Goal: Use online tool/utility: Utilize a website feature to perform a specific function

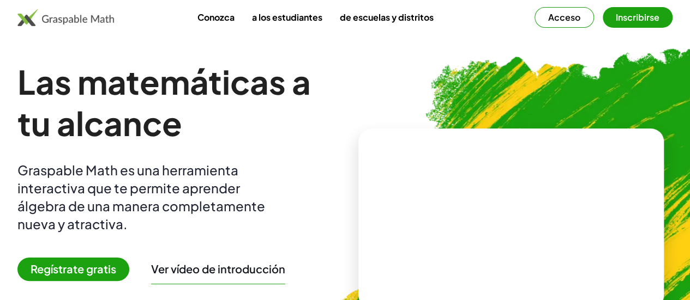
click at [341, 81] on div "Las matemáticas a tu alcance Graspable Math es una herramienta interactiva que …" at bounding box center [178, 218] width 323 height 315
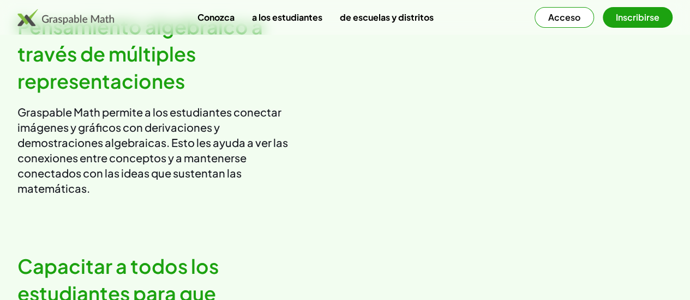
scroll to position [927, 0]
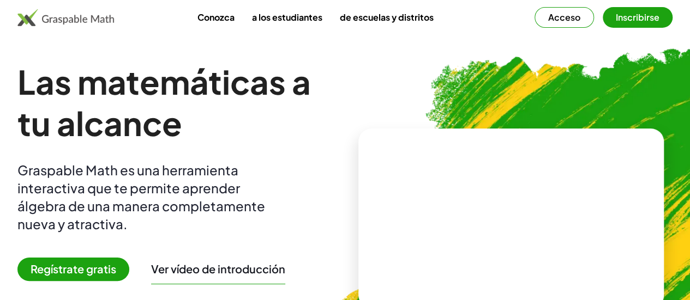
click at [558, 11] on font "Acceso" at bounding box center [564, 16] width 32 height 11
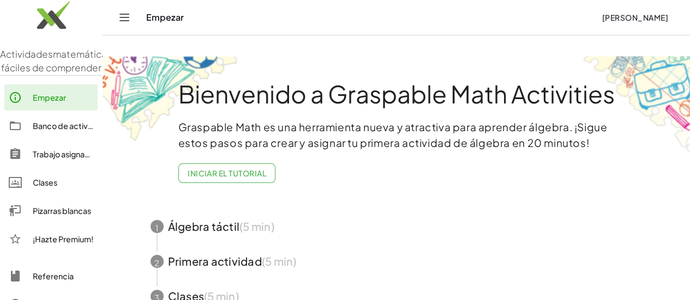
click at [275, 23] on div "Empezar" at bounding box center [369, 17] width 446 height 11
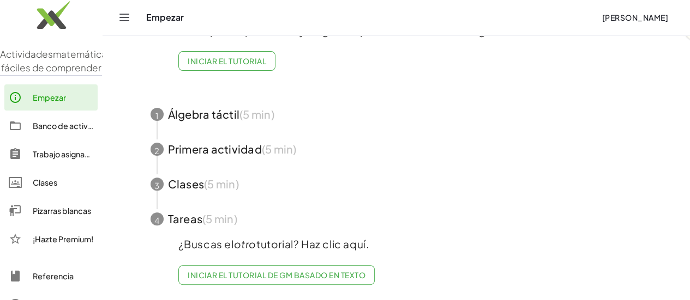
scroll to position [250, 0]
click at [57, 185] on font "Clases" at bounding box center [45, 183] width 25 height 10
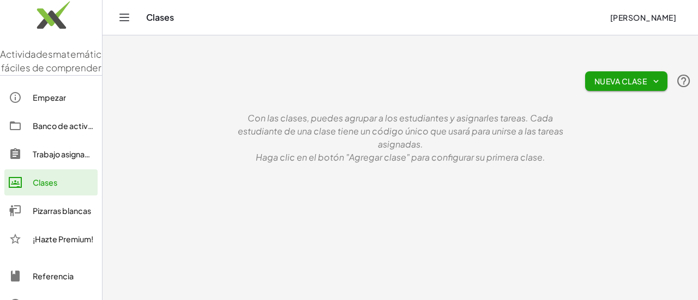
click at [594, 77] on font "Nueva clase" at bounding box center [620, 81] width 52 height 10
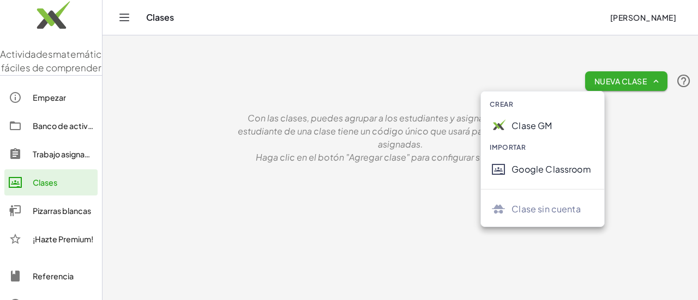
click at [513, 108] on font "Crear" at bounding box center [501, 104] width 23 height 8
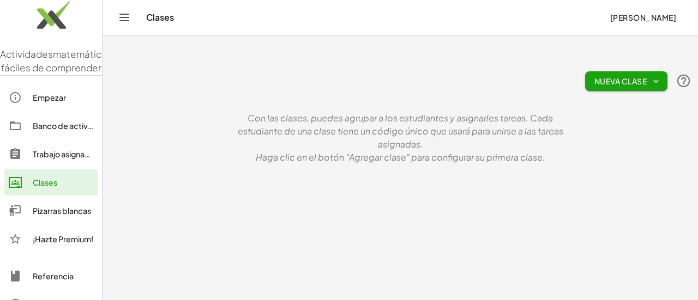
click at [594, 79] on font "Nueva clase" at bounding box center [620, 81] width 52 height 10
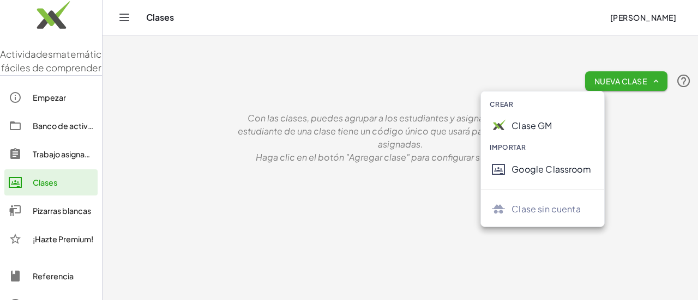
click at [544, 175] on font "Google Classroom" at bounding box center [550, 169] width 79 height 11
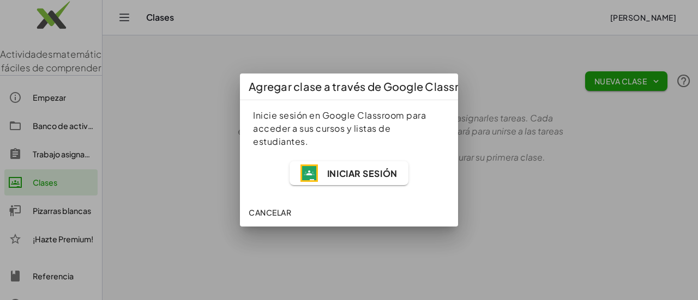
click at [337, 179] on font "Iniciar sesión" at bounding box center [362, 173] width 70 height 11
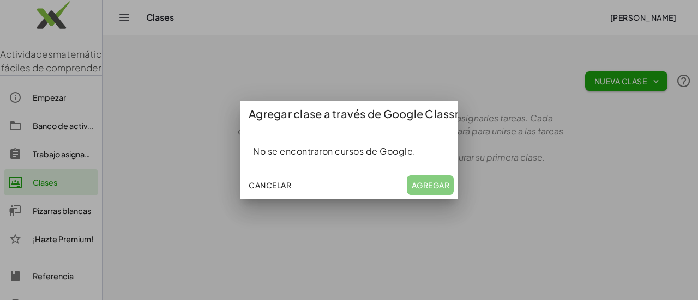
click at [493, 105] on div at bounding box center [349, 150] width 698 height 300
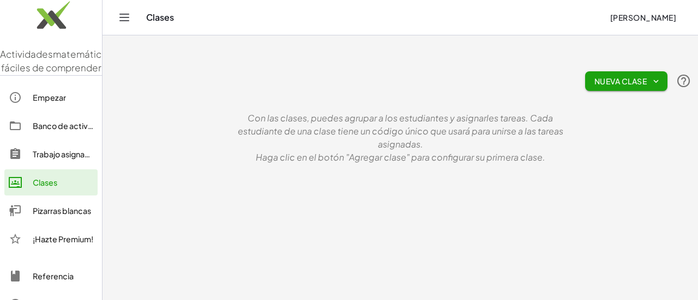
click at [651, 81] on icon "button" at bounding box center [656, 81] width 10 height 10
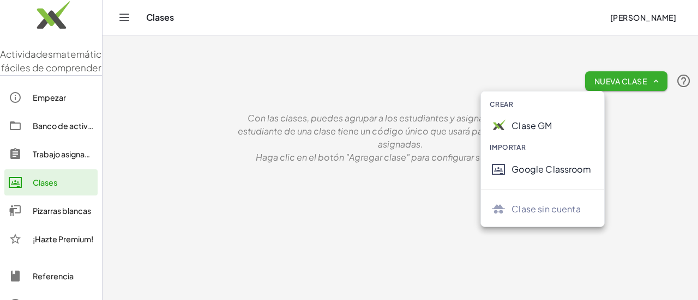
click at [557, 175] on font "Google Classroom" at bounding box center [550, 169] width 79 height 11
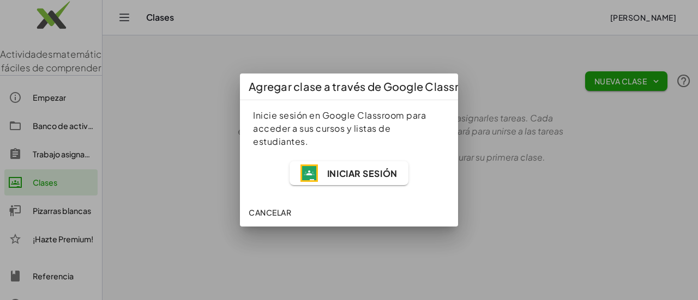
click at [340, 179] on font "Iniciar sesión" at bounding box center [362, 173] width 70 height 11
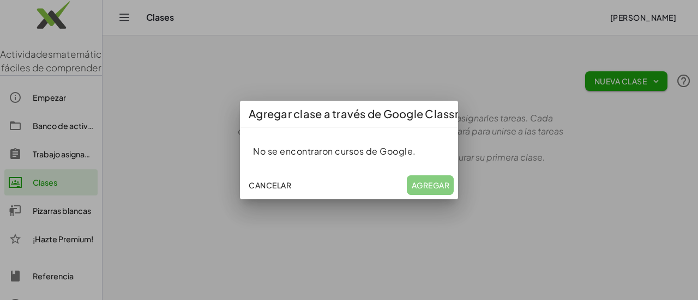
click at [409, 200] on div "Cancelar Agregar" at bounding box center [349, 185] width 218 height 28
click at [283, 190] on font "Cancelar" at bounding box center [270, 185] width 43 height 10
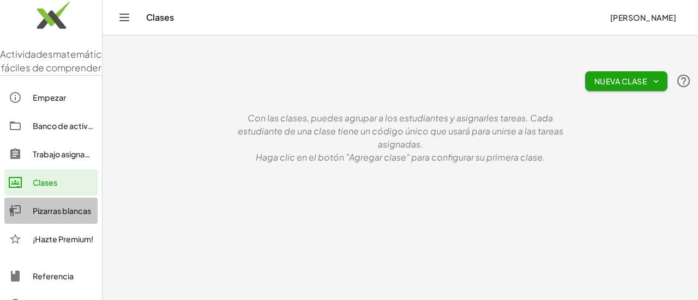
click at [70, 209] on font "Pizarras blancas" at bounding box center [62, 211] width 58 height 10
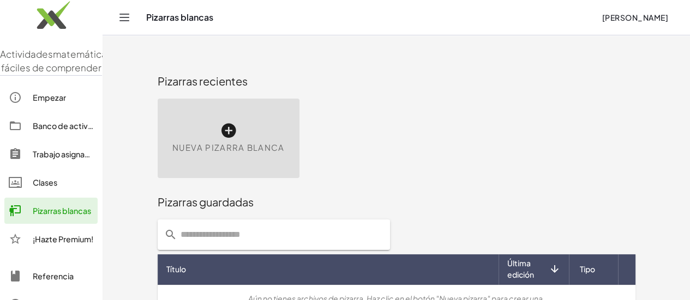
click at [236, 128] on icon at bounding box center [228, 130] width 17 height 17
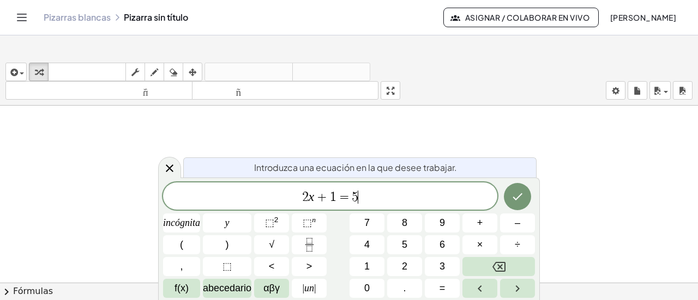
click at [385, 198] on span "2 x + 1 = 5 ​" at bounding box center [330, 197] width 334 height 15
drag, startPoint x: 385, startPoint y: 198, endPoint x: 270, endPoint y: 198, distance: 114.5
click at [270, 198] on span "2 x + 1 = 5" at bounding box center [330, 197] width 334 height 15
click at [443, 264] on font "3" at bounding box center [441, 266] width 5 height 11
click at [478, 240] on font "×" at bounding box center [480, 244] width 6 height 11
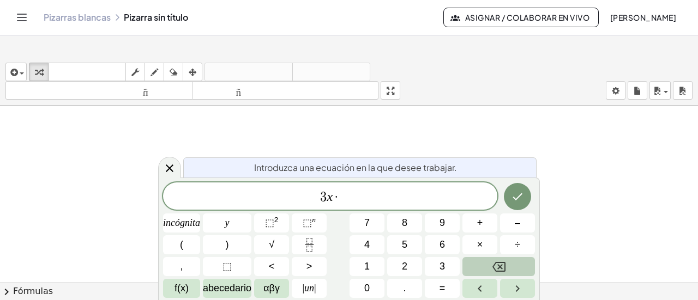
click at [498, 267] on icon "Retroceso" at bounding box center [498, 267] width 13 height 10
click at [180, 246] on font "(" at bounding box center [181, 244] width 3 height 11
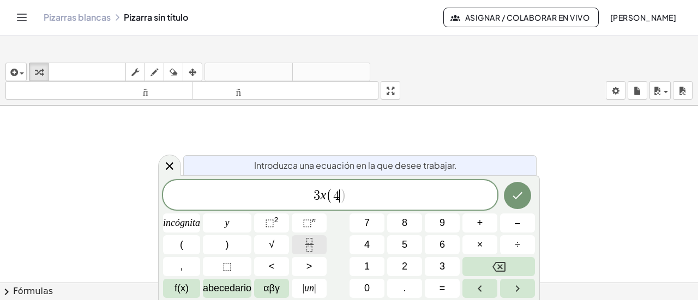
click at [308, 245] on icon "Fracción" at bounding box center [310, 245] width 14 height 14
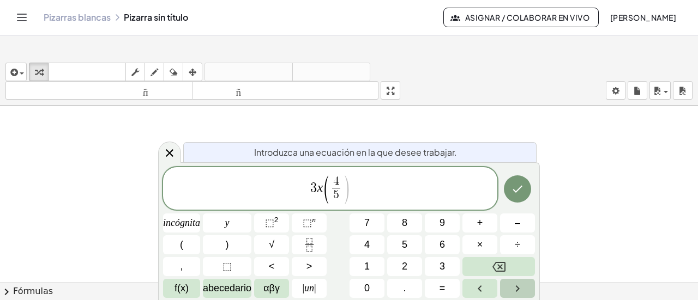
click at [519, 288] on icon "Flecha derecha" at bounding box center [518, 289] width 4 height 7
click at [307, 244] on icon "Fracción" at bounding box center [310, 245] width 14 height 14
click at [521, 288] on icon "Flecha derecha" at bounding box center [517, 288] width 13 height 13
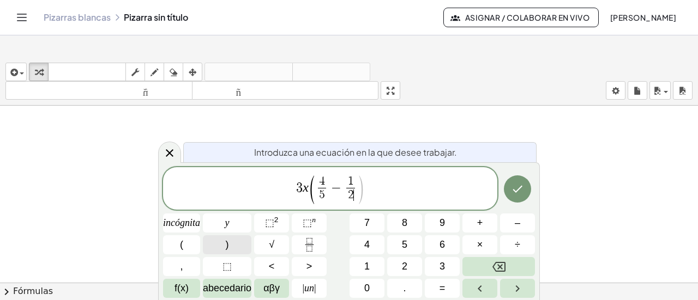
click at [228, 245] on font ")" at bounding box center [227, 244] width 3 height 11
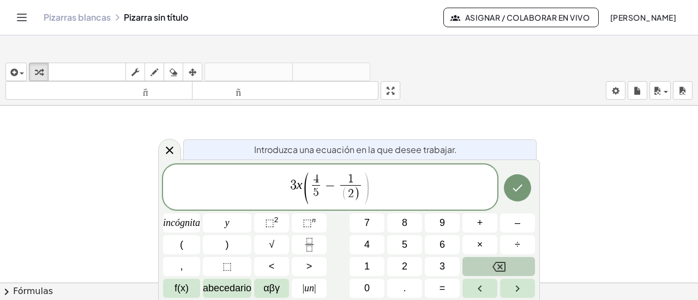
click at [503, 267] on icon "Retroceso" at bounding box center [498, 267] width 13 height 13
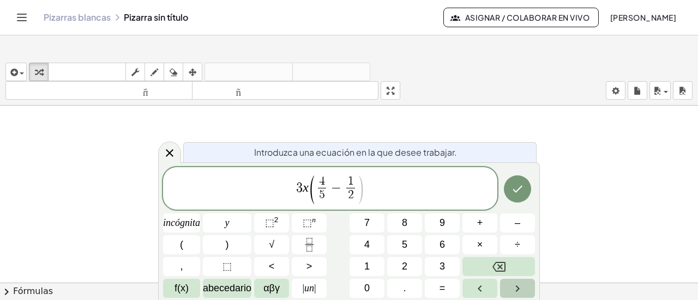
click at [516, 284] on icon "Flecha derecha" at bounding box center [517, 288] width 13 height 13
click at [226, 240] on font ")" at bounding box center [227, 244] width 3 height 11
click at [404, 264] on font "2" at bounding box center [404, 266] width 5 height 11
click at [522, 190] on icon "Hecho" at bounding box center [517, 189] width 13 height 13
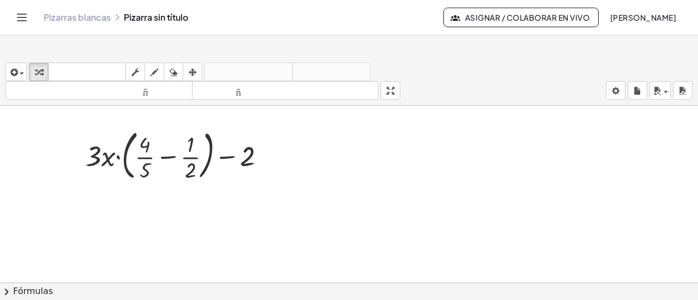
click at [127, 195] on div at bounding box center [349, 288] width 698 height 365
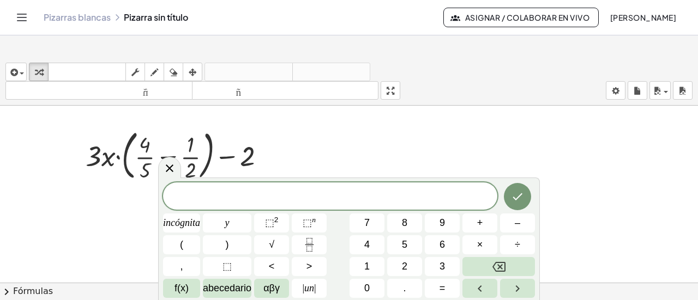
click at [304, 146] on div at bounding box center [349, 288] width 698 height 365
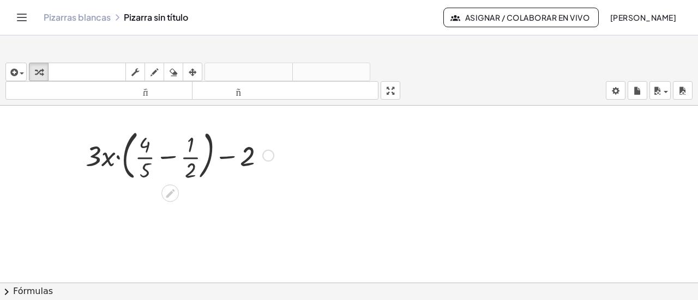
click at [99, 161] on div at bounding box center [179, 154] width 199 height 59
click at [171, 198] on icon at bounding box center [170, 193] width 9 height 9
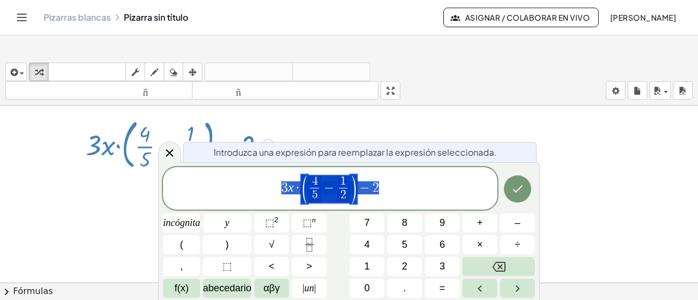
scroll to position [11, 0]
click at [517, 189] on icon "Hecho" at bounding box center [517, 189] width 13 height 13
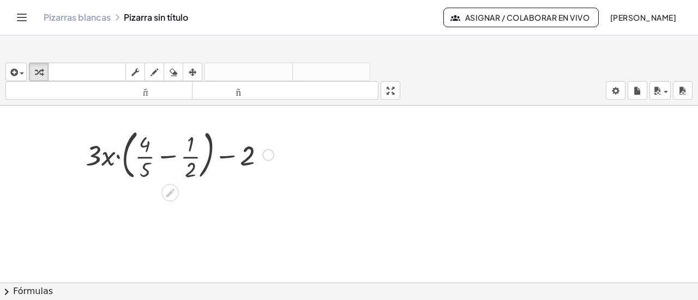
scroll to position [0, 0]
click at [172, 194] on icon at bounding box center [170, 193] width 11 height 11
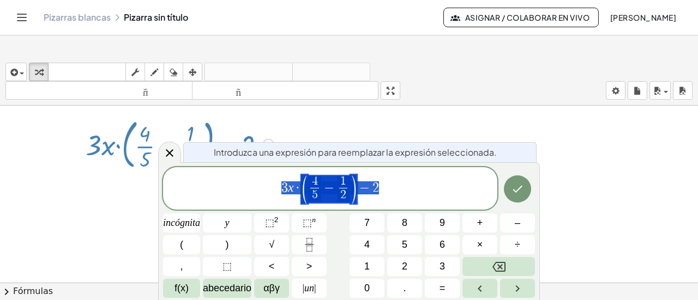
scroll to position [11, 0]
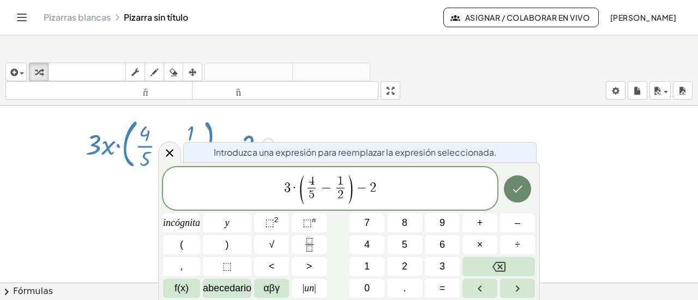
click at [519, 190] on icon "Hecho" at bounding box center [517, 189] width 13 height 13
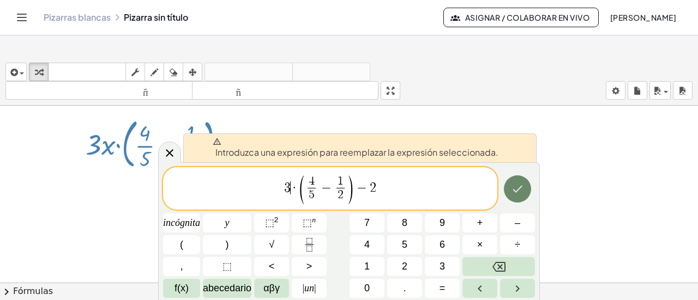
click at [516, 188] on icon "Hecho" at bounding box center [517, 189] width 13 height 13
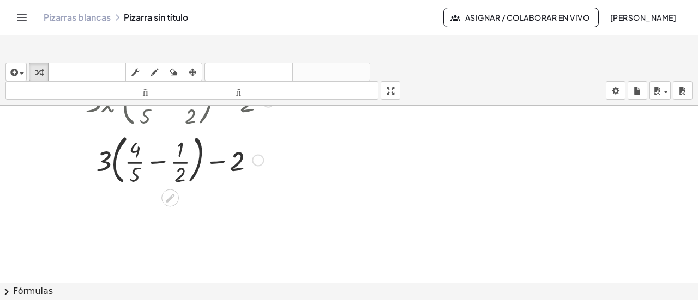
scroll to position [55, 0]
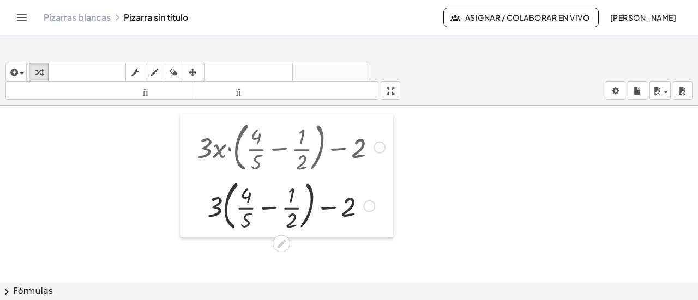
drag, startPoint x: 76, startPoint y: 162, endPoint x: 188, endPoint y: 209, distance: 120.5
click at [188, 209] on div at bounding box center [188, 175] width 16 height 123
click at [214, 154] on div at bounding box center [290, 146] width 199 height 59
drag, startPoint x: 214, startPoint y: 154, endPoint x: 280, endPoint y: 154, distance: 66.0
click at [280, 154] on div at bounding box center [290, 146] width 199 height 59
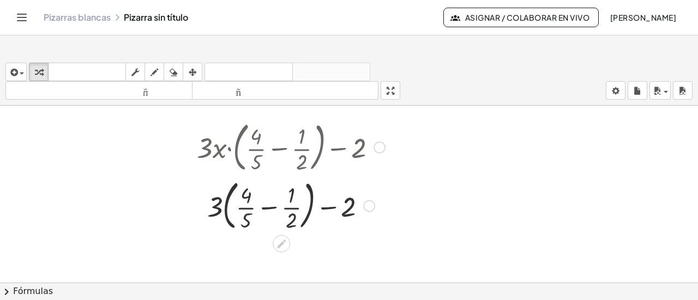
click at [275, 149] on div at bounding box center [290, 146] width 199 height 59
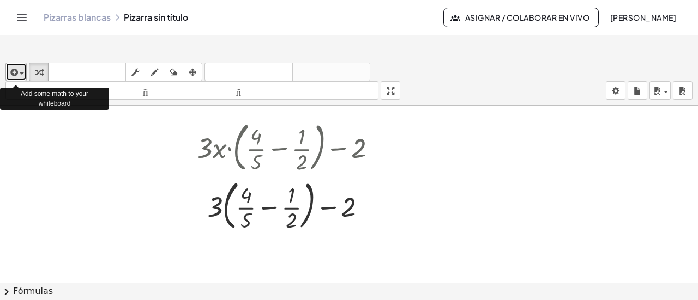
click at [23, 78] on div "button" at bounding box center [16, 71] width 16 height 13
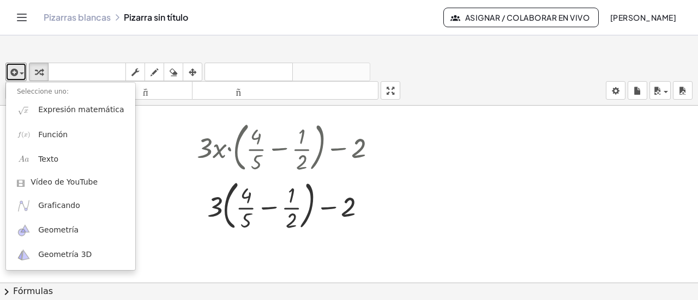
click at [152, 143] on div at bounding box center [349, 228] width 698 height 355
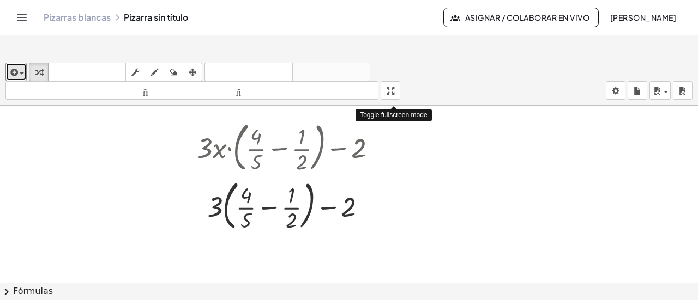
drag, startPoint x: 398, startPoint y: 94, endPoint x: 398, endPoint y: 160, distance: 66.0
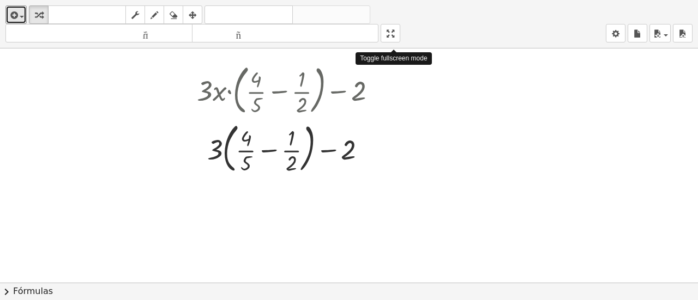
click at [398, 160] on div "insertar Seleccione uno: Expresión matemática Función Texto Vídeo de YouTube Gr…" at bounding box center [349, 150] width 698 height 300
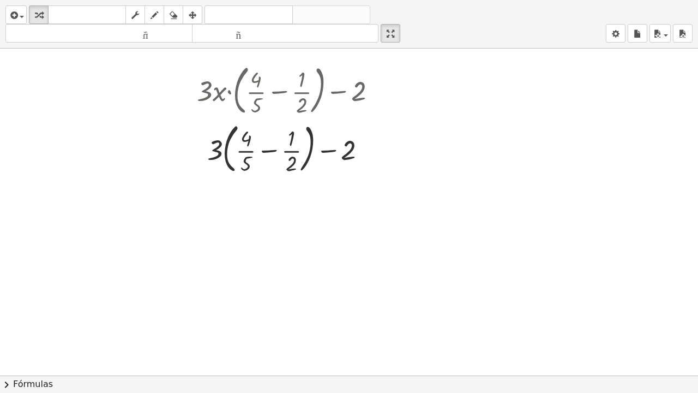
click at [455, 37] on div "insertar Seleccione uno: Expresión matemática Función Texto Vídeo de YouTube Gr…" at bounding box center [349, 24] width 698 height 49
click at [281, 190] on icon at bounding box center [281, 187] width 11 height 11
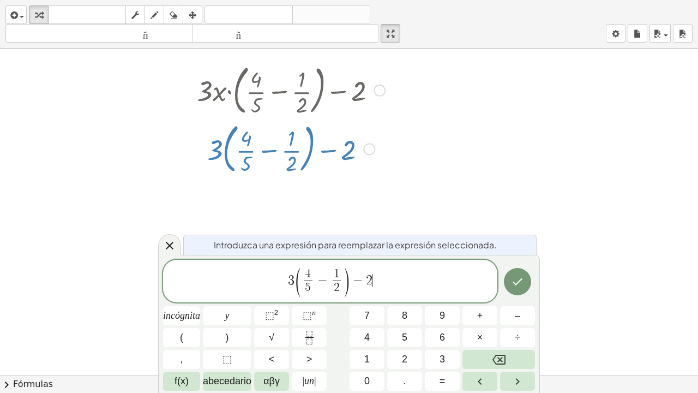
click at [379, 281] on span "3 ( 4 5 ​ − 1 2 ​ ) − 2 ​" at bounding box center [330, 281] width 334 height 31
click at [285, 277] on span "​ 3 ( 4 5 ​ − 1 2 ​ ) − 2" at bounding box center [330, 281] width 334 height 31
click at [517, 281] on icon "Hecho" at bounding box center [517, 281] width 13 height 13
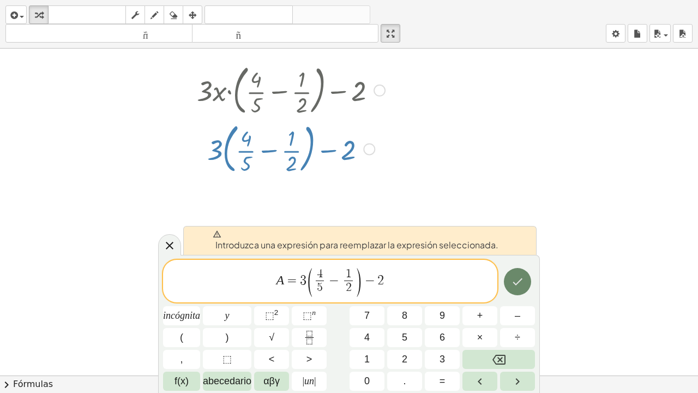
click at [518, 281] on icon "Hecho" at bounding box center [517, 280] width 10 height 7
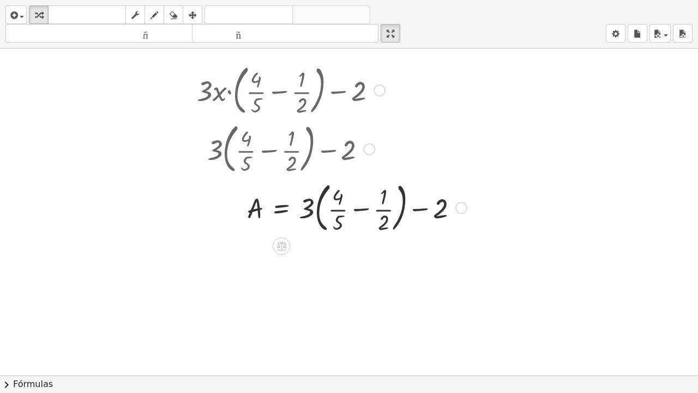
click at [341, 205] on div at bounding box center [331, 206] width 281 height 59
click at [381, 202] on div at bounding box center [331, 206] width 281 height 59
click at [382, 227] on div at bounding box center [331, 206] width 281 height 59
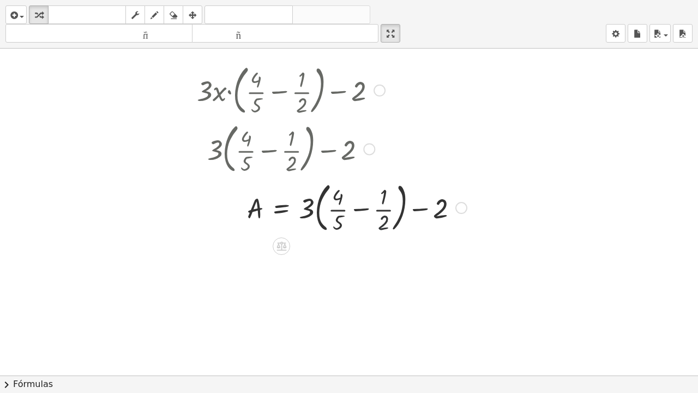
click at [382, 227] on div at bounding box center [331, 206] width 281 height 59
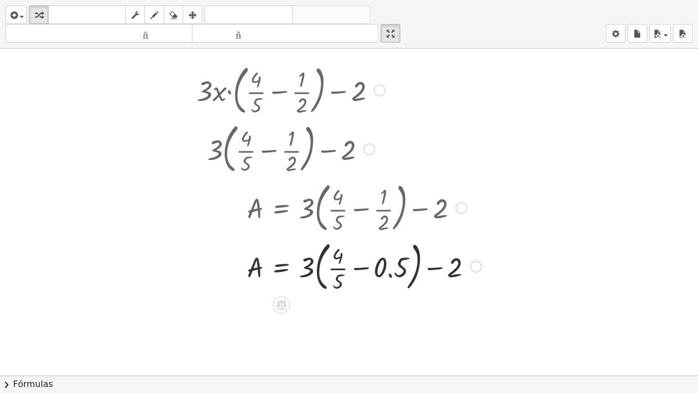
click at [386, 273] on div at bounding box center [338, 265] width 295 height 59
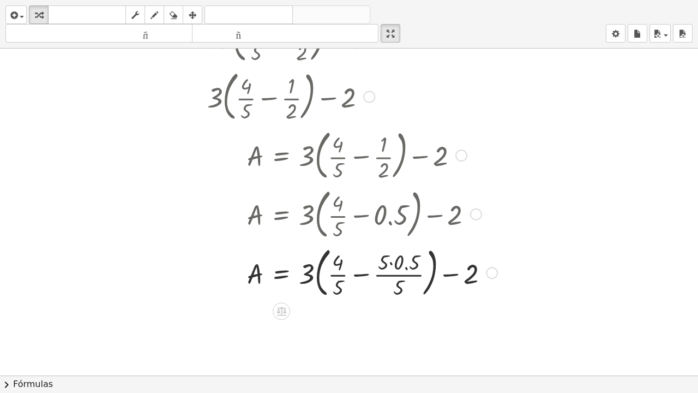
scroll to position [109, 0]
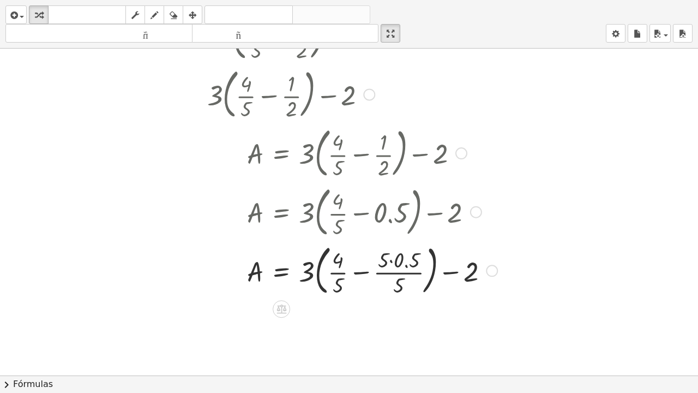
click at [387, 268] on div at bounding box center [346, 269] width 311 height 59
click at [279, 300] on icon at bounding box center [281, 308] width 10 height 9
click at [324, 300] on icon at bounding box center [325, 309] width 10 height 10
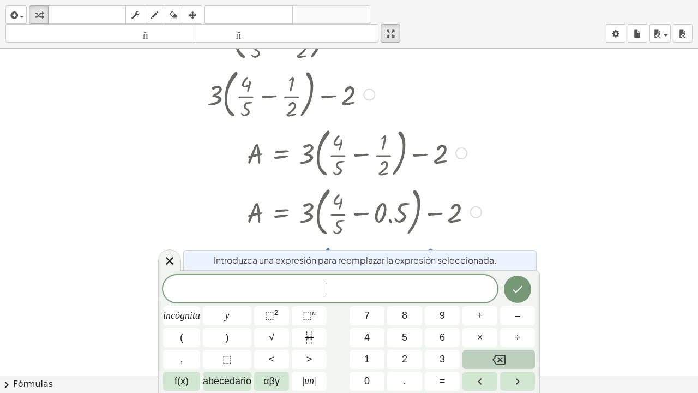
click at [497, 300] on icon "Retroceso" at bounding box center [498, 359] width 13 height 13
click at [479, 300] on icon "Flecha izquierda" at bounding box center [480, 381] width 4 height 7
click at [313, 286] on span "​" at bounding box center [330, 289] width 334 height 15
click at [514, 288] on icon "Hecho" at bounding box center [517, 288] width 13 height 13
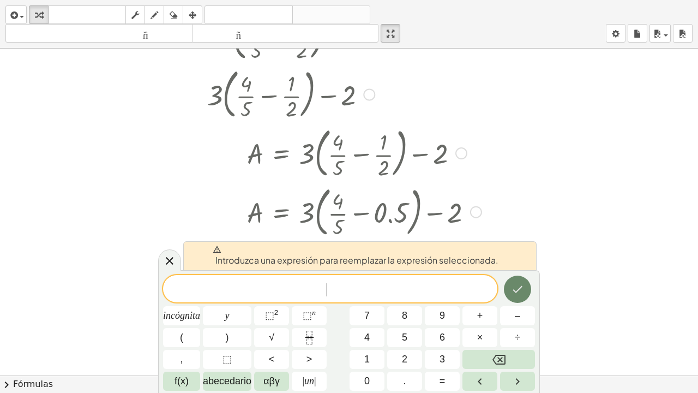
click at [518, 287] on icon "Hecho" at bounding box center [517, 288] width 13 height 13
click at [516, 288] on icon "Hecho" at bounding box center [517, 288] width 13 height 13
click at [561, 243] on div at bounding box center [349, 265] width 698 height 653
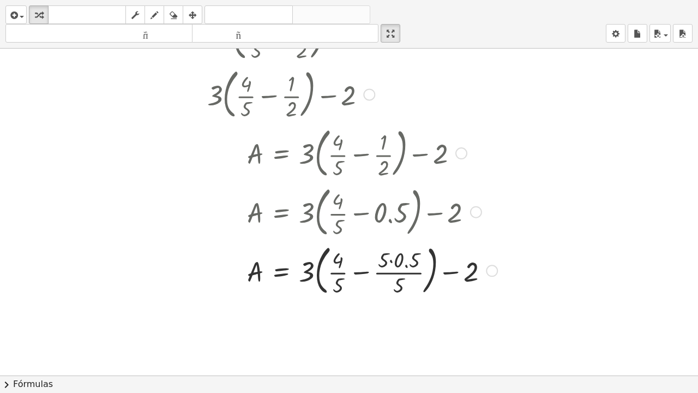
click at [399, 266] on div at bounding box center [346, 269] width 311 height 59
click at [399, 266] on div at bounding box center [339, 269] width 297 height 59
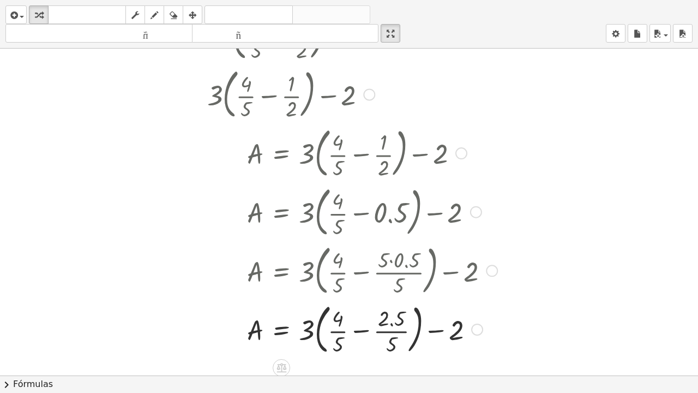
click at [340, 300] on div at bounding box center [346, 328] width 311 height 59
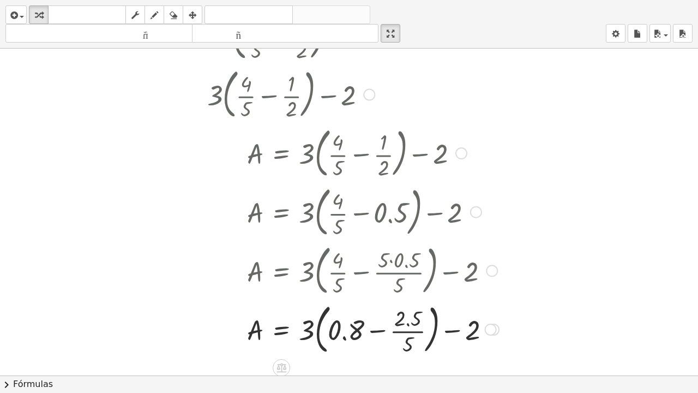
click at [397, 300] on div at bounding box center [347, 328] width 313 height 59
click at [397, 300] on div at bounding box center [347, 327] width 312 height 41
click at [397, 300] on div at bounding box center [346, 328] width 311 height 37
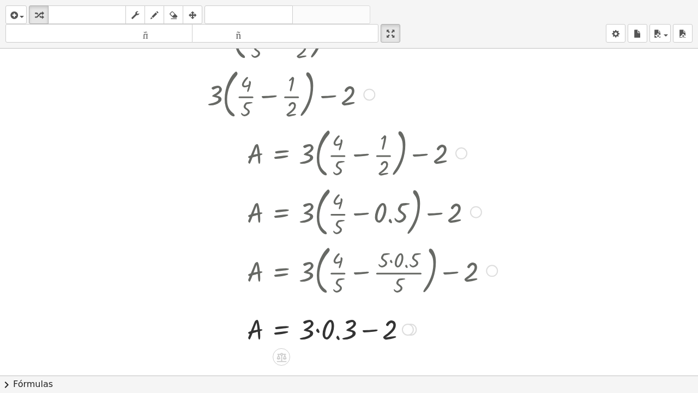
click at [397, 300] on div at bounding box center [346, 328] width 311 height 37
click at [353, 300] on div at bounding box center [346, 328] width 311 height 37
click at [364, 300] on div at bounding box center [346, 328] width 311 height 37
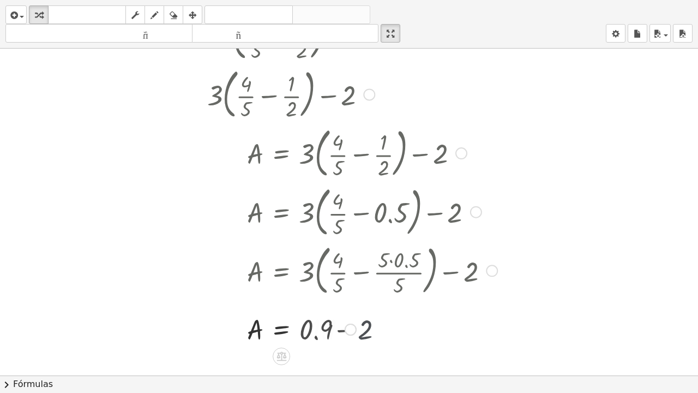
click at [364, 300] on div at bounding box center [346, 328] width 311 height 36
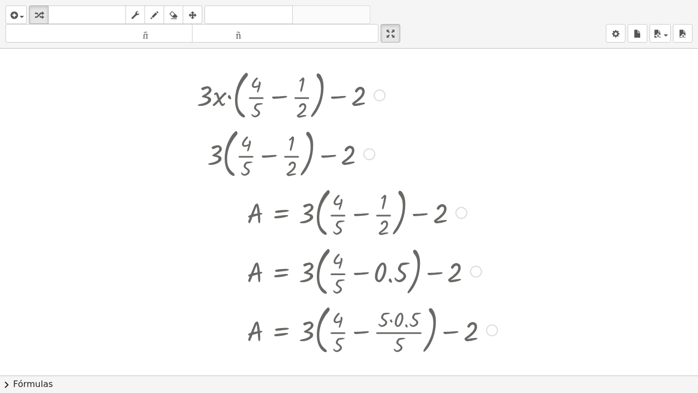
scroll to position [0, 0]
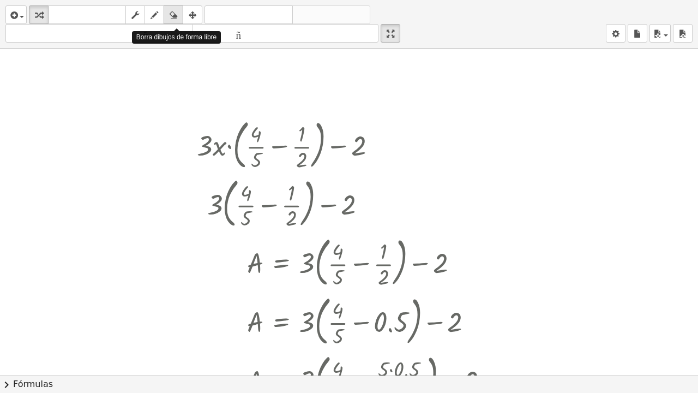
click at [170, 16] on icon "button" at bounding box center [174, 15] width 8 height 13
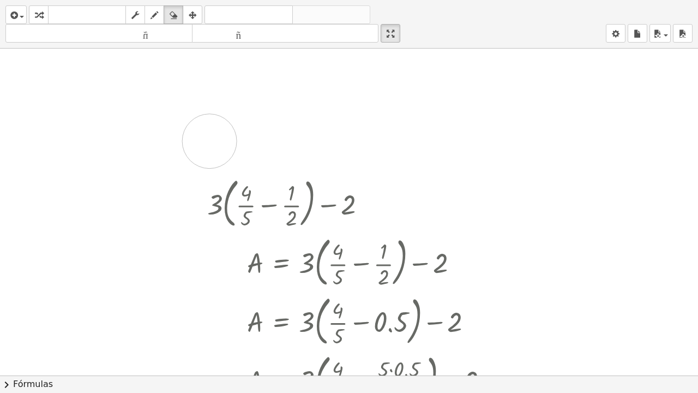
drag, startPoint x: 386, startPoint y: 150, endPoint x: 209, endPoint y: 146, distance: 176.7
click at [209, 146] on div at bounding box center [349, 375] width 698 height 653
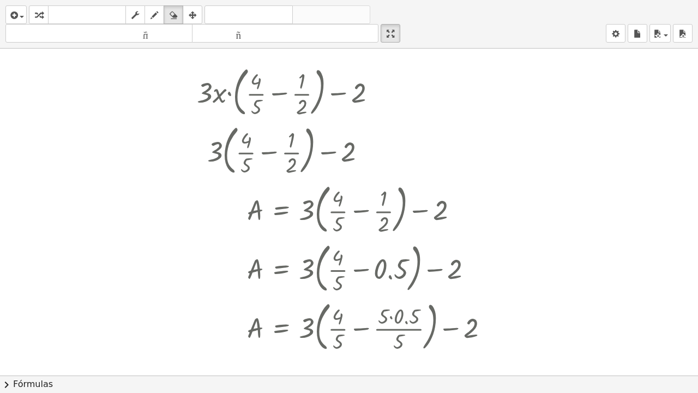
scroll to position [55, 0]
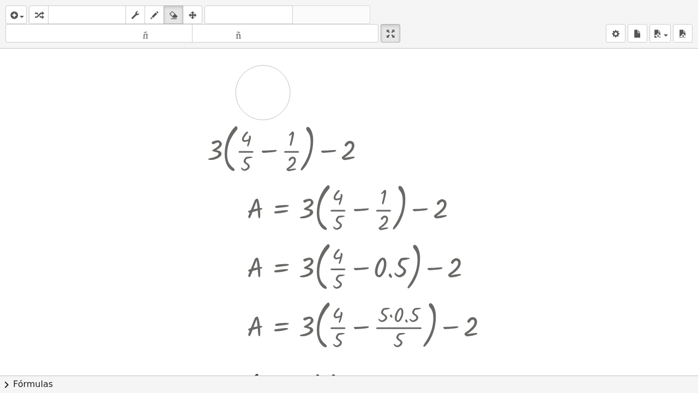
drag, startPoint x: 369, startPoint y: 94, endPoint x: 288, endPoint y: 96, distance: 80.7
click at [264, 97] on div at bounding box center [349, 320] width 698 height 653
drag, startPoint x: 365, startPoint y: 89, endPoint x: 220, endPoint y: 94, distance: 145.1
click at [220, 94] on div at bounding box center [349, 320] width 698 height 653
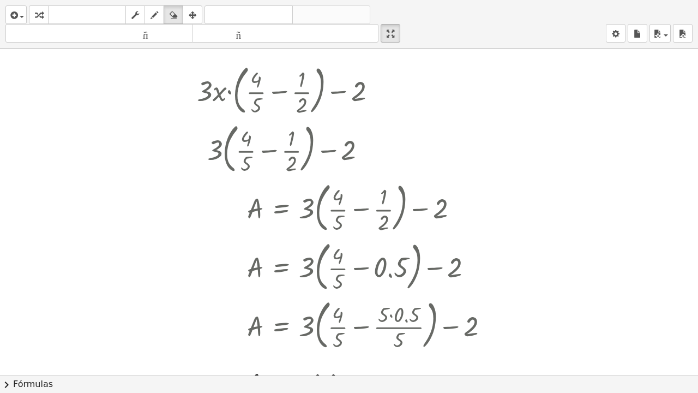
click at [220, 94] on div at bounding box center [349, 320] width 698 height 653
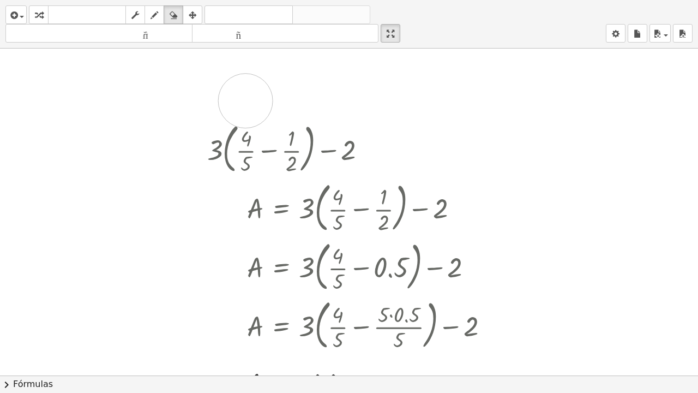
drag, startPoint x: 220, startPoint y: 94, endPoint x: 245, endPoint y: 106, distance: 28.3
click at [245, 106] on div at bounding box center [349, 320] width 698 height 653
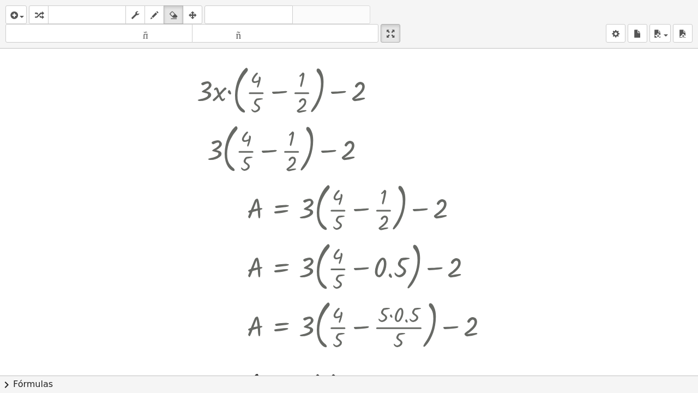
scroll to position [109, 0]
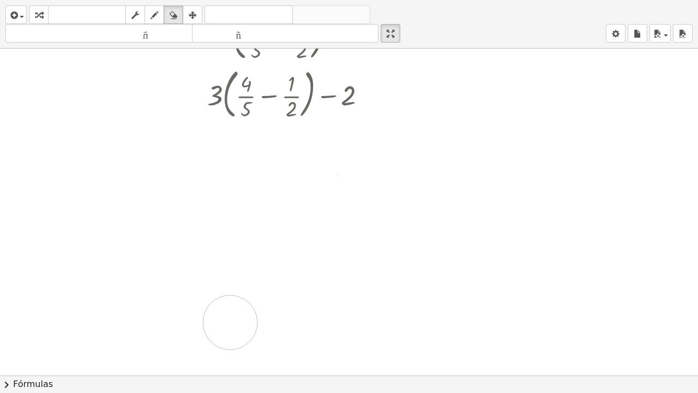
drag, startPoint x: 439, startPoint y: 149, endPoint x: 240, endPoint y: 291, distance: 244.3
click at [237, 300] on div at bounding box center [349, 265] width 698 height 653
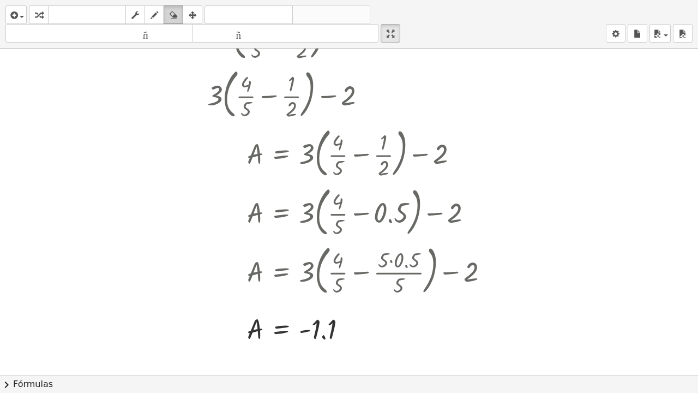
click at [173, 17] on icon "button" at bounding box center [174, 15] width 8 height 13
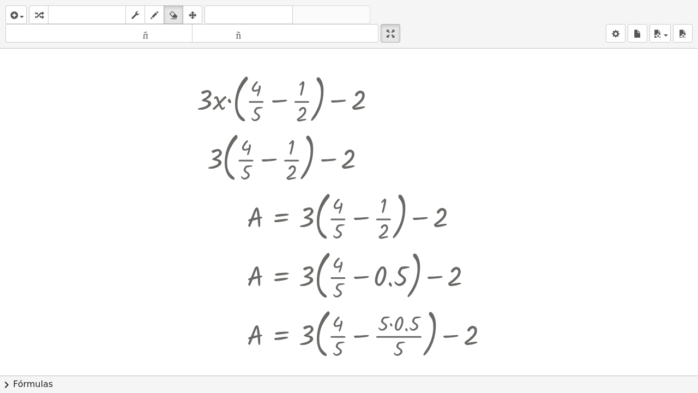
scroll to position [0, 0]
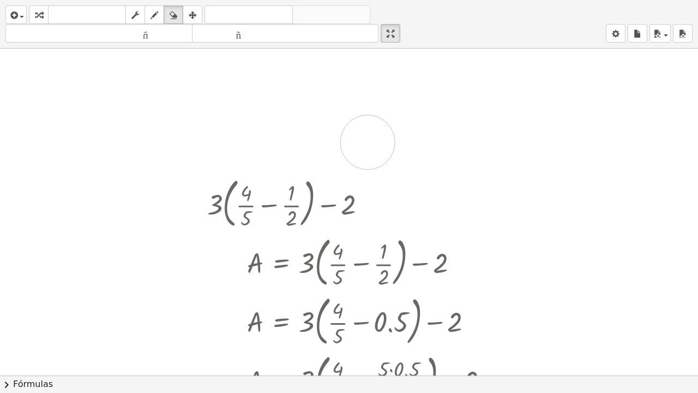
drag, startPoint x: 212, startPoint y: 153, endPoint x: 367, endPoint y: 147, distance: 155.5
click at [367, 147] on div at bounding box center [349, 375] width 698 height 653
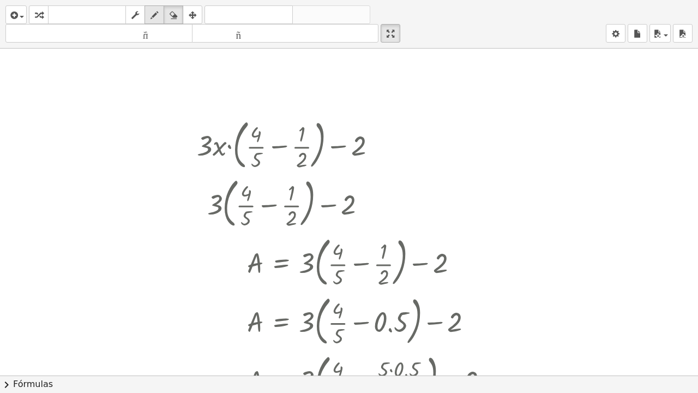
click at [157, 15] on icon "button" at bounding box center [154, 15] width 8 height 13
click at [238, 142] on div at bounding box center [349, 375] width 698 height 653
click at [176, 14] on icon "button" at bounding box center [174, 15] width 8 height 13
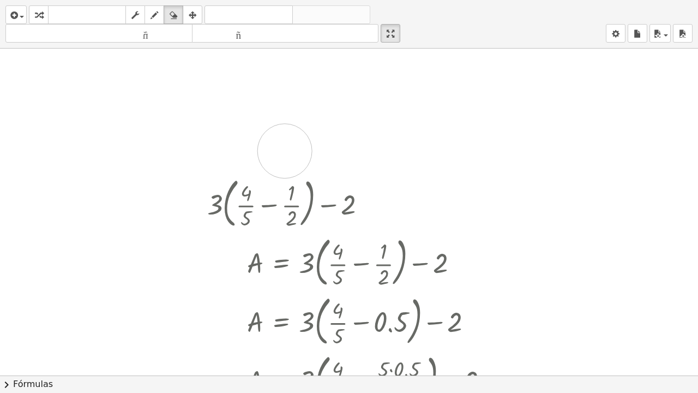
drag, startPoint x: 374, startPoint y: 142, endPoint x: 340, endPoint y: 154, distance: 36.4
click at [339, 155] on div at bounding box center [349, 375] width 698 height 653
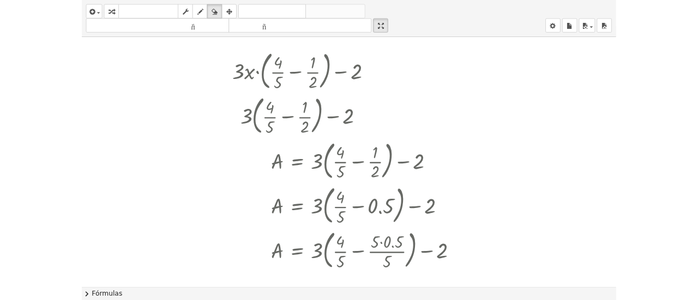
scroll to position [55, 0]
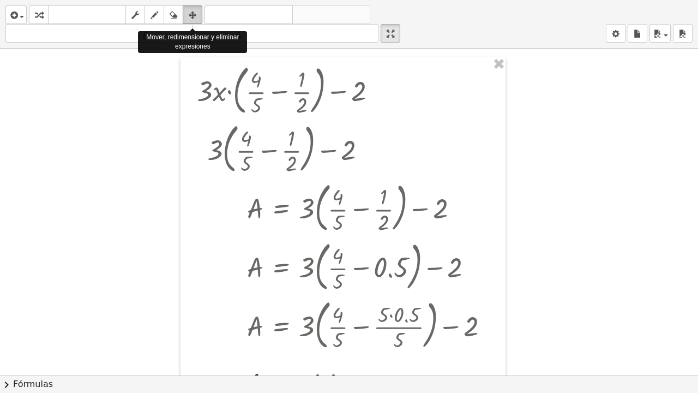
click at [191, 15] on icon "button" at bounding box center [193, 15] width 8 height 13
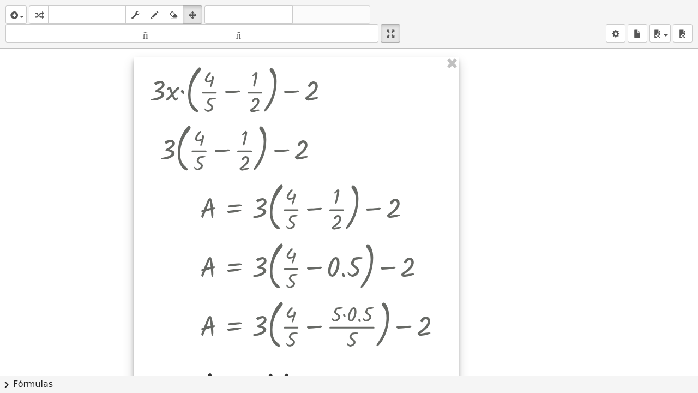
drag, startPoint x: 210, startPoint y: 101, endPoint x: 164, endPoint y: 101, distance: 46.9
click at [164, 101] on div at bounding box center [296, 230] width 325 height 346
click at [240, 97] on div at bounding box center [296, 230] width 325 height 346
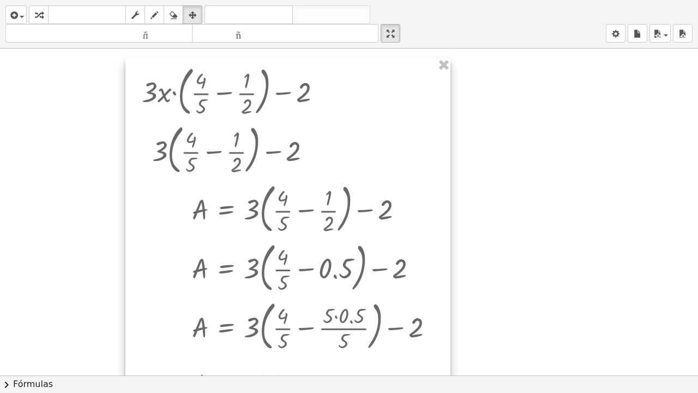
drag, startPoint x: 240, startPoint y: 97, endPoint x: 232, endPoint y: 99, distance: 8.3
click at [232, 99] on div at bounding box center [287, 231] width 325 height 346
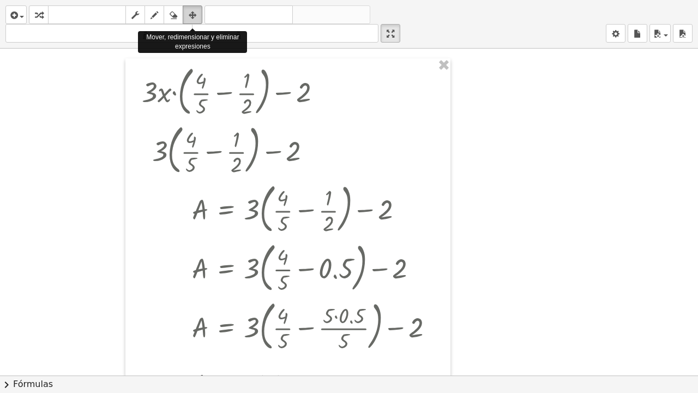
click at [194, 17] on icon "button" at bounding box center [193, 15] width 8 height 13
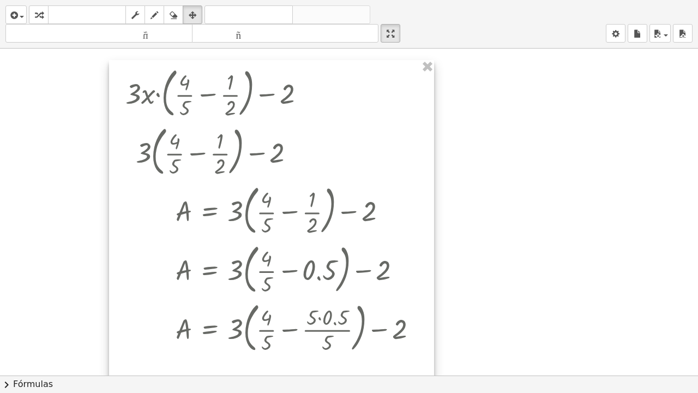
drag, startPoint x: 324, startPoint y: 105, endPoint x: 313, endPoint y: 107, distance: 11.7
click at [313, 107] on div at bounding box center [271, 233] width 325 height 346
click at [41, 17] on icon "button" at bounding box center [39, 15] width 8 height 13
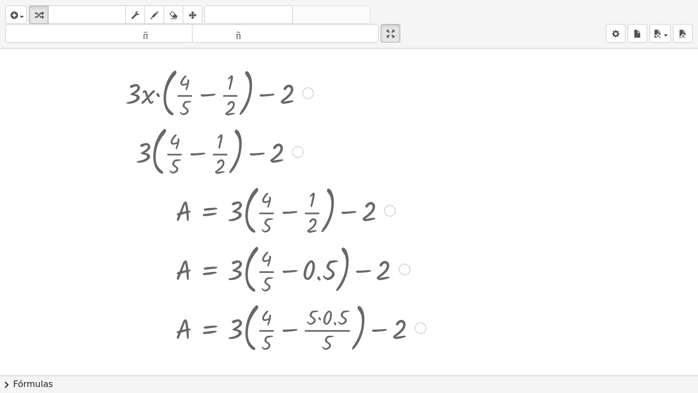
drag, startPoint x: 186, startPoint y: 94, endPoint x: 225, endPoint y: 96, distance: 38.8
click at [225, 96] on div at bounding box center [275, 92] width 311 height 59
click at [230, 153] on div at bounding box center [275, 151] width 311 height 59
click at [298, 155] on div at bounding box center [298, 152] width 12 height 12
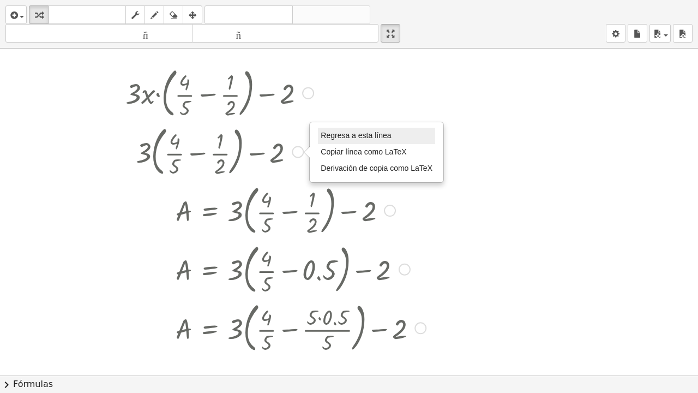
click at [340, 140] on font "Regresa a esta línea" at bounding box center [356, 135] width 70 height 9
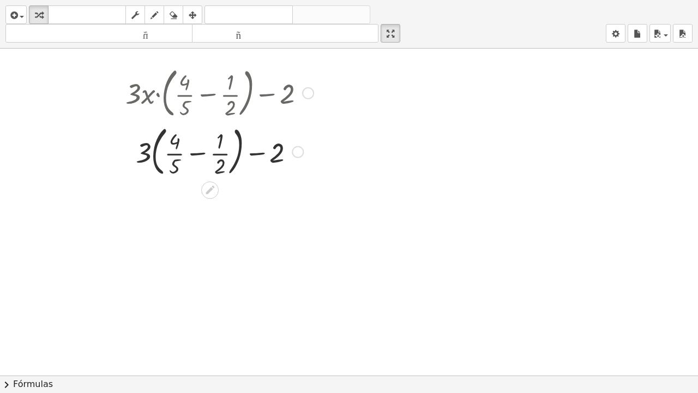
click at [176, 146] on div at bounding box center [219, 151] width 199 height 59
click at [221, 145] on div at bounding box center [219, 151] width 199 height 59
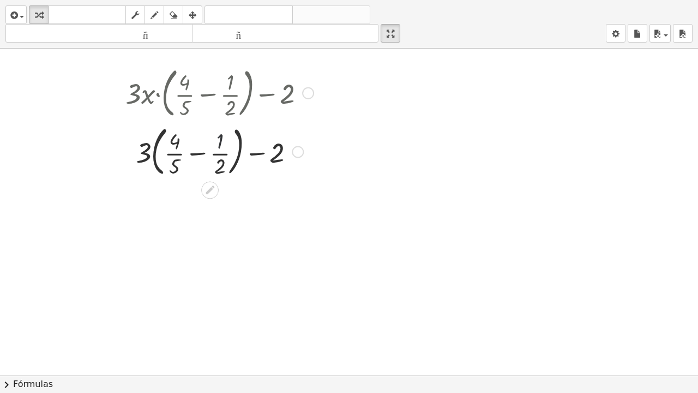
click at [221, 145] on div at bounding box center [219, 151] width 199 height 59
click at [219, 145] on div at bounding box center [219, 151] width 199 height 59
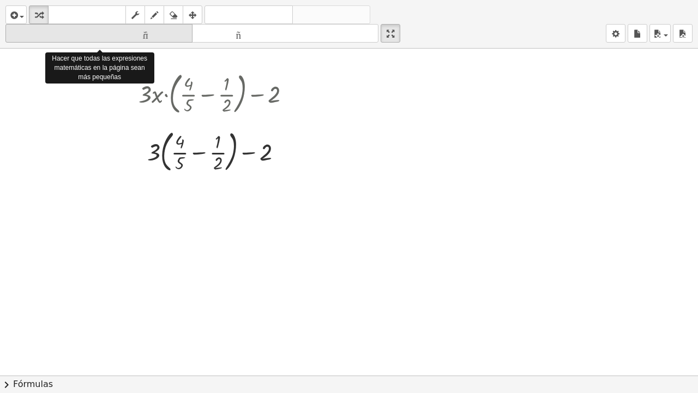
click at [154, 37] on font "tamaño_del_formato" at bounding box center [99, 33] width 182 height 10
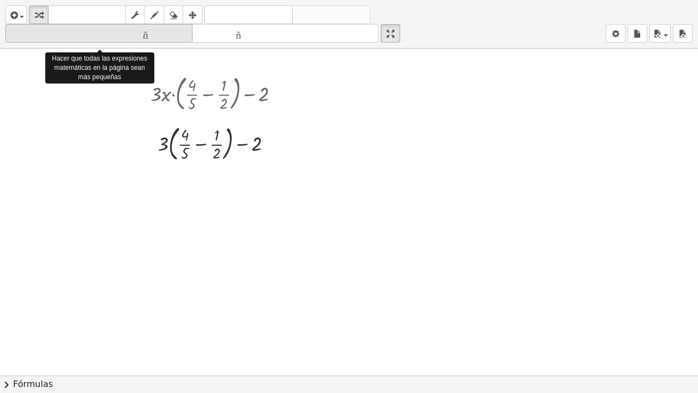
click at [154, 37] on font "tamaño_del_formato" at bounding box center [99, 33] width 182 height 10
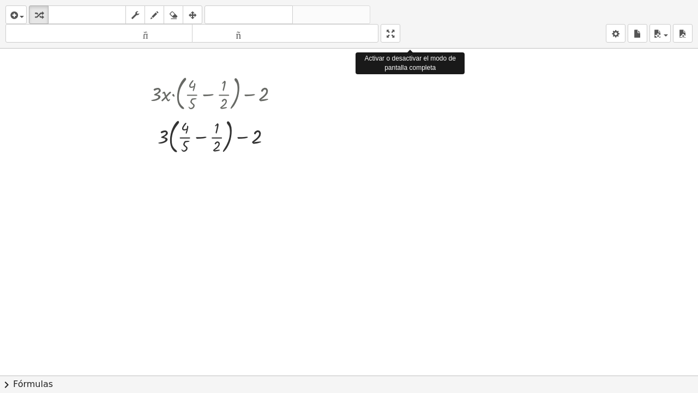
drag, startPoint x: 395, startPoint y: 36, endPoint x: 395, endPoint y: -30, distance: 66.0
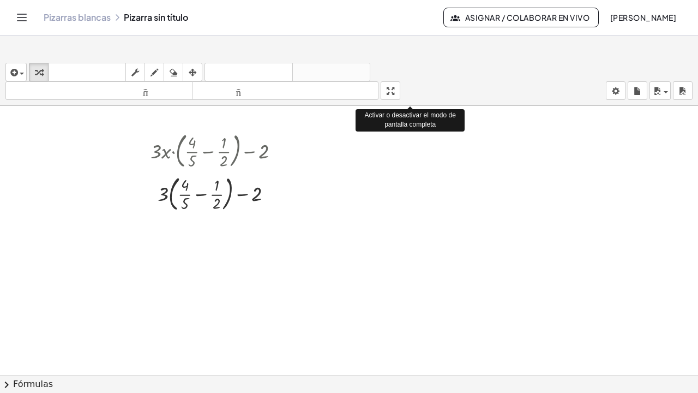
click at [395, 0] on html "Actividades matemáticas fáciles de comprender Empezar Banco de actividades Trab…" at bounding box center [349, 196] width 698 height 393
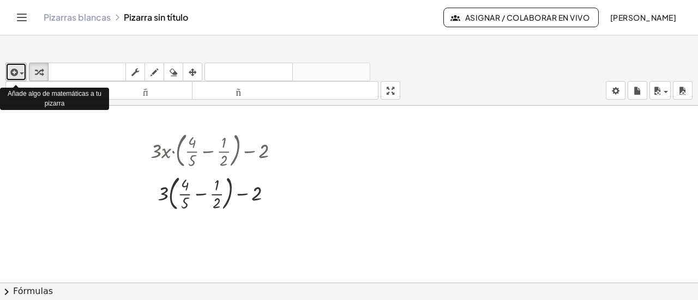
click at [23, 75] on span "button" at bounding box center [22, 74] width 4 height 2
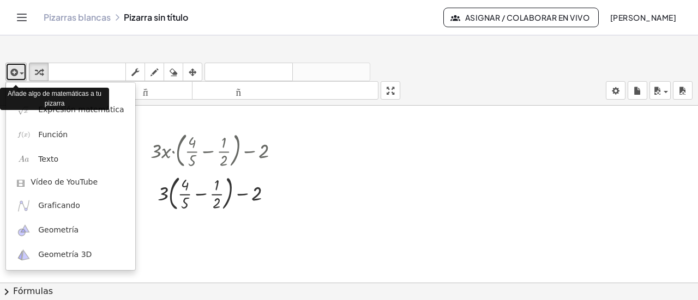
click at [23, 75] on span "button" at bounding box center [22, 74] width 4 height 2
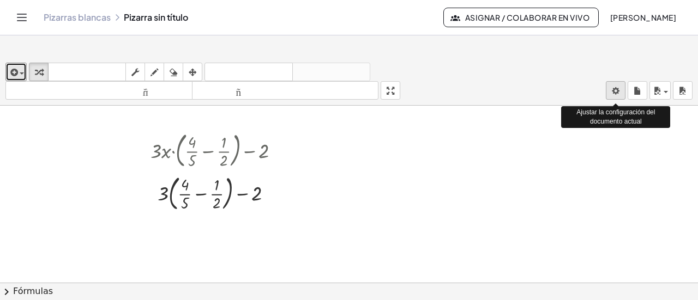
click at [617, 90] on body "Actividades matemáticas fáciles de comprender Empezar Banco de actividades Trab…" at bounding box center [349, 150] width 698 height 300
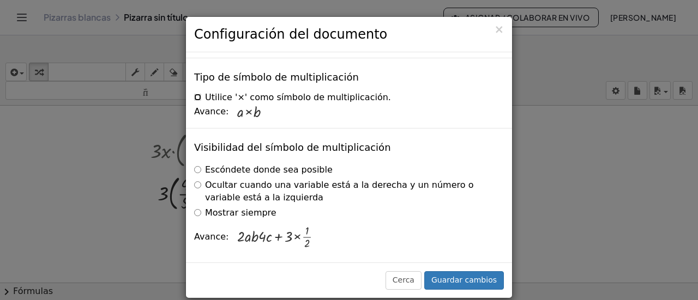
scroll to position [4119, 0]
click at [470, 278] on font "Guardar cambios" at bounding box center [463, 280] width 65 height 9
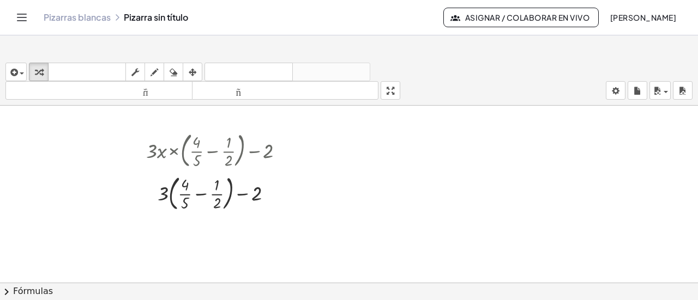
drag, startPoint x: 406, startPoint y: 73, endPoint x: 319, endPoint y: 142, distance: 110.5
click at [319, 142] on div at bounding box center [349, 228] width 698 height 355
click at [27, 21] on icon "Cambiar navegación" at bounding box center [21, 17] width 9 height 7
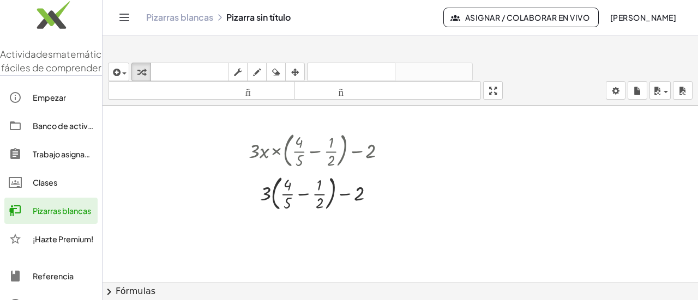
scroll to position [0, 0]
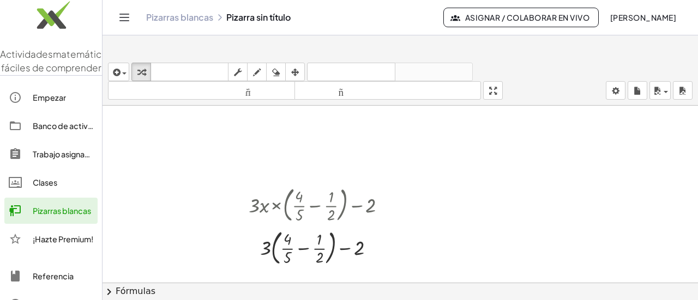
click at [102, 9] on img at bounding box center [51, 18] width 102 height 46
click at [131, 24] on icon "Cambiar navegación" at bounding box center [124, 17] width 13 height 13
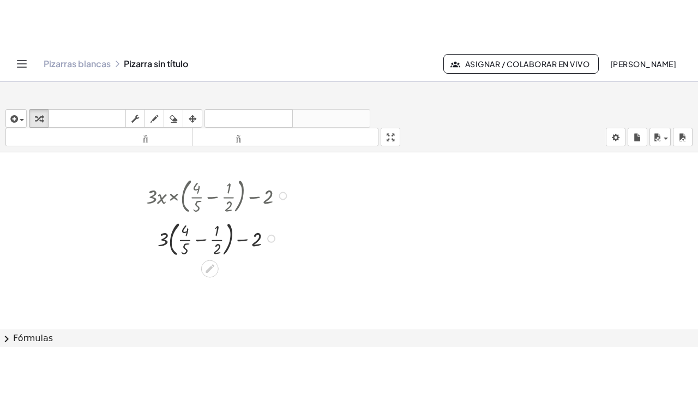
scroll to position [55, 0]
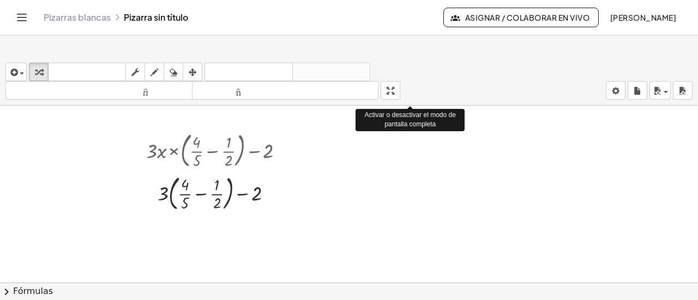
drag, startPoint x: 393, startPoint y: 96, endPoint x: 393, endPoint y: 162, distance: 66.0
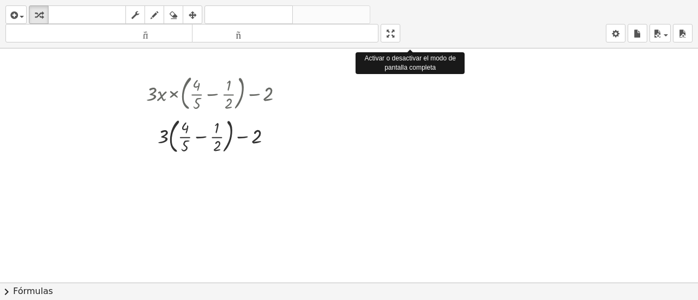
click at [393, 162] on div "insertar Seleccione uno: Expresión matemática Función Texto Vídeo de YouTube Gr…" at bounding box center [349, 150] width 698 height 300
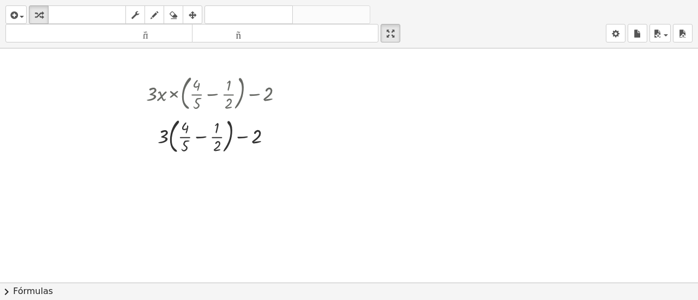
drag, startPoint x: 395, startPoint y: 40, endPoint x: 395, endPoint y: -26, distance: 66.0
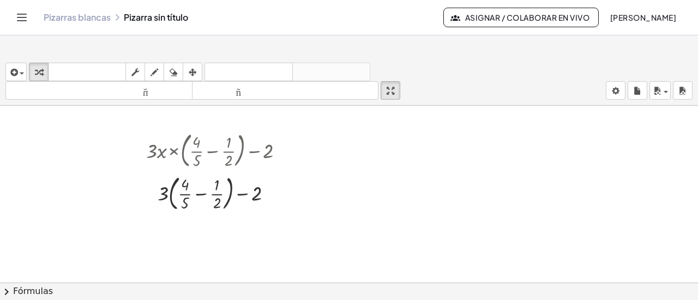
click at [395, 0] on html "Actividades matemáticas fáciles de comprender Empezar Banco de actividades Trab…" at bounding box center [349, 150] width 698 height 300
drag, startPoint x: 395, startPoint y: 97, endPoint x: 395, endPoint y: 163, distance: 66.0
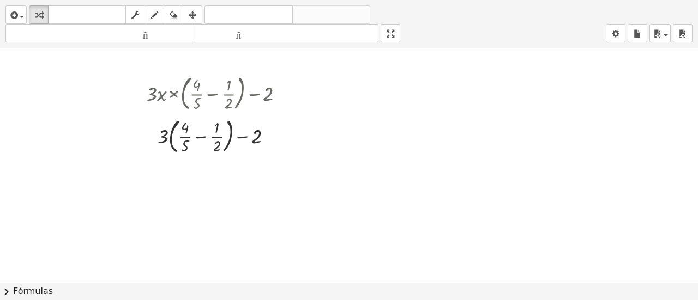
click at [395, 163] on div "insertar Seleccione uno: Expresión matemática Función Texto Vídeo de YouTube Gr…" at bounding box center [349, 150] width 698 height 300
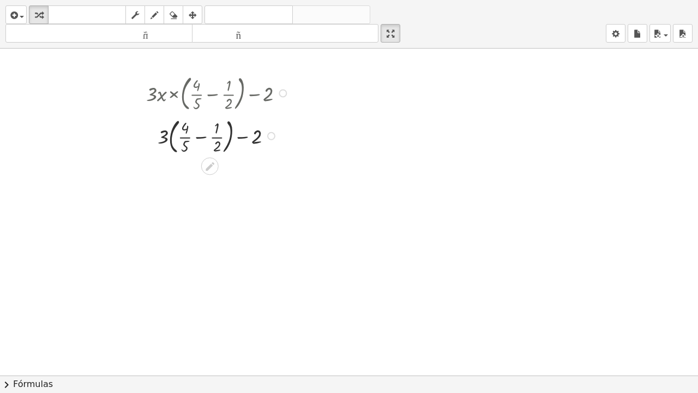
click at [281, 97] on div at bounding box center [283, 93] width 8 height 8
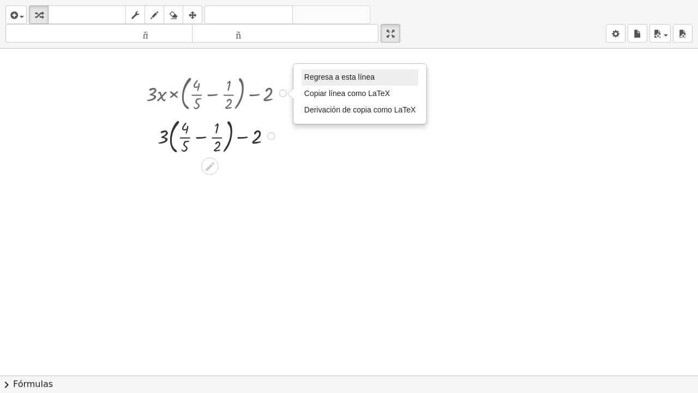
click at [335, 81] on font "Regresa a esta línea" at bounding box center [339, 77] width 70 height 9
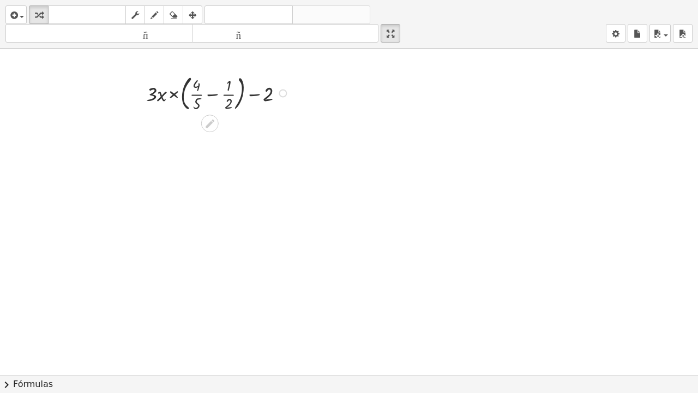
click at [190, 83] on div at bounding box center [220, 92] width 158 height 43
click at [229, 88] on div at bounding box center [220, 92] width 158 height 43
click at [228, 90] on div at bounding box center [220, 92] width 158 height 43
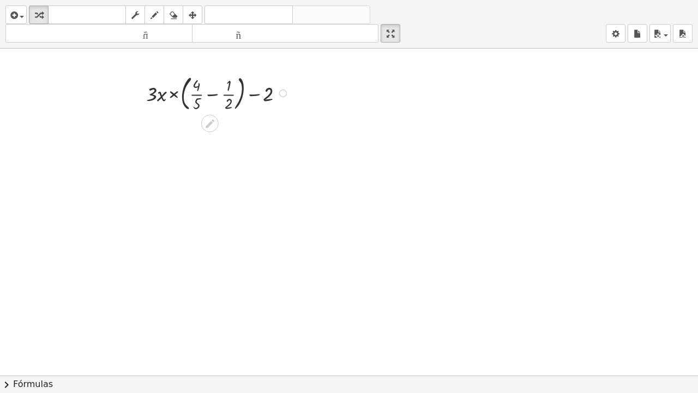
click at [228, 90] on div at bounding box center [220, 92] width 158 height 43
click at [193, 107] on div at bounding box center [220, 92] width 158 height 43
drag, startPoint x: 226, startPoint y: 105, endPoint x: 196, endPoint y: 92, distance: 32.5
click at [196, 92] on div at bounding box center [220, 92] width 158 height 43
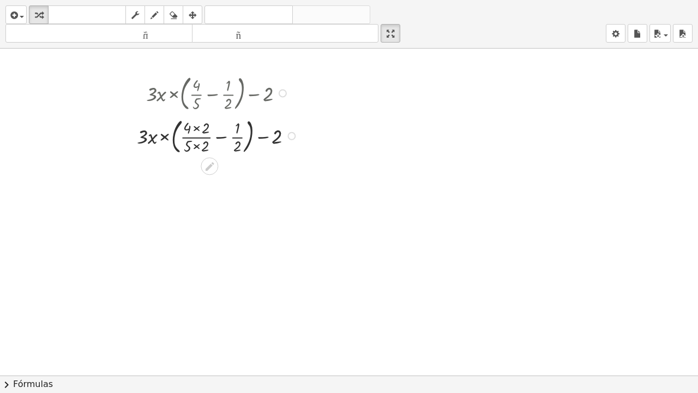
drag, startPoint x: 195, startPoint y: 110, endPoint x: 229, endPoint y: 95, distance: 36.9
click at [229, 95] on div at bounding box center [219, 92] width 176 height 43
drag, startPoint x: 188, startPoint y: 152, endPoint x: 238, endPoint y: 135, distance: 52.2
click at [238, 135] on div at bounding box center [219, 134] width 176 height 43
drag, startPoint x: 194, startPoint y: 110, endPoint x: 226, endPoint y: 109, distance: 31.6
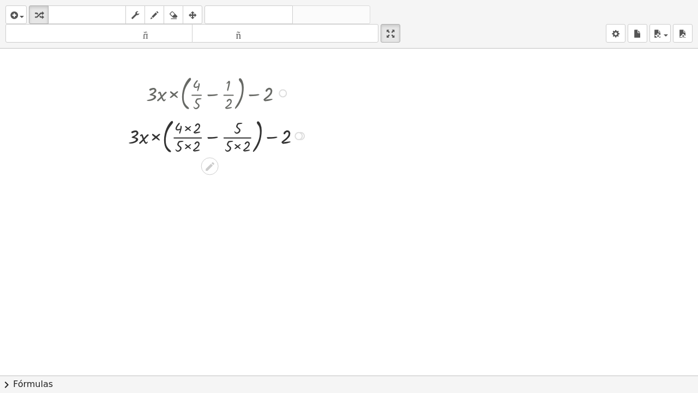
click at [226, 109] on div at bounding box center [219, 92] width 193 height 43
click at [234, 149] on div at bounding box center [219, 134] width 193 height 43
click at [234, 149] on div at bounding box center [218, 134] width 179 height 43
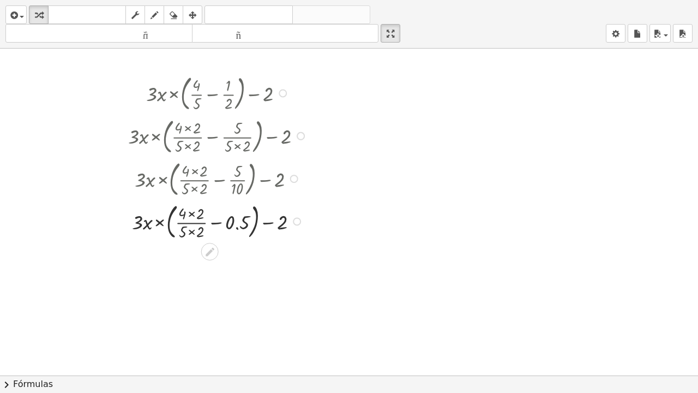
click at [184, 192] on div at bounding box center [219, 177] width 193 height 43
click at [185, 192] on div at bounding box center [219, 177] width 193 height 43
click at [189, 233] on div at bounding box center [219, 220] width 193 height 43
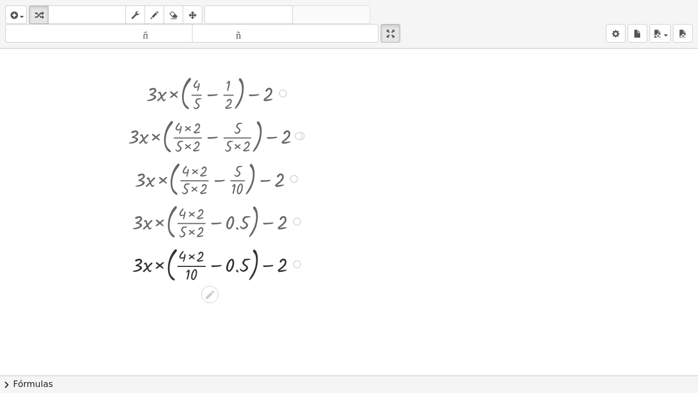
click at [194, 280] on div at bounding box center [219, 262] width 193 height 43
click at [194, 277] on div at bounding box center [219, 262] width 193 height 43
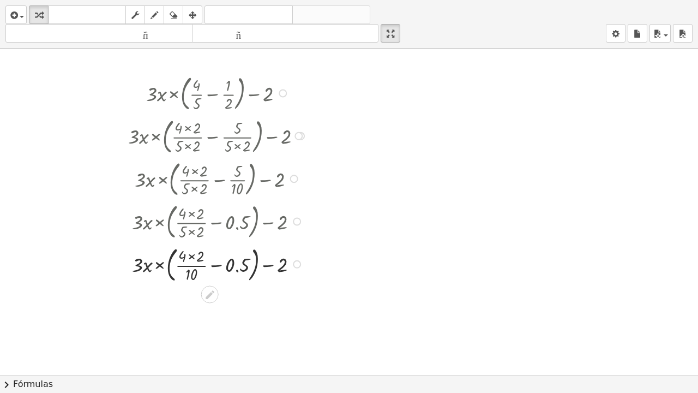
click at [234, 267] on div at bounding box center [219, 262] width 193 height 43
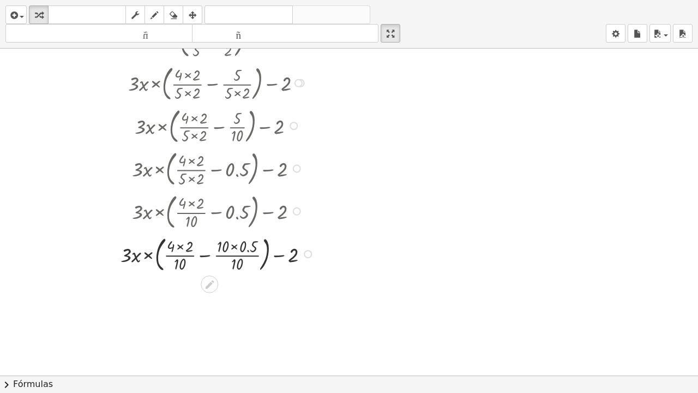
scroll to position [109, 0]
click at [240, 263] on div at bounding box center [219, 251] width 208 height 43
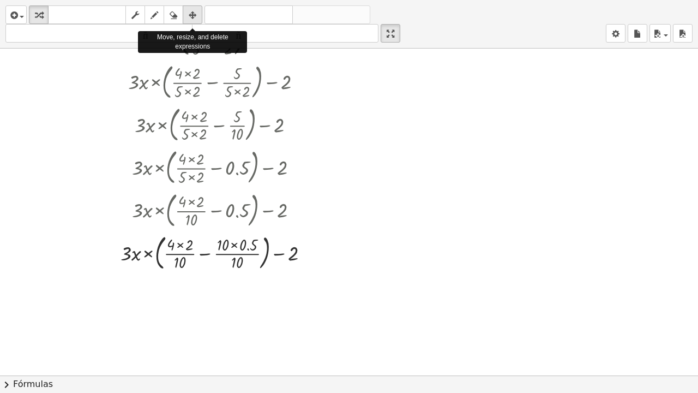
click at [195, 15] on icon "button" at bounding box center [193, 15] width 8 height 13
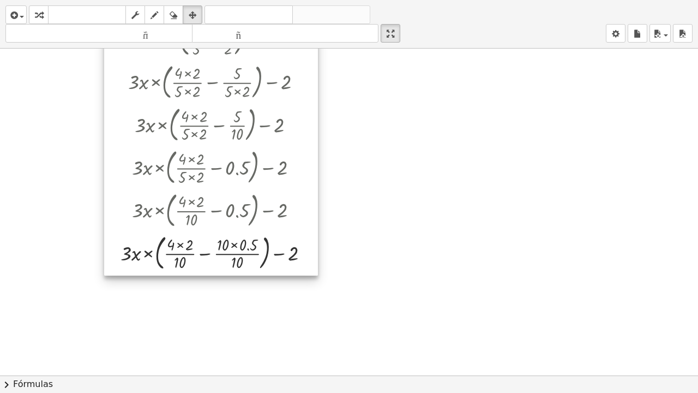
click at [231, 262] on div at bounding box center [211, 145] width 214 height 262
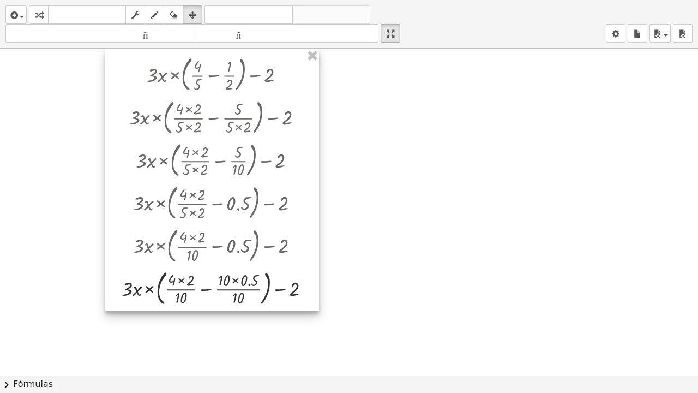
drag, startPoint x: 231, startPoint y: 262, endPoint x: 232, endPoint y: 297, distance: 35.5
click at [232, 297] on div at bounding box center [212, 180] width 214 height 262
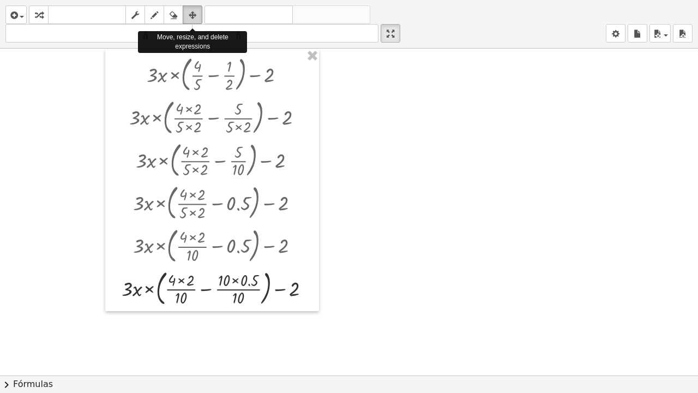
click at [195, 19] on icon "button" at bounding box center [193, 15] width 8 height 13
click at [195, 13] on icon "button" at bounding box center [193, 15] width 8 height 13
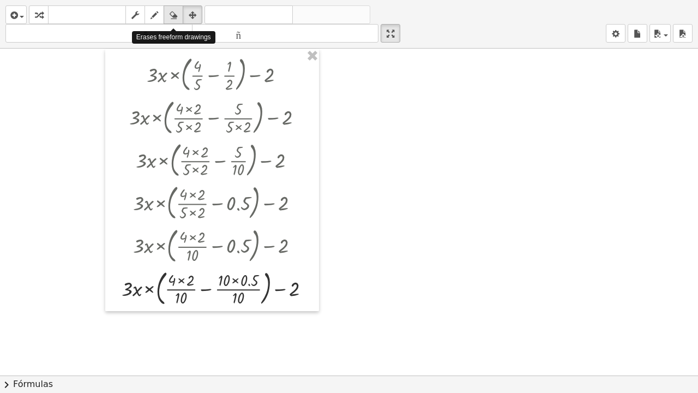
click at [173, 19] on icon "button" at bounding box center [174, 15] width 8 height 13
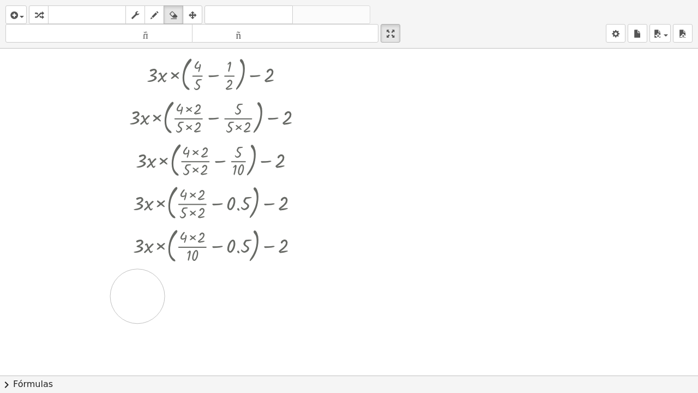
drag, startPoint x: 304, startPoint y: 291, endPoint x: 134, endPoint y: 302, distance: 171.0
click at [134, 300] on div at bounding box center [349, 265] width 698 height 653
drag, startPoint x: 113, startPoint y: 293, endPoint x: 300, endPoint y: 305, distance: 187.4
click at [300, 300] on div at bounding box center [349, 265] width 698 height 653
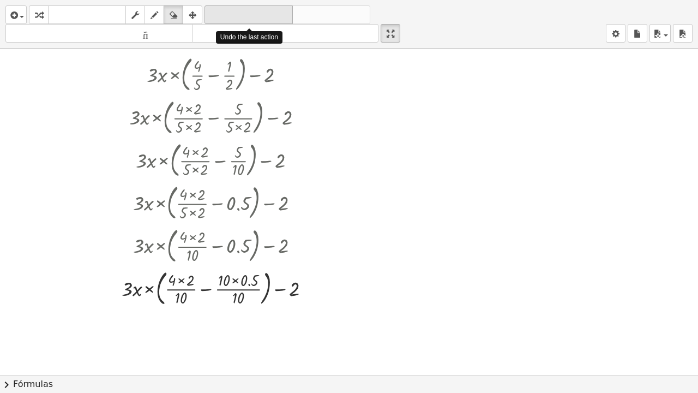
click at [233, 14] on font "deshacer" at bounding box center [248, 15] width 83 height 10
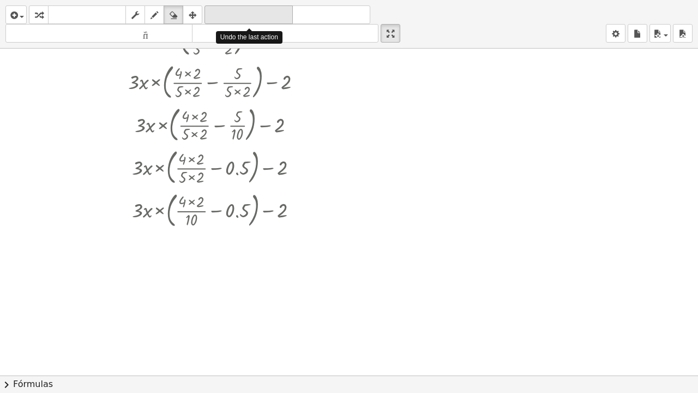
click at [233, 14] on font "deshacer" at bounding box center [248, 15] width 83 height 10
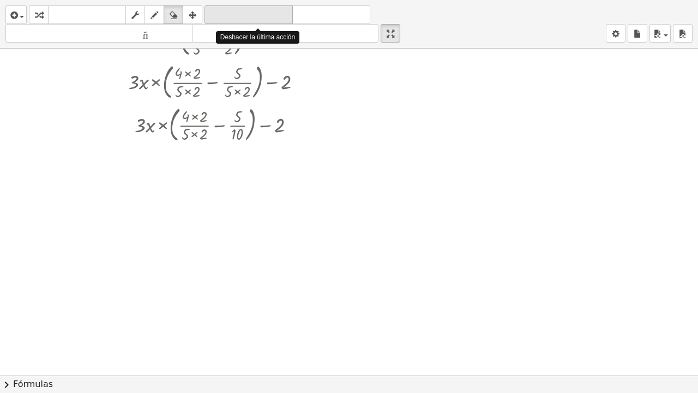
click at [233, 14] on font "deshacer" at bounding box center [248, 15] width 83 height 10
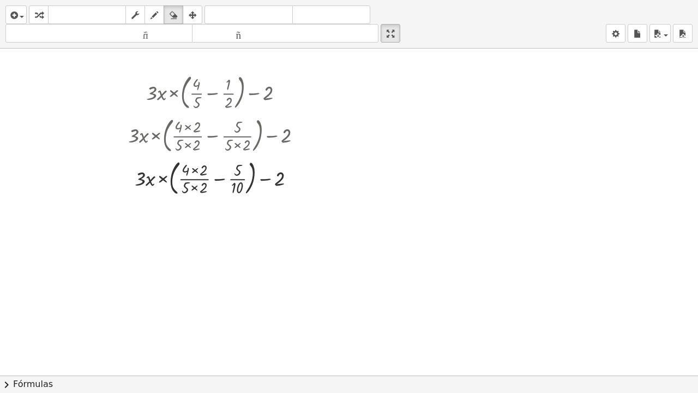
scroll to position [55, 0]
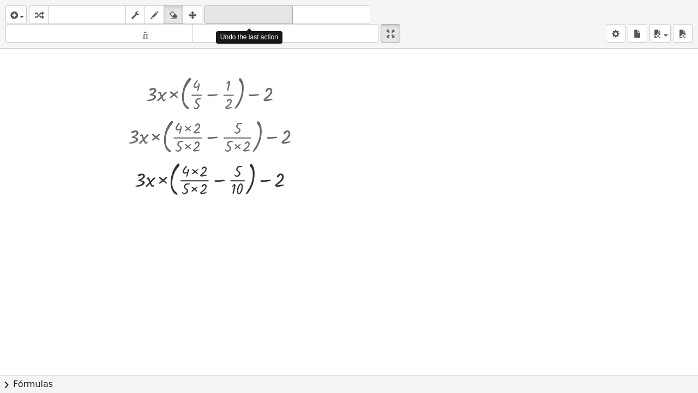
click at [236, 16] on font "deshacer" at bounding box center [248, 15] width 83 height 10
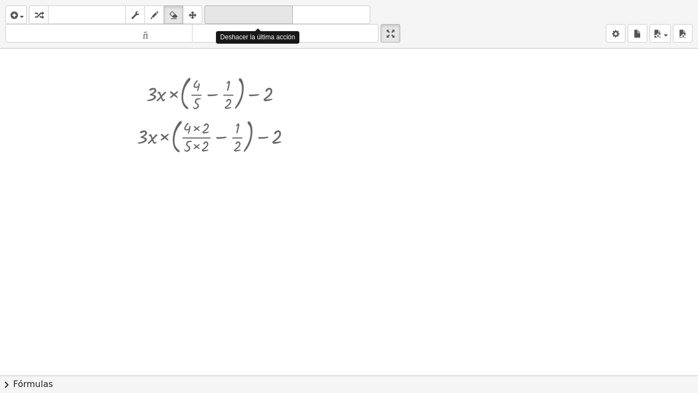
click at [236, 16] on font "deshacer" at bounding box center [248, 15] width 83 height 10
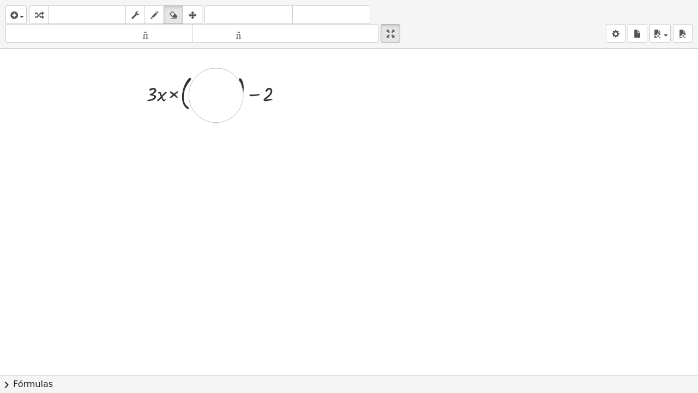
click at [216, 100] on div at bounding box center [349, 320] width 698 height 653
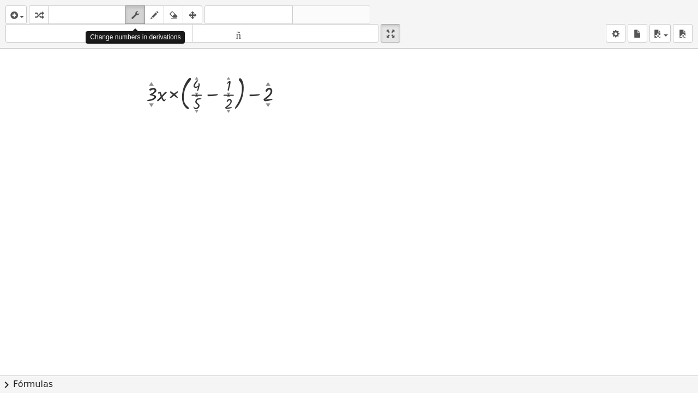
click at [135, 15] on icon "button" at bounding box center [135, 15] width 8 height 13
click at [195, 113] on font "▼" at bounding box center [197, 111] width 4 height 4
click at [197, 113] on font "▼" at bounding box center [197, 111] width 4 height 4
click at [227, 109] on div at bounding box center [220, 92] width 158 height 43
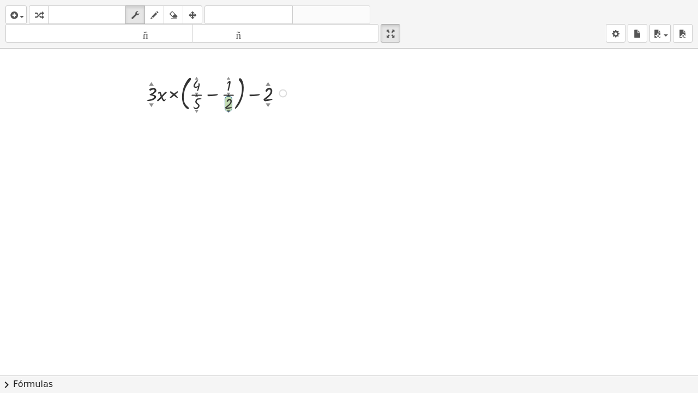
click at [227, 80] on font "▲" at bounding box center [229, 78] width 4 height 4
click at [155, 16] on icon "button" at bounding box center [154, 15] width 8 height 13
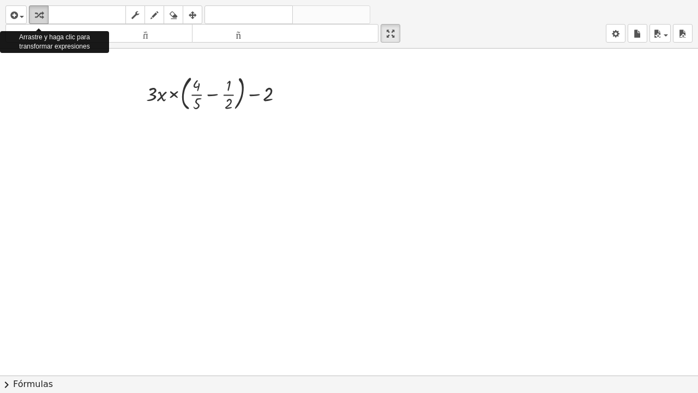
click at [39, 17] on icon "button" at bounding box center [39, 15] width 8 height 13
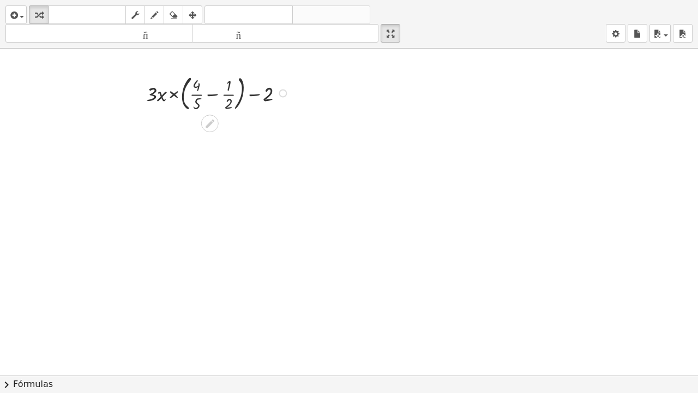
click at [213, 95] on div at bounding box center [220, 92] width 158 height 43
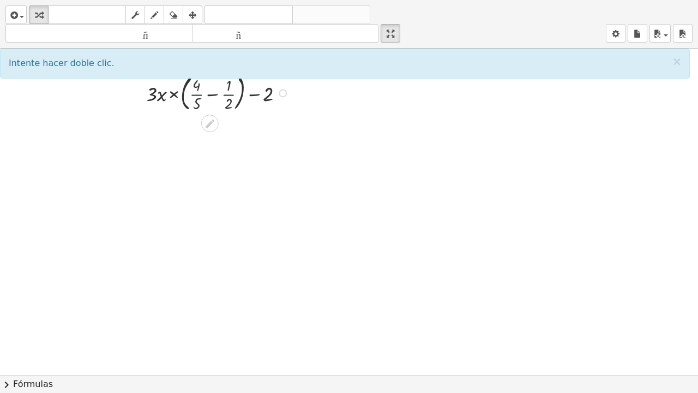
click at [212, 98] on div at bounding box center [220, 92] width 158 height 43
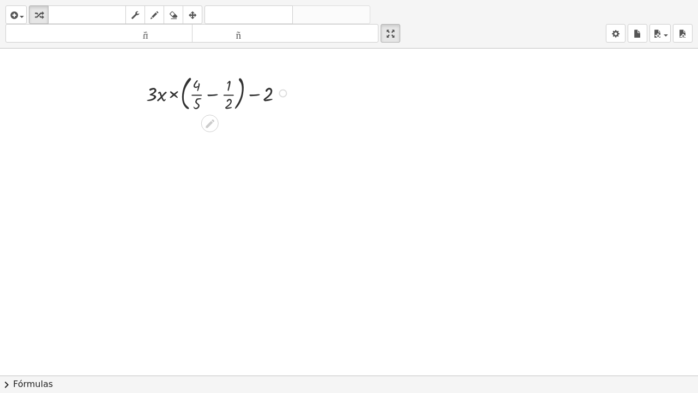
click at [212, 98] on div at bounding box center [220, 92] width 158 height 43
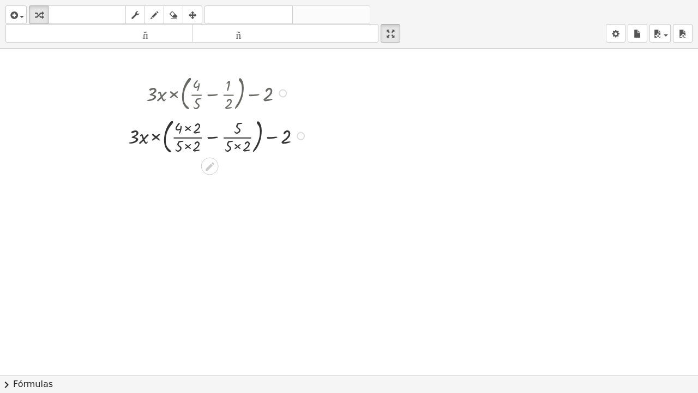
click at [213, 134] on div at bounding box center [219, 134] width 193 height 43
click at [213, 134] on div at bounding box center [220, 135] width 158 height 40
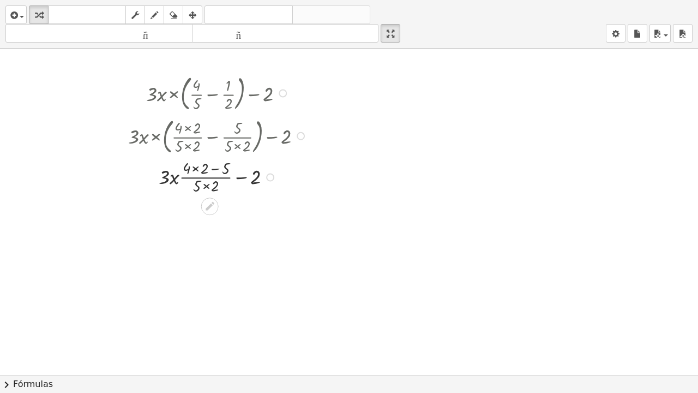
click at [212, 176] on div at bounding box center [219, 176] width 193 height 40
click at [207, 191] on div at bounding box center [219, 176] width 193 height 40
click at [206, 191] on icon at bounding box center [209, 188] width 11 height 11
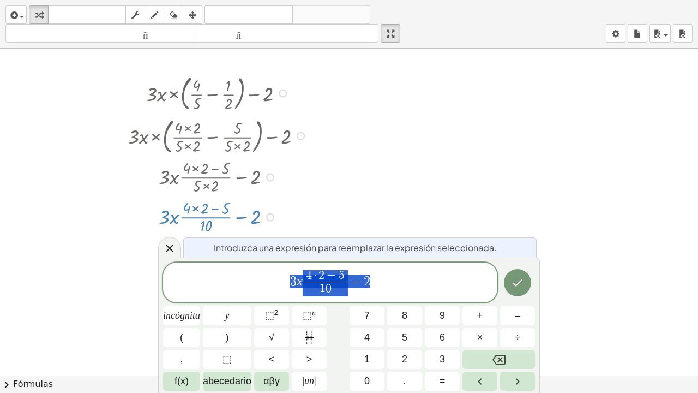
click at [438, 179] on div at bounding box center [349, 320] width 698 height 653
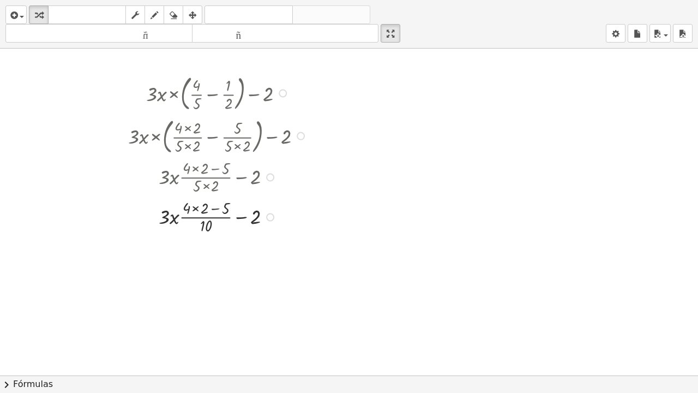
click at [197, 176] on div at bounding box center [219, 176] width 193 height 40
click at [194, 213] on div at bounding box center [219, 216] width 193 height 40
click at [206, 231] on div at bounding box center [219, 216] width 193 height 40
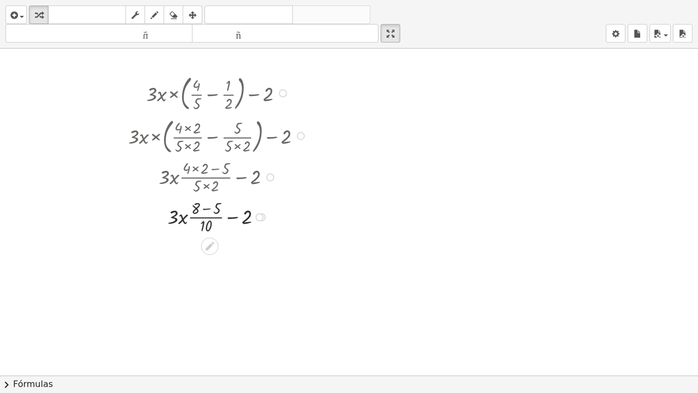
click at [206, 231] on div at bounding box center [219, 216] width 193 height 40
click at [215, 213] on div at bounding box center [219, 216] width 193 height 40
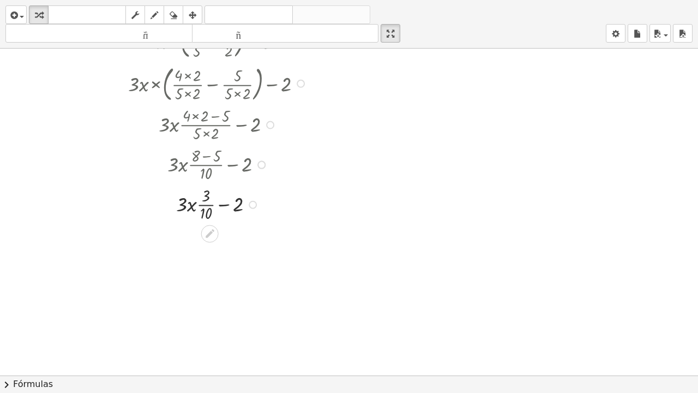
scroll to position [109, 0]
click at [238, 206] on div at bounding box center [219, 202] width 193 height 40
click at [237, 209] on div at bounding box center [219, 202] width 193 height 40
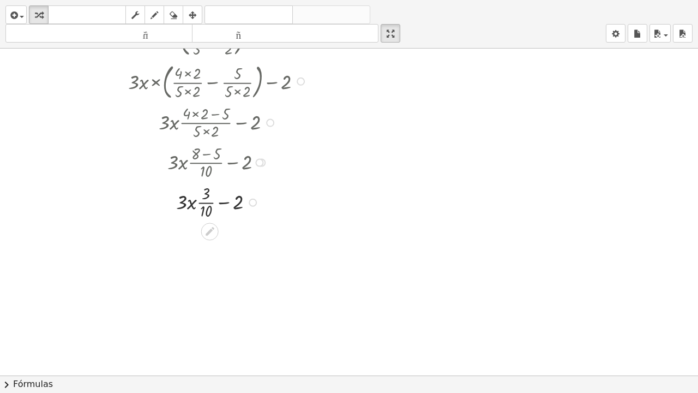
click at [208, 215] on div at bounding box center [219, 202] width 193 height 40
click at [207, 241] on div at bounding box center [219, 235] width 193 height 28
click at [207, 242] on div at bounding box center [219, 235] width 193 height 28
click at [211, 246] on div at bounding box center [219, 235] width 193 height 28
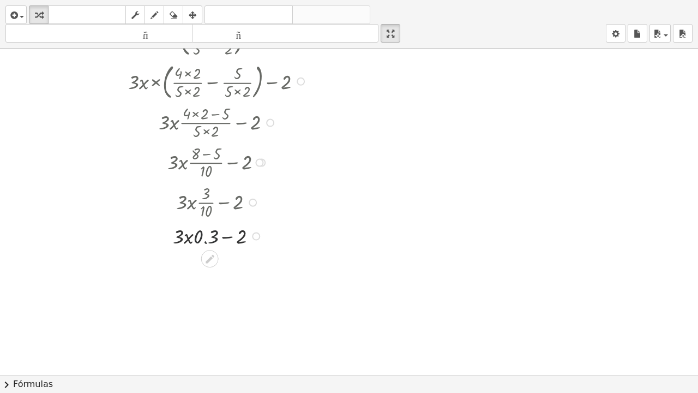
click at [211, 246] on div at bounding box center [219, 235] width 193 height 28
click at [177, 240] on div at bounding box center [219, 235] width 193 height 28
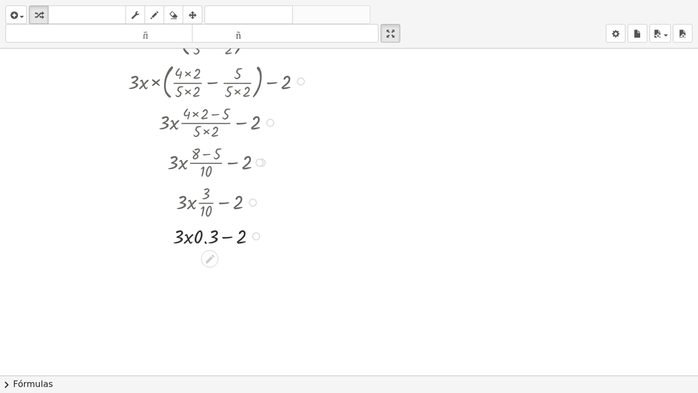
click at [206, 243] on div at bounding box center [219, 235] width 193 height 28
click at [242, 239] on div at bounding box center [219, 235] width 193 height 28
click at [241, 244] on div at bounding box center [219, 235] width 193 height 28
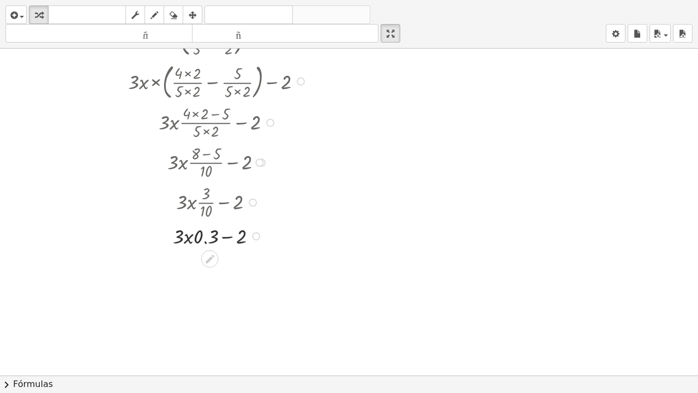
click at [241, 244] on div at bounding box center [219, 235] width 193 height 28
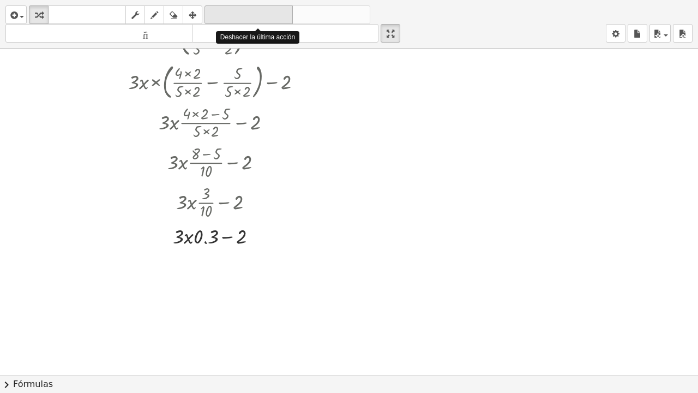
click at [227, 14] on font "deshacer" at bounding box center [248, 15] width 83 height 10
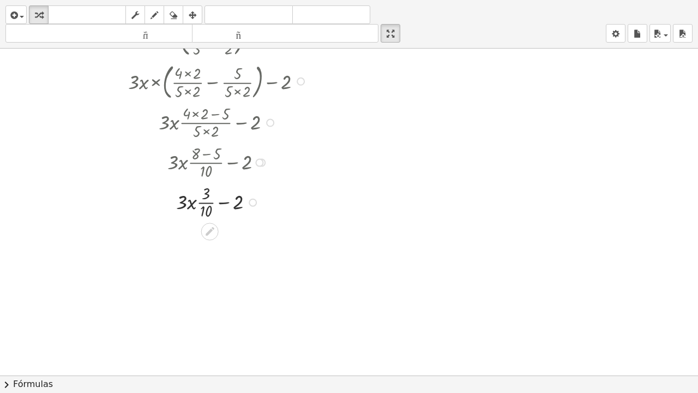
click at [224, 208] on div at bounding box center [219, 202] width 186 height 40
click at [239, 207] on div at bounding box center [219, 202] width 186 height 40
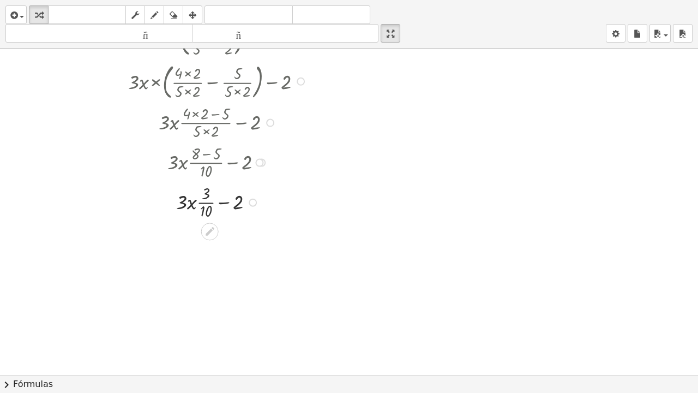
click at [239, 207] on div at bounding box center [219, 202] width 186 height 40
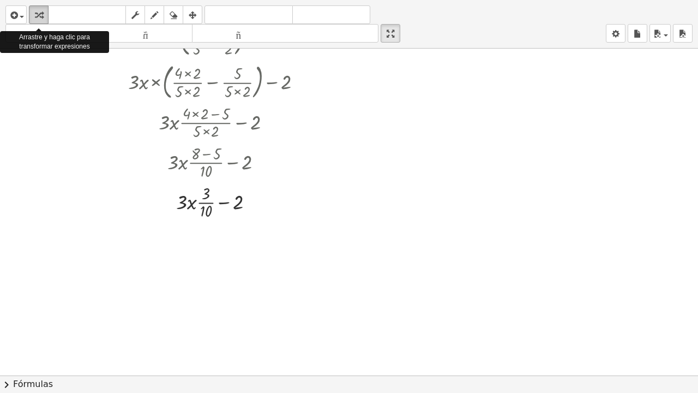
click at [38, 15] on icon "button" at bounding box center [39, 15] width 8 height 13
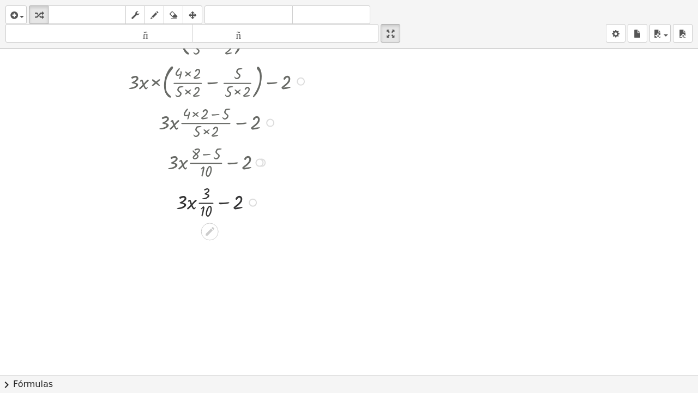
click at [238, 205] on div at bounding box center [219, 202] width 186 height 40
click at [236, 210] on div at bounding box center [219, 202] width 186 height 40
click at [202, 214] on div at bounding box center [219, 202] width 186 height 40
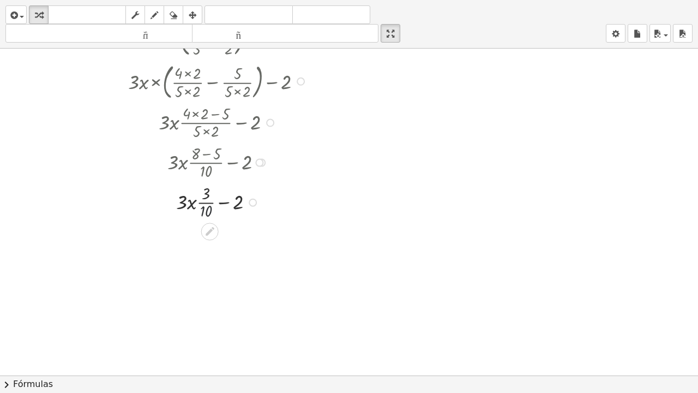
click at [202, 214] on div at bounding box center [219, 202] width 186 height 40
click at [202, 214] on div at bounding box center [219, 202] width 193 height 28
click at [179, 241] on div at bounding box center [219, 235] width 193 height 28
click at [241, 239] on div at bounding box center [219, 235] width 193 height 28
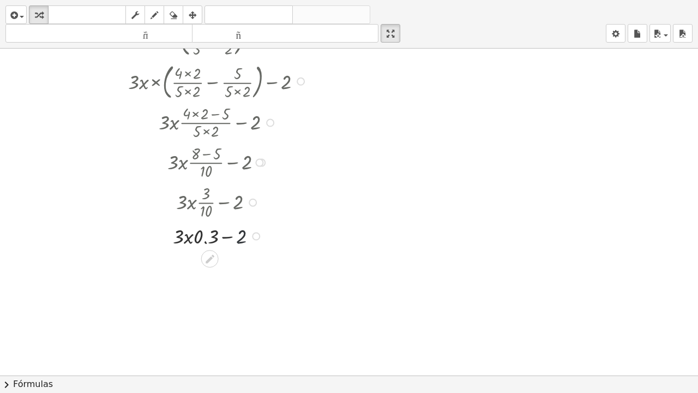
click at [241, 239] on div at bounding box center [219, 235] width 193 height 28
click at [241, 244] on div at bounding box center [219, 235] width 193 height 28
click at [210, 244] on div at bounding box center [219, 235] width 193 height 28
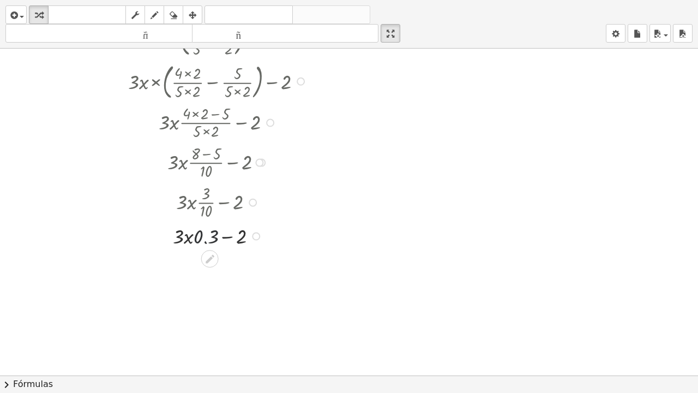
click at [210, 244] on div at bounding box center [219, 235] width 193 height 28
click at [200, 241] on div at bounding box center [219, 235] width 193 height 28
click at [188, 243] on div at bounding box center [219, 235] width 193 height 28
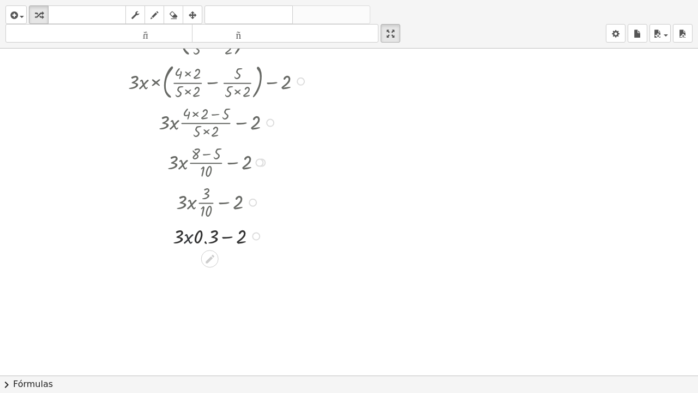
click at [188, 243] on div at bounding box center [219, 235] width 193 height 28
click at [177, 241] on div at bounding box center [219, 235] width 193 height 28
click at [225, 242] on div at bounding box center [219, 235] width 193 height 28
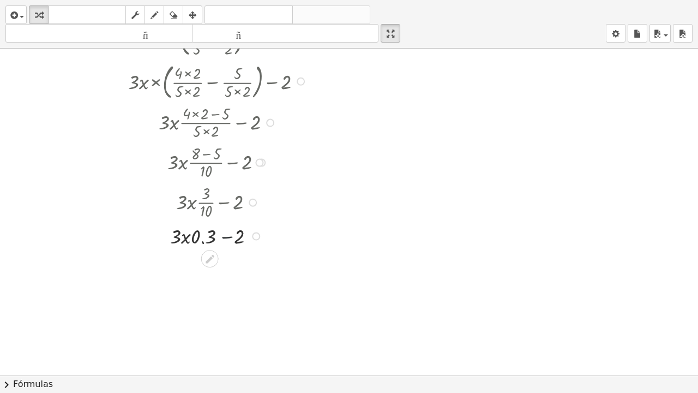
click at [225, 242] on div at bounding box center [219, 235] width 193 height 28
click at [39, 17] on icon "button" at bounding box center [39, 15] width 8 height 13
click at [201, 241] on div at bounding box center [219, 235] width 193 height 28
click at [179, 241] on div at bounding box center [219, 235] width 193 height 28
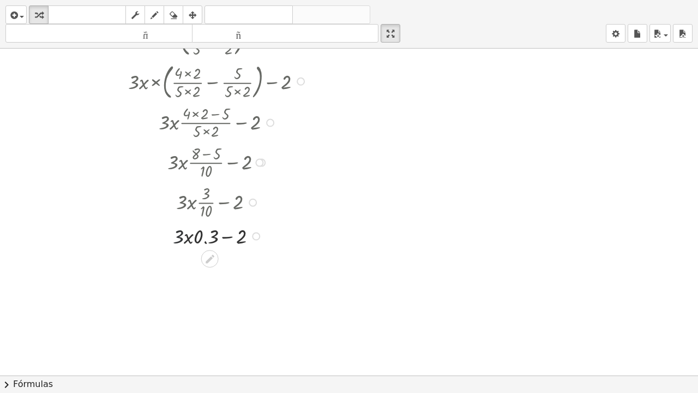
click at [179, 241] on div at bounding box center [219, 235] width 193 height 28
click at [226, 241] on div at bounding box center [219, 235] width 193 height 28
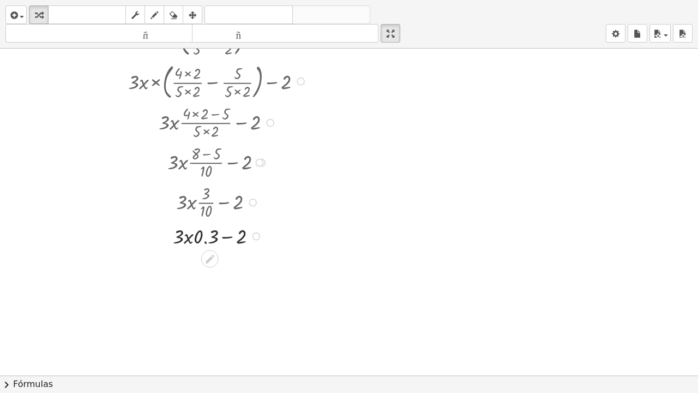
click at [226, 241] on div at bounding box center [219, 235] width 193 height 28
click at [239, 240] on div at bounding box center [219, 235] width 193 height 28
click at [203, 242] on div at bounding box center [219, 235] width 193 height 28
click at [178, 239] on div at bounding box center [219, 235] width 193 height 28
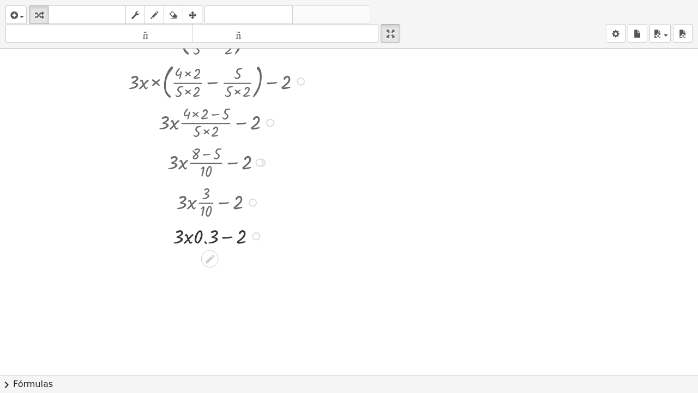
click at [188, 243] on div at bounding box center [219, 235] width 193 height 28
click at [240, 240] on div at bounding box center [219, 235] width 193 height 28
click at [254, 239] on div at bounding box center [256, 236] width 8 height 8
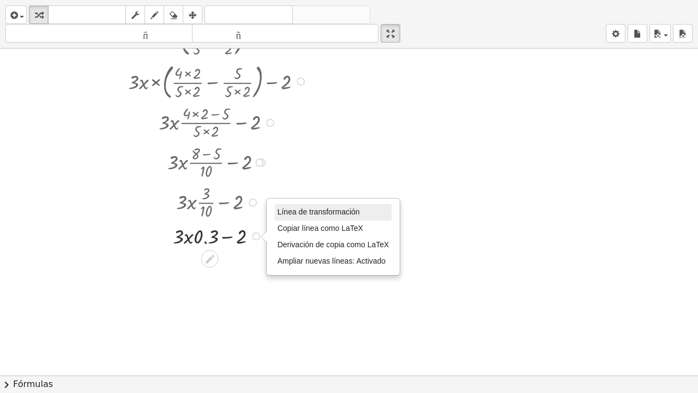
click at [300, 216] on font "Línea de transformación" at bounding box center [318, 211] width 82 height 9
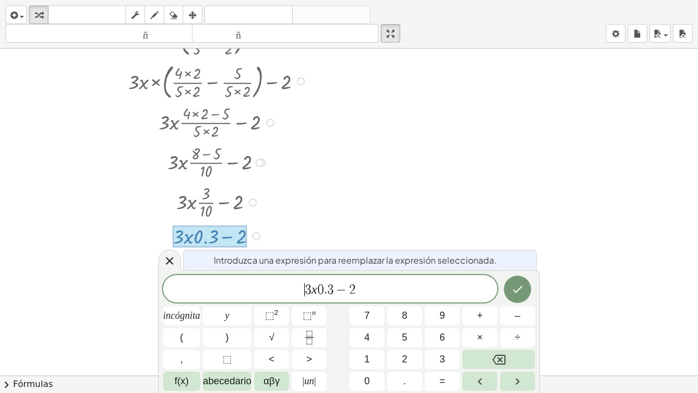
click at [302, 289] on span "​ 3 x 0 . 3 − 2" at bounding box center [330, 289] width 334 height 15
click at [515, 288] on icon "Hecho" at bounding box center [517, 288] width 13 height 13
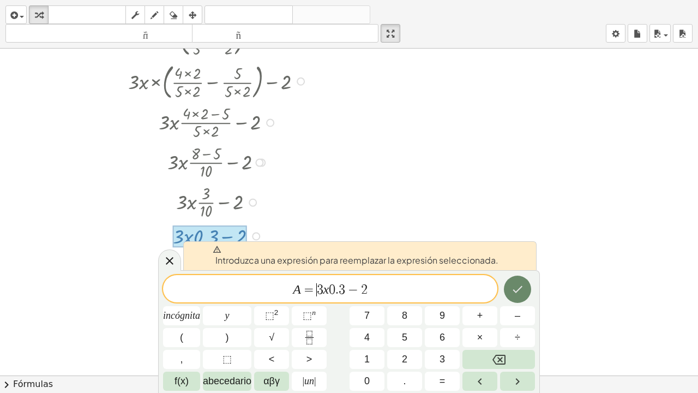
click at [517, 289] on icon "Hecho" at bounding box center [517, 288] width 13 height 13
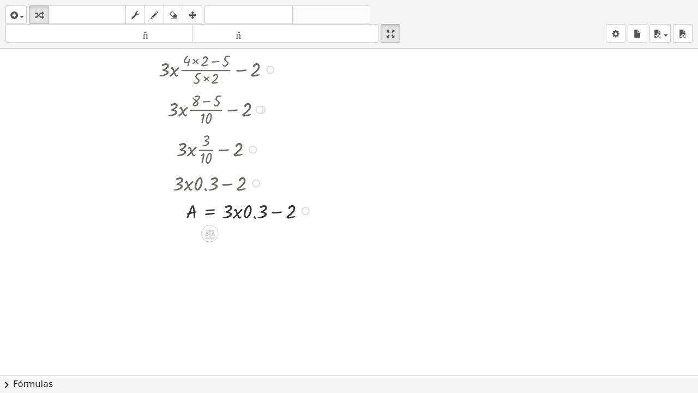
scroll to position [164, 0]
click at [209, 237] on icon at bounding box center [210, 231] width 10 height 9
click at [255, 233] on icon at bounding box center [254, 232] width 10 height 10
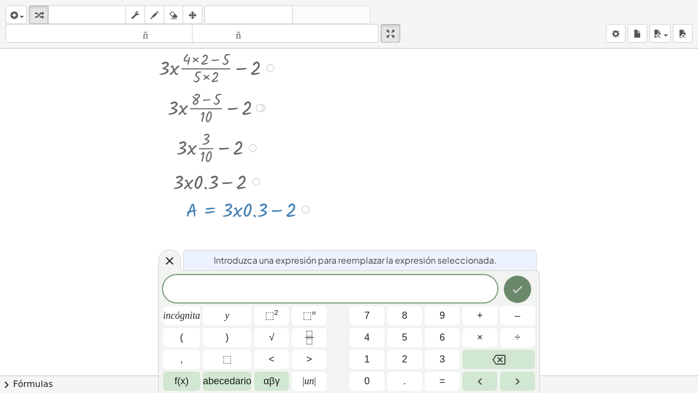
click at [521, 288] on icon "Hecho" at bounding box center [517, 288] width 13 height 13
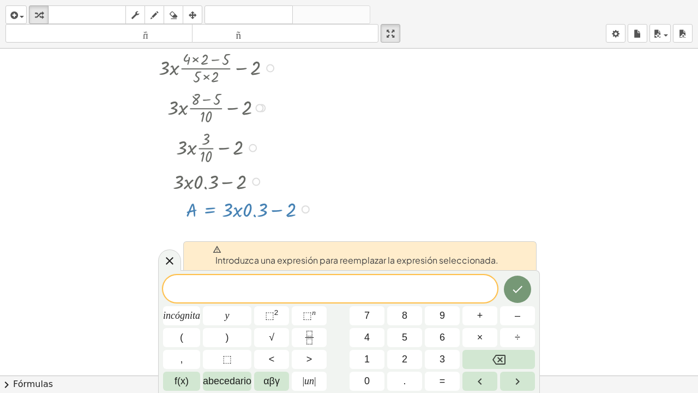
click at [386, 172] on div at bounding box center [349, 211] width 698 height 653
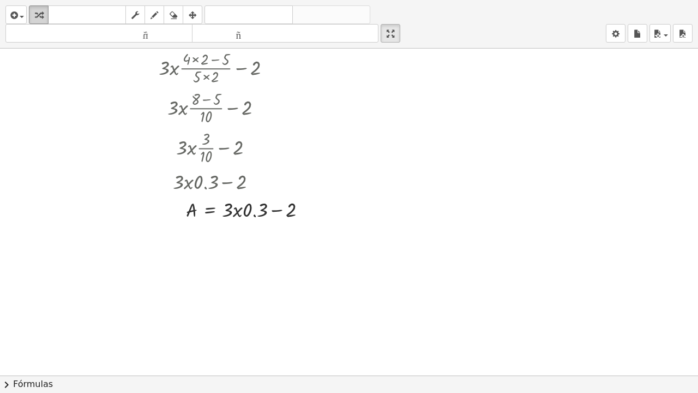
click at [36, 14] on icon "button" at bounding box center [39, 15] width 8 height 13
click at [228, 214] on div at bounding box center [222, 209] width 198 height 28
click at [237, 214] on div at bounding box center [222, 209] width 198 height 28
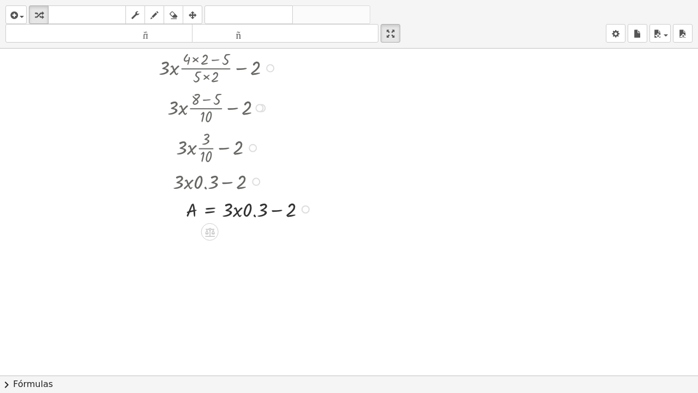
click at [253, 215] on div at bounding box center [222, 209] width 198 height 28
click at [253, 214] on div at bounding box center [222, 209] width 198 height 28
click at [290, 215] on div at bounding box center [222, 209] width 198 height 28
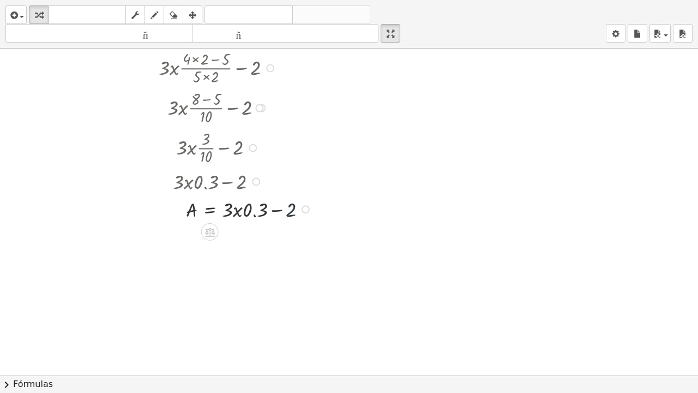
click at [290, 215] on div at bounding box center [222, 209] width 198 height 28
click at [188, 213] on div at bounding box center [222, 209] width 198 height 28
click at [188, 212] on div at bounding box center [222, 209] width 198 height 28
click at [191, 215] on div at bounding box center [222, 209] width 198 height 28
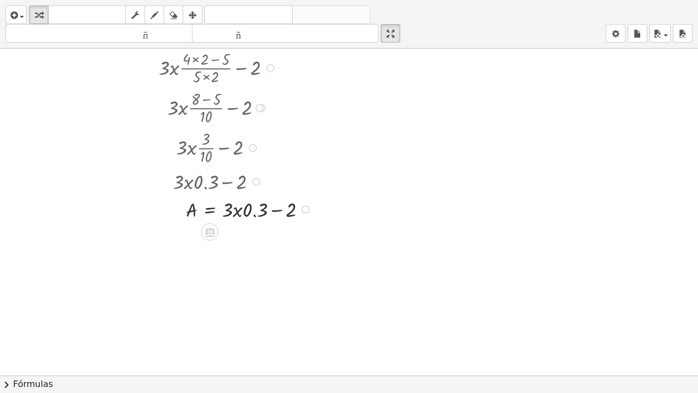
click at [191, 215] on div at bounding box center [222, 209] width 198 height 28
click at [212, 218] on div at bounding box center [222, 209] width 198 height 28
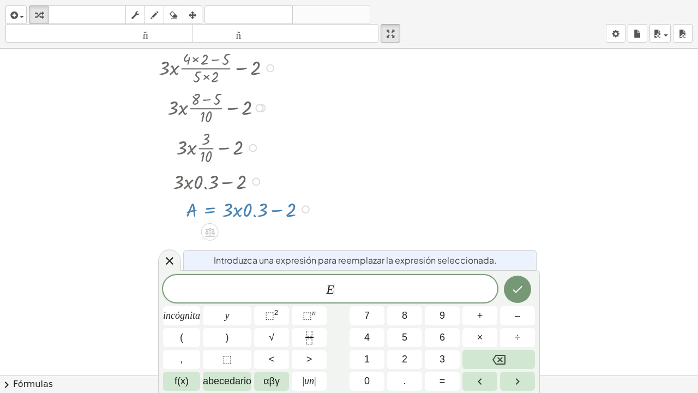
click at [212, 218] on div at bounding box center [222, 209] width 198 height 28
click at [519, 288] on icon "Hecho" at bounding box center [517, 289] width 10 height 7
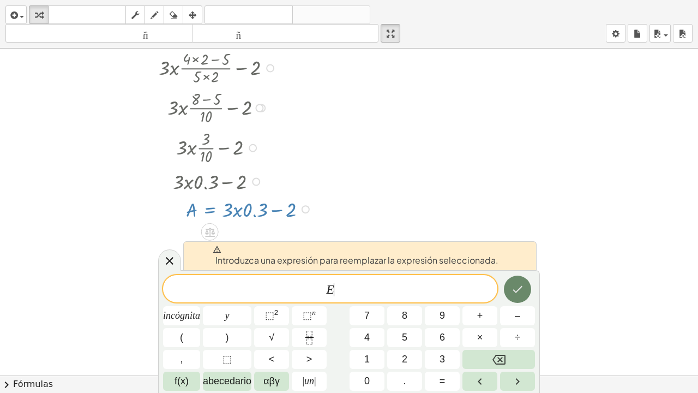
click at [519, 288] on icon "Hecho" at bounding box center [517, 289] width 10 height 7
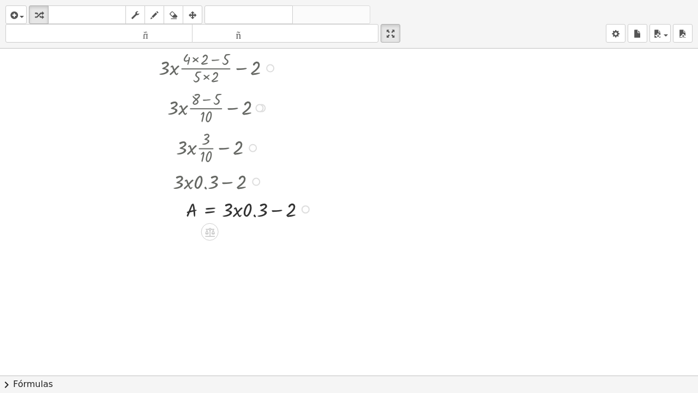
click at [244, 213] on div at bounding box center [222, 209] width 198 height 28
click at [255, 216] on div at bounding box center [222, 209] width 198 height 28
click at [257, 215] on div at bounding box center [222, 209] width 198 height 28
click at [277, 215] on div at bounding box center [222, 209] width 198 height 28
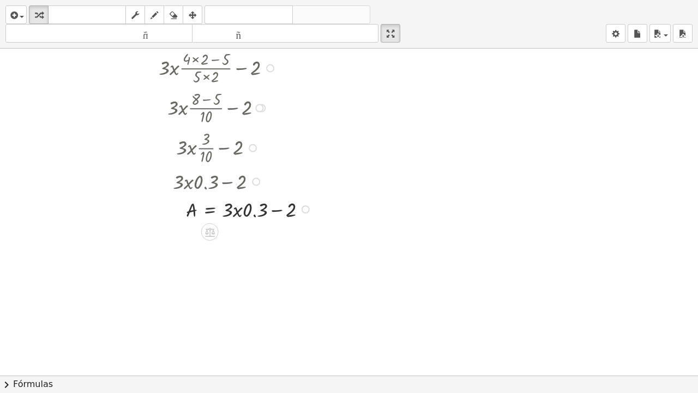
click at [277, 215] on div at bounding box center [222, 209] width 198 height 28
click at [292, 213] on div at bounding box center [222, 209] width 198 height 28
click at [306, 212] on div "Línea de transformación Copiar línea como LaTeX Derivación de copia como LaTeX …" at bounding box center [305, 209] width 8 height 8
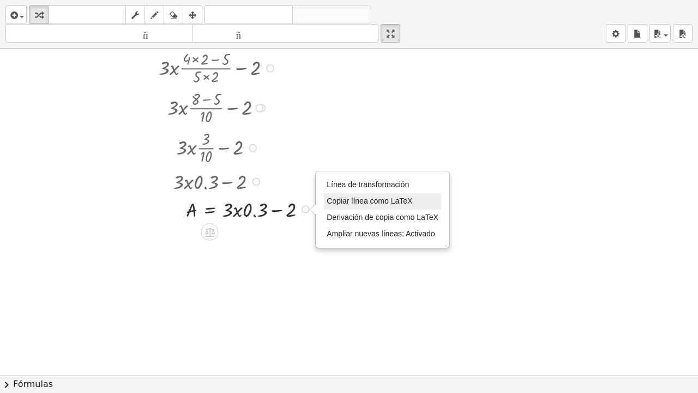
click at [354, 205] on font "Copiar línea como LaTeX" at bounding box center [370, 200] width 86 height 9
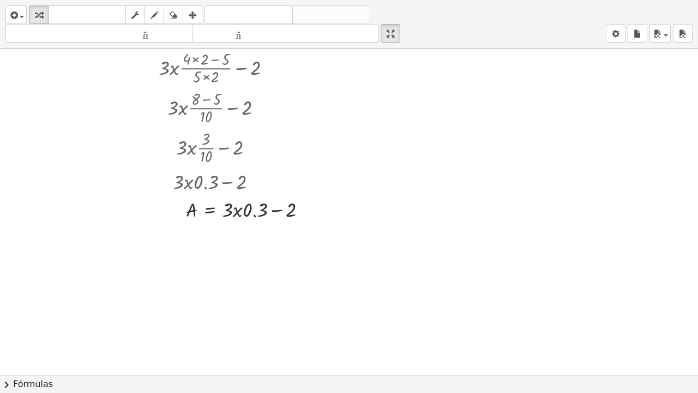
click at [265, 231] on div at bounding box center [349, 211] width 698 height 653
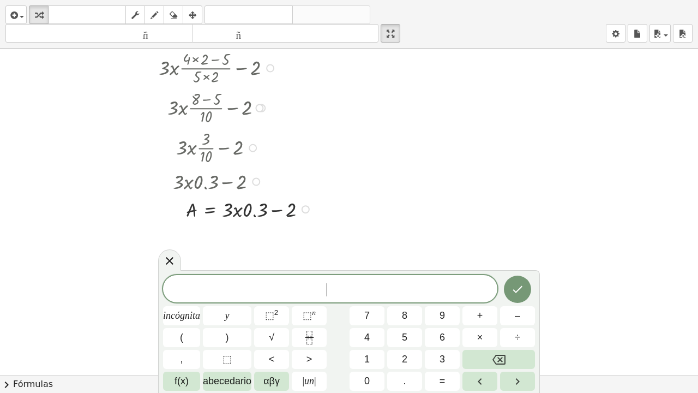
click at [288, 214] on div at bounding box center [222, 209] width 198 height 28
click at [318, 233] on div at bounding box center [349, 211] width 698 height 653
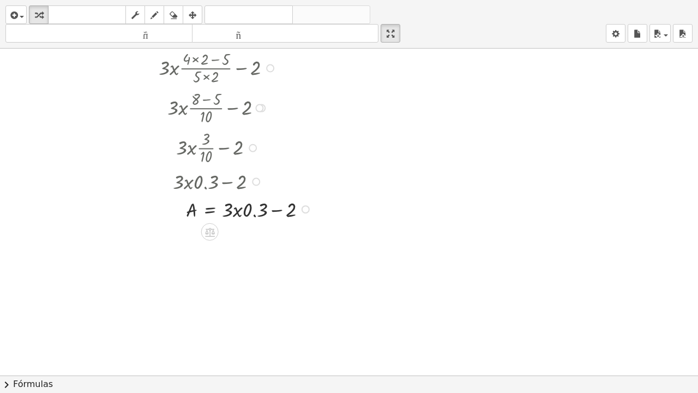
click at [303, 212] on div "Copiado done" at bounding box center [305, 209] width 8 height 8
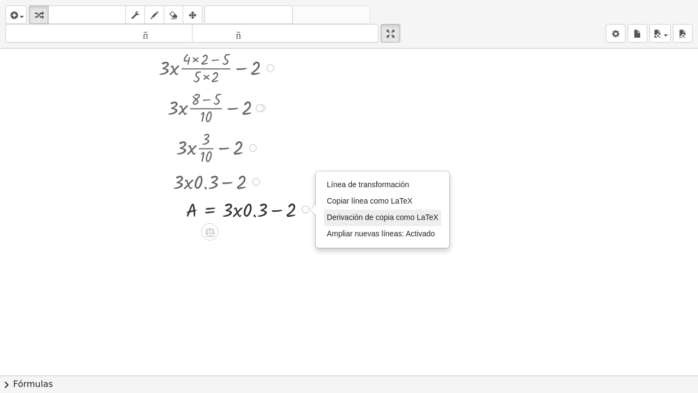
click at [340, 220] on font "Derivación de copia como LaTeX" at bounding box center [383, 217] width 112 height 9
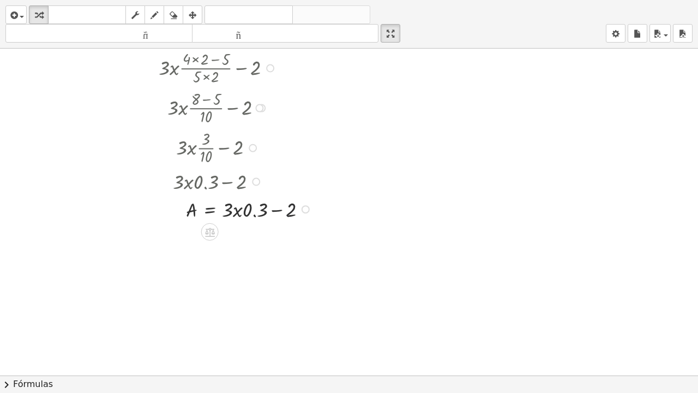
click at [292, 215] on div at bounding box center [222, 209] width 198 height 28
click at [267, 215] on div at bounding box center [222, 209] width 198 height 28
click at [264, 215] on div at bounding box center [222, 209] width 198 height 28
click at [250, 216] on div at bounding box center [222, 209] width 198 height 28
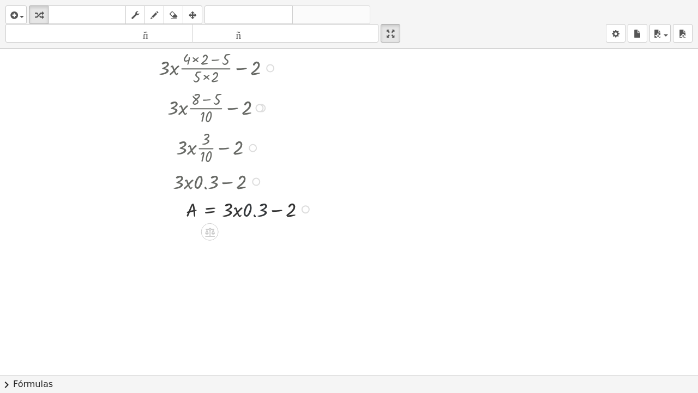
click at [250, 216] on div at bounding box center [222, 209] width 198 height 28
click at [232, 214] on div at bounding box center [222, 209] width 198 height 28
click at [231, 214] on div at bounding box center [222, 209] width 198 height 28
click at [191, 213] on div at bounding box center [222, 209] width 198 height 28
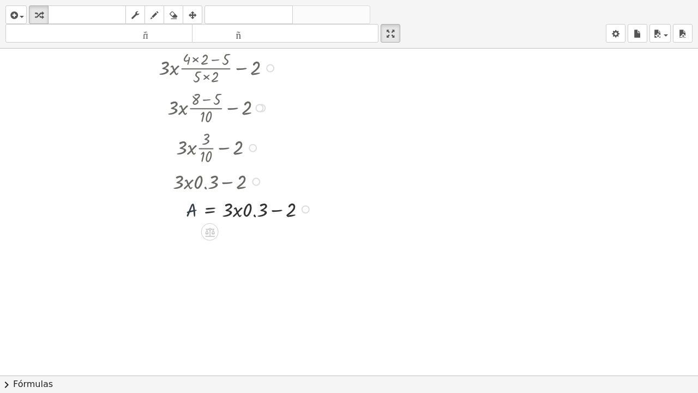
click at [191, 213] on div at bounding box center [222, 209] width 198 height 28
click at [210, 213] on div at bounding box center [222, 209] width 198 height 28
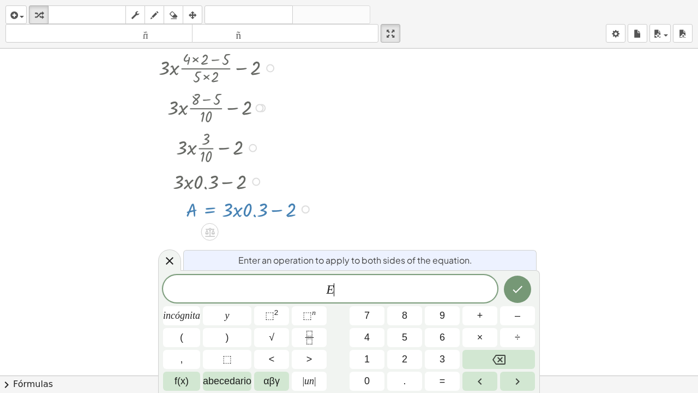
click at [210, 213] on div at bounding box center [222, 209] width 198 height 28
click at [498, 300] on icon "Retroceso" at bounding box center [498, 359] width 13 height 13
click at [516, 289] on icon "Hecho" at bounding box center [517, 288] width 13 height 13
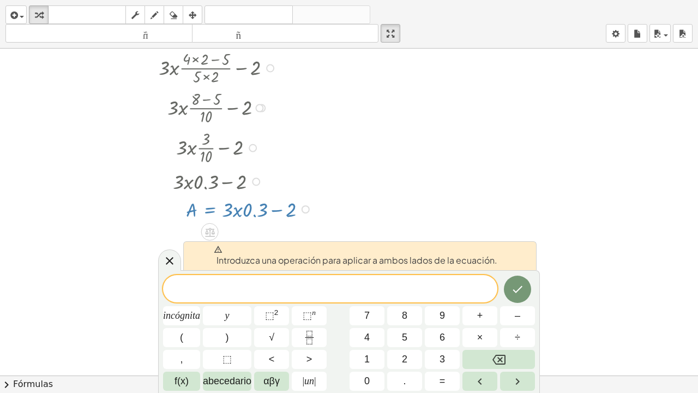
click at [448, 170] on div at bounding box center [349, 211] width 698 height 653
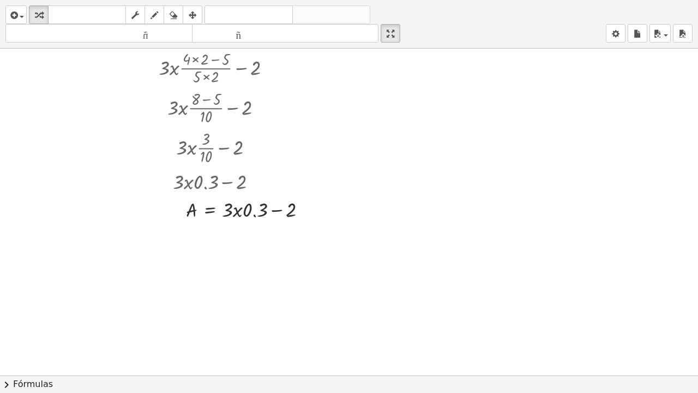
click at [269, 244] on div at bounding box center [349, 211] width 698 height 653
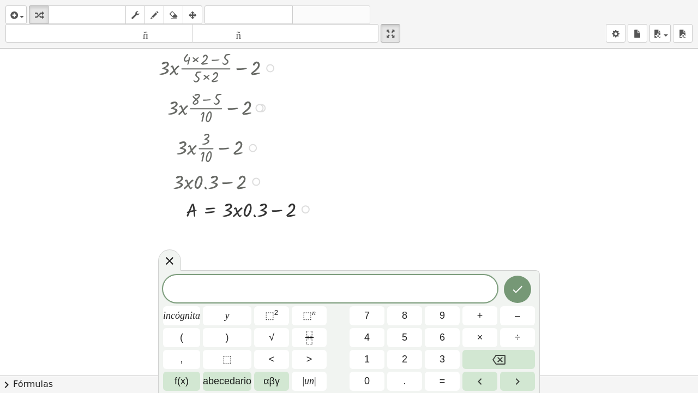
click at [247, 217] on div at bounding box center [222, 209] width 198 height 28
click at [251, 216] on div at bounding box center [222, 209] width 198 height 28
click at [305, 213] on div "Copiado done" at bounding box center [305, 209] width 8 height 8
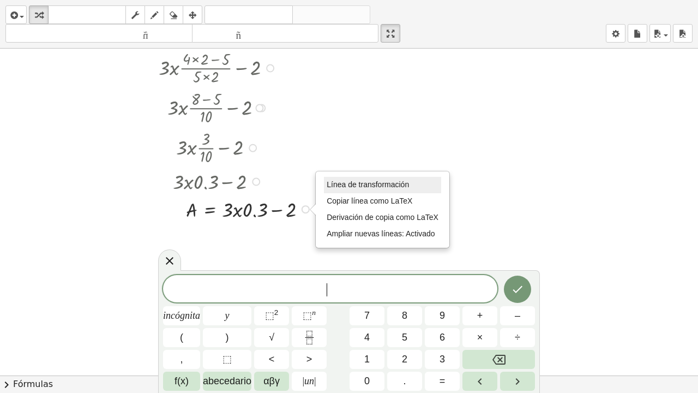
click at [337, 189] on font "Línea de transformación" at bounding box center [368, 184] width 82 height 9
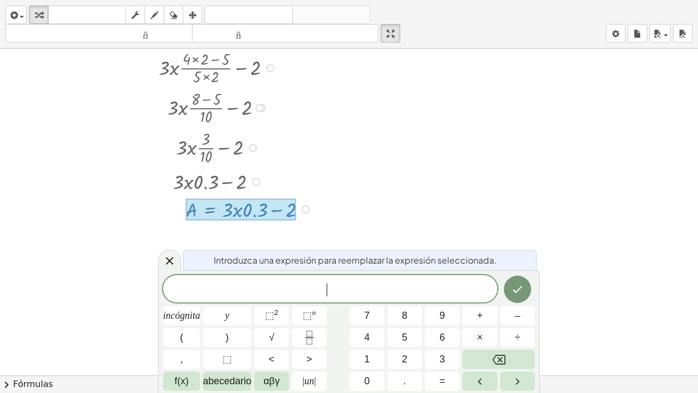
click at [334, 288] on span "​" at bounding box center [330, 289] width 334 height 15
click at [518, 291] on icon "Hecho" at bounding box center [517, 288] width 13 height 13
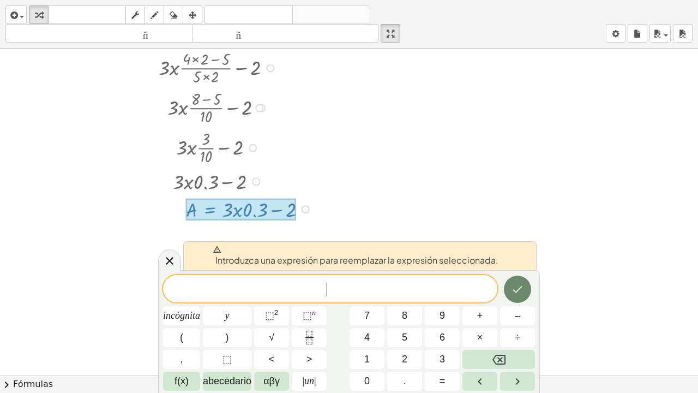
click at [512, 289] on icon "Hecho" at bounding box center [517, 288] width 13 height 13
click at [513, 288] on icon "Hecho" at bounding box center [517, 288] width 13 height 13
click at [409, 182] on div at bounding box center [349, 211] width 698 height 653
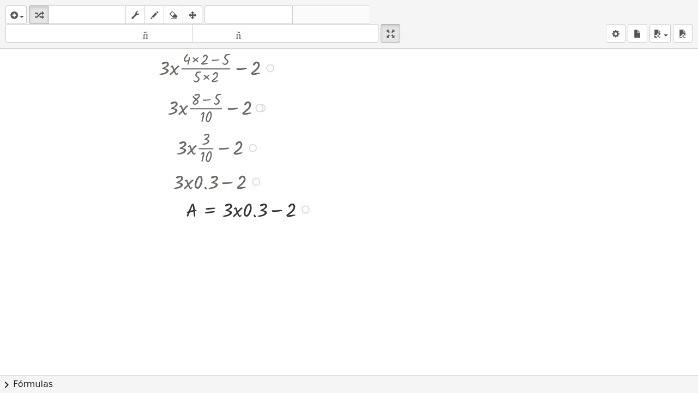
click at [191, 213] on div at bounding box center [222, 209] width 198 height 28
click at [240, 18] on font "deshacer" at bounding box center [248, 15] width 83 height 10
click at [213, 222] on div at bounding box center [349, 211] width 698 height 653
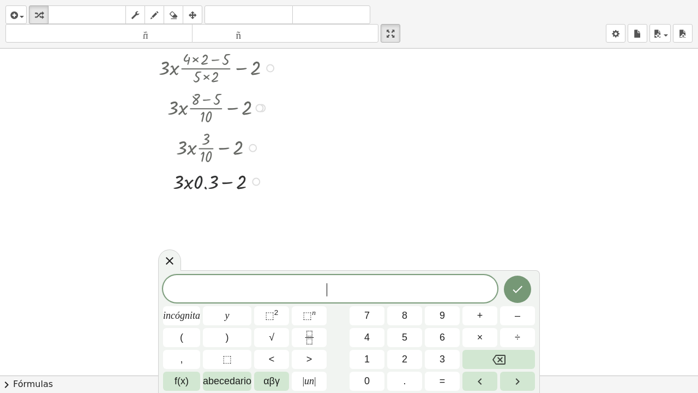
click at [214, 191] on div at bounding box center [219, 181] width 193 height 28
click at [214, 190] on div at bounding box center [219, 181] width 193 height 28
click at [240, 222] on div at bounding box center [349, 211] width 698 height 653
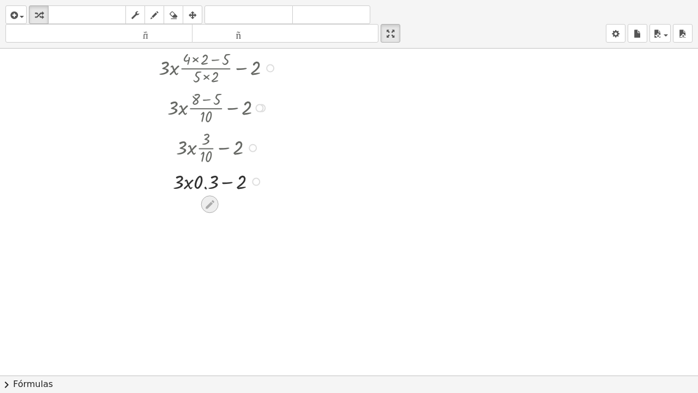
click at [211, 208] on icon at bounding box center [210, 204] width 9 height 9
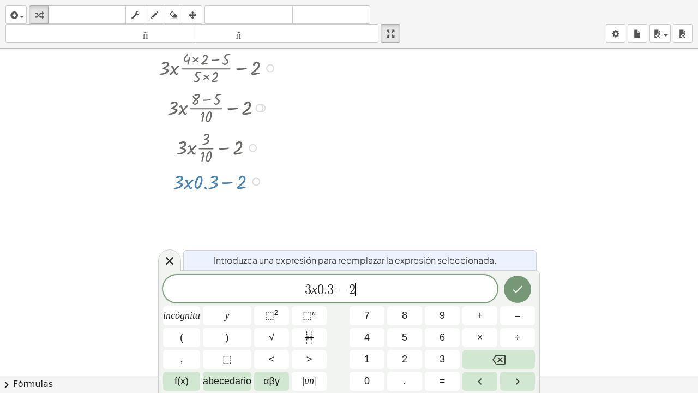
click at [360, 287] on span "3 x 0 . 3 − 2 ​" at bounding box center [330, 289] width 334 height 15
click at [523, 289] on icon "Hecho" at bounding box center [517, 288] width 13 height 13
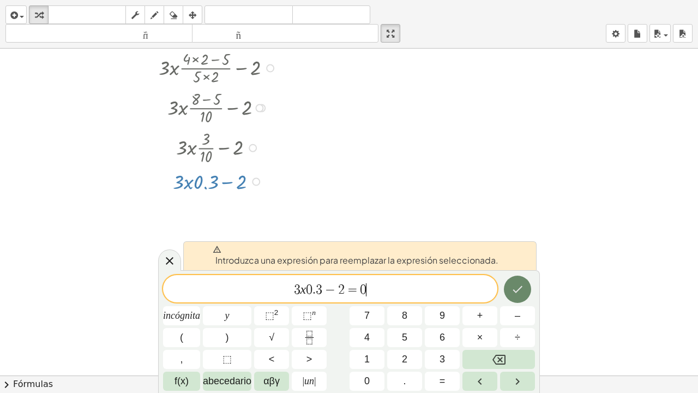
click at [523, 289] on icon "Hecho" at bounding box center [517, 288] width 13 height 13
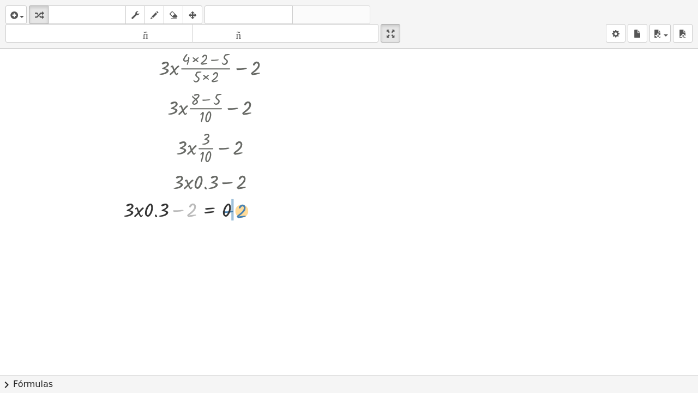
drag, startPoint x: 191, startPoint y: 214, endPoint x: 240, endPoint y: 215, distance: 49.6
click at [240, 215] on div at bounding box center [217, 209] width 198 height 28
click at [179, 242] on div at bounding box center [217, 236] width 198 height 28
click at [179, 241] on div at bounding box center [217, 236] width 198 height 28
click at [159, 242] on div at bounding box center [217, 236] width 198 height 28
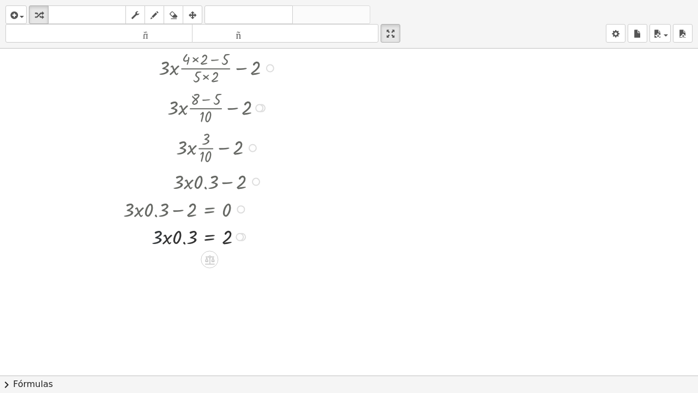
click at [159, 242] on div at bounding box center [217, 236] width 198 height 28
drag, startPoint x: 185, startPoint y: 242, endPoint x: 153, endPoint y: 240, distance: 32.8
drag, startPoint x: 170, startPoint y: 269, endPoint x: 224, endPoint y: 283, distance: 55.8
click at [238, 300] on div at bounding box center [217, 297] width 198 height 40
click at [238, 300] on div at bounding box center [217, 296] width 198 height 27
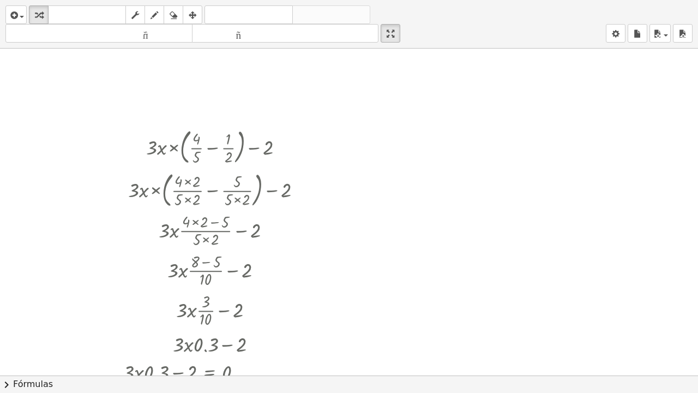
scroll to position [0, 0]
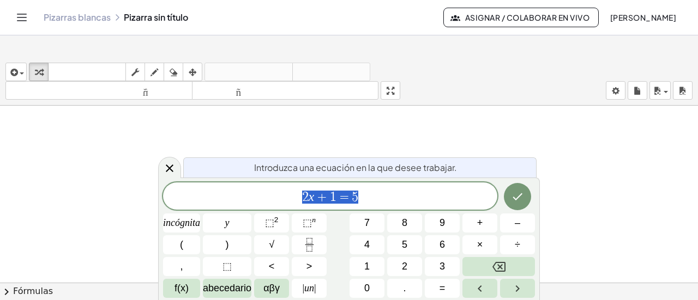
scroll to position [55, 0]
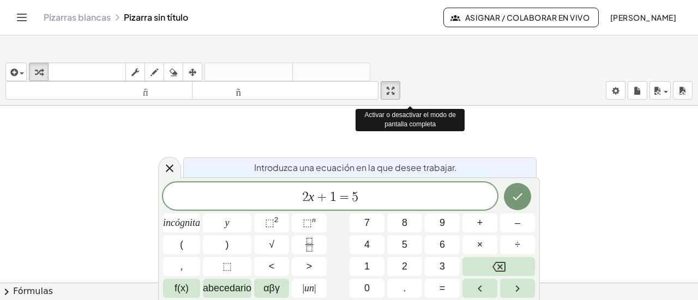
drag, startPoint x: 389, startPoint y: 91, endPoint x: 389, endPoint y: 157, distance: 66.0
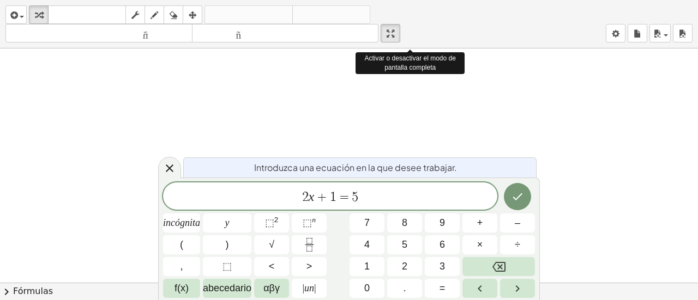
click at [389, 157] on div "insertar Seleccione uno: Expresión matemática Función Texto Vídeo de YouTube Gr…" at bounding box center [349, 150] width 698 height 300
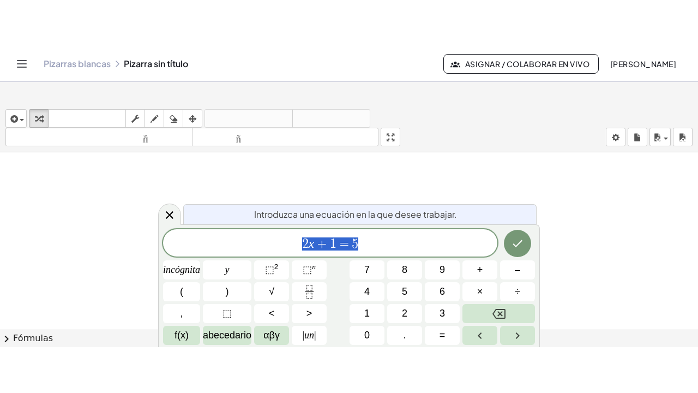
scroll to position [109, 0]
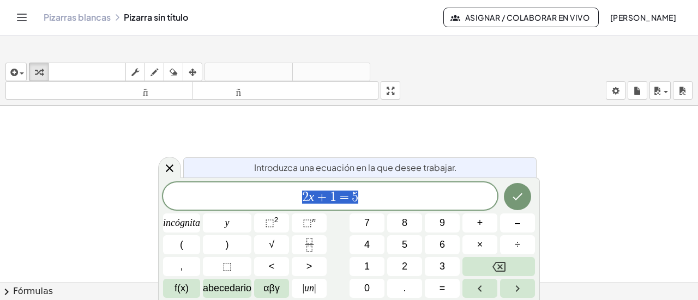
drag, startPoint x: 384, startPoint y: 200, endPoint x: 277, endPoint y: 196, distance: 106.9
click at [277, 196] on span "2 x + 1 = 5" at bounding box center [330, 197] width 334 height 15
click at [314, 245] on icon "Fracción" at bounding box center [310, 245] width 14 height 14
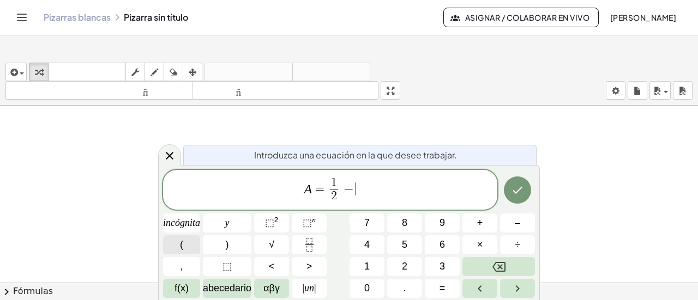
click at [179, 241] on button "(" at bounding box center [181, 245] width 37 height 19
click at [310, 243] on icon "Fracción" at bounding box center [310, 245] width 14 height 14
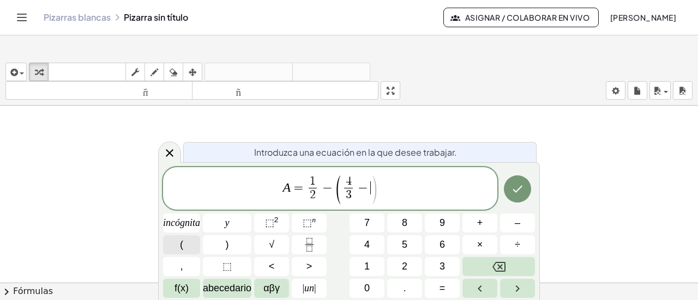
click at [177, 245] on button "(" at bounding box center [181, 245] width 37 height 19
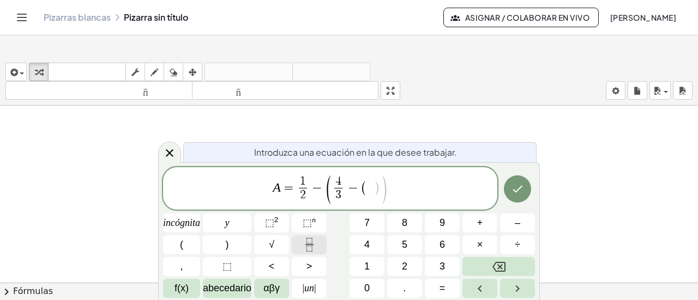
click at [309, 242] on icon "Fracción" at bounding box center [310, 245] width 14 height 14
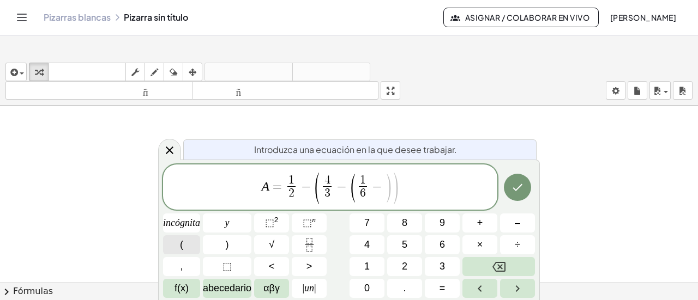
click at [183, 247] on button "(" at bounding box center [181, 245] width 37 height 19
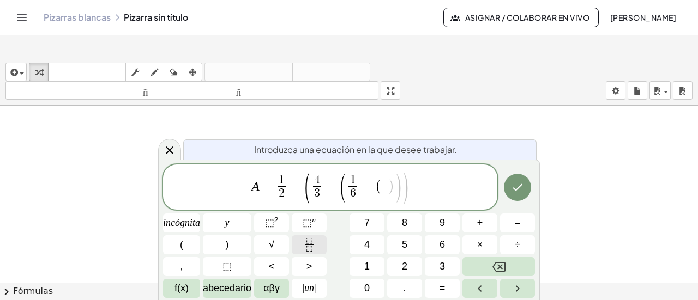
click at [307, 243] on icon "Fracción" at bounding box center [310, 245] width 14 height 14
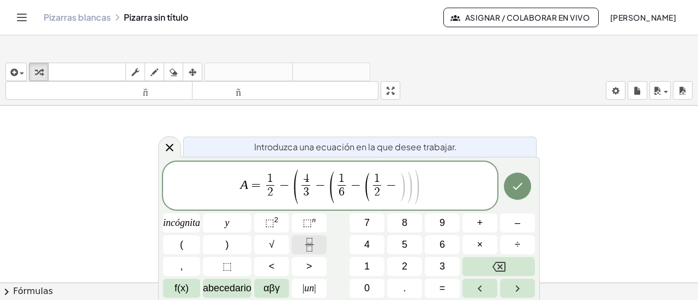
click at [312, 240] on icon "Fracción" at bounding box center [310, 245] width 14 height 14
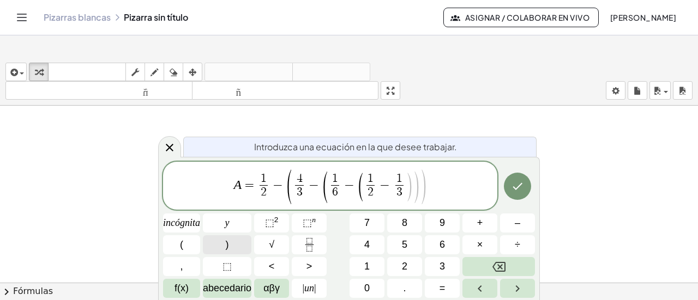
click at [232, 245] on button ")" at bounding box center [227, 245] width 49 height 19
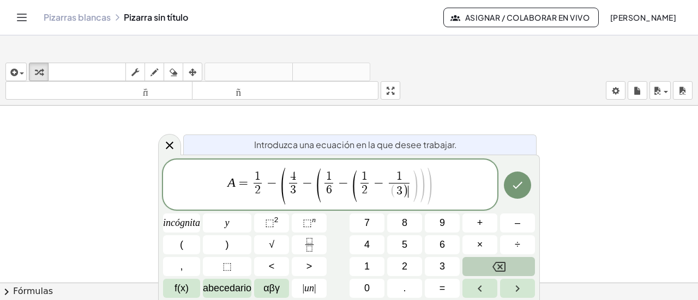
click at [502, 268] on icon "Retroceso" at bounding box center [498, 267] width 13 height 13
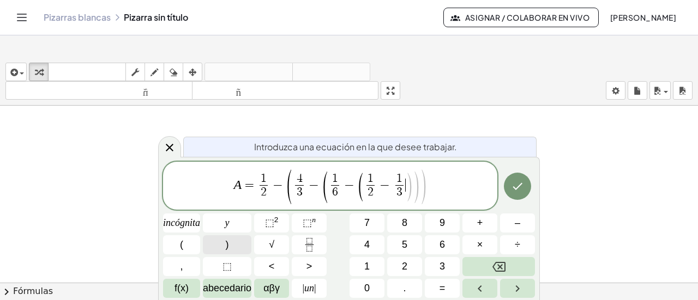
click at [233, 246] on button ")" at bounding box center [227, 245] width 49 height 19
click at [518, 189] on icon "Hecho" at bounding box center [517, 186] width 13 height 13
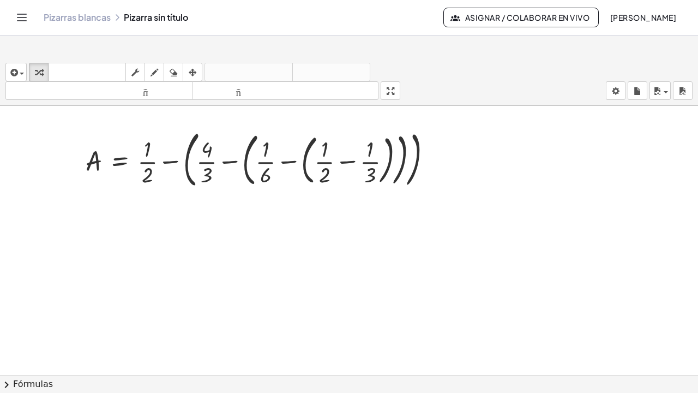
drag, startPoint x: 395, startPoint y: 94, endPoint x: 395, endPoint y: 160, distance: 66.0
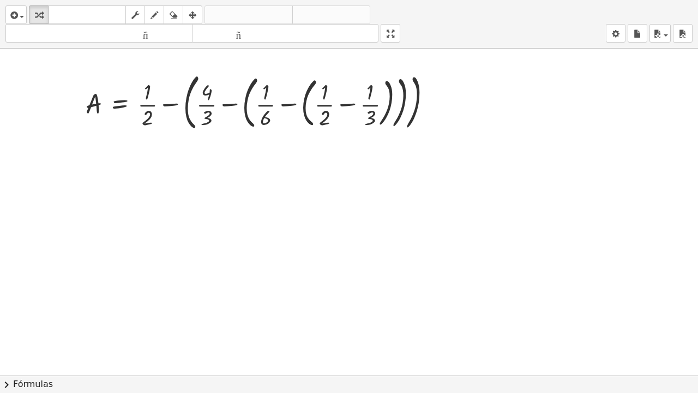
click at [395, 160] on div "insertar Seleccione uno: Expresión matemática Función Texto Vídeo de YouTube Gr…" at bounding box center [349, 196] width 698 height 393
click at [387, 15] on div "insertar Seleccione uno: Expresión matemática Función Texto Vídeo de YouTube Gr…" at bounding box center [349, 24] width 698 height 49
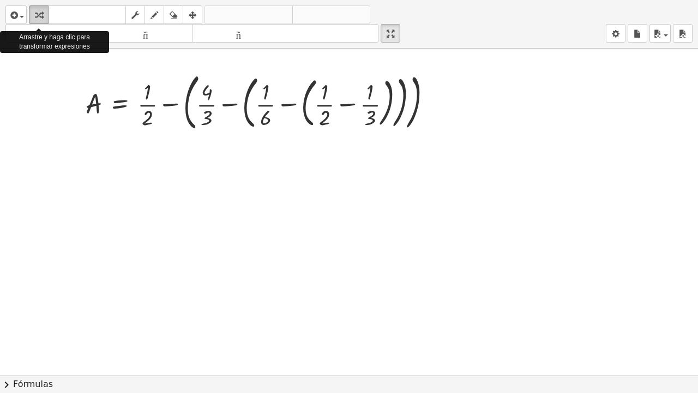
click at [38, 14] on icon "button" at bounding box center [39, 15] width 8 height 13
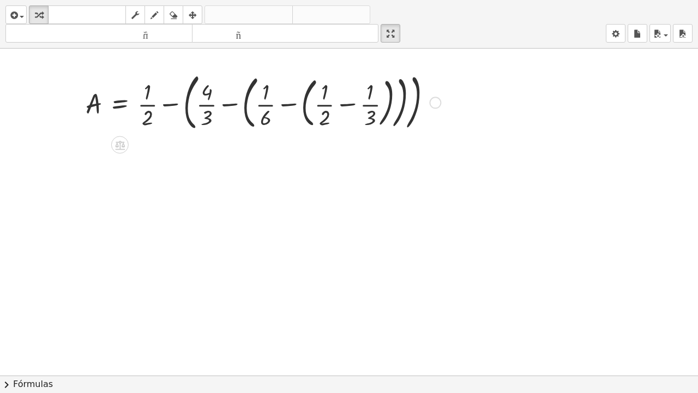
click at [370, 122] on div at bounding box center [263, 101] width 366 height 67
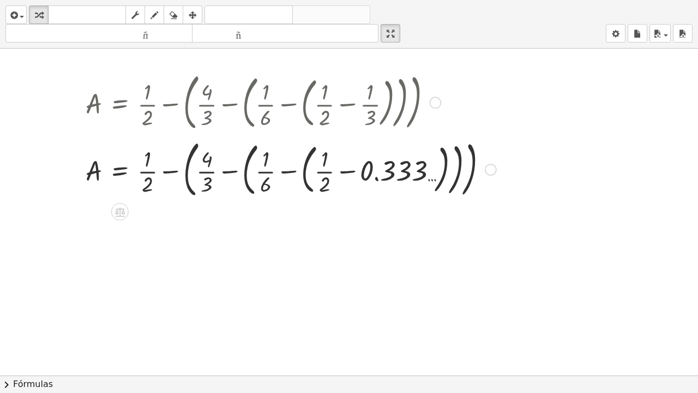
click at [345, 163] on div at bounding box center [290, 168] width 421 height 67
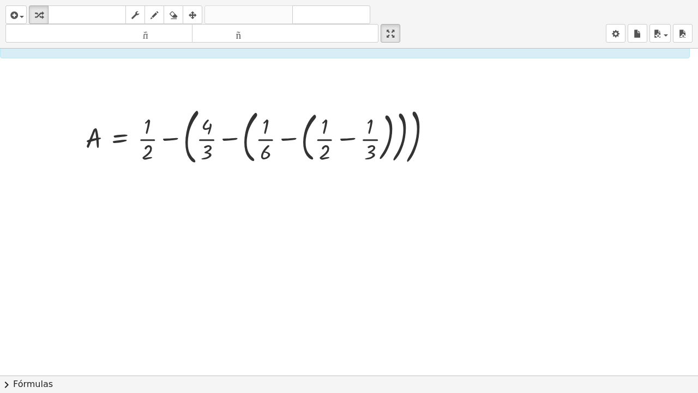
scroll to position [55, 0]
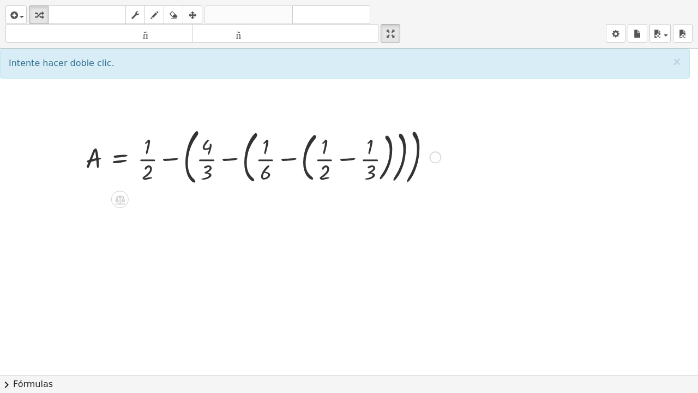
click at [369, 153] on div at bounding box center [263, 156] width 366 height 67
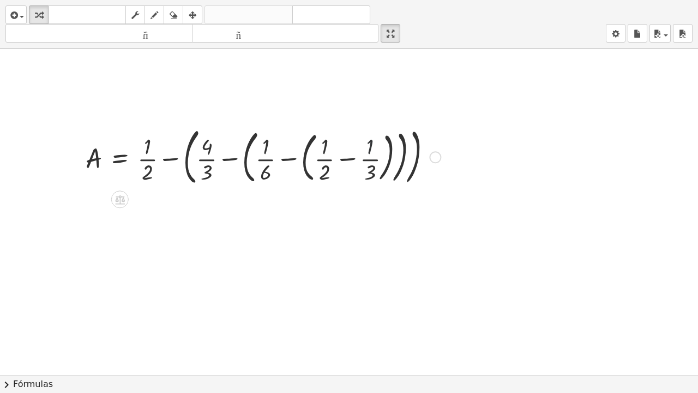
click at [369, 153] on div at bounding box center [263, 156] width 366 height 67
click at [325, 177] on div at bounding box center [263, 156] width 366 height 67
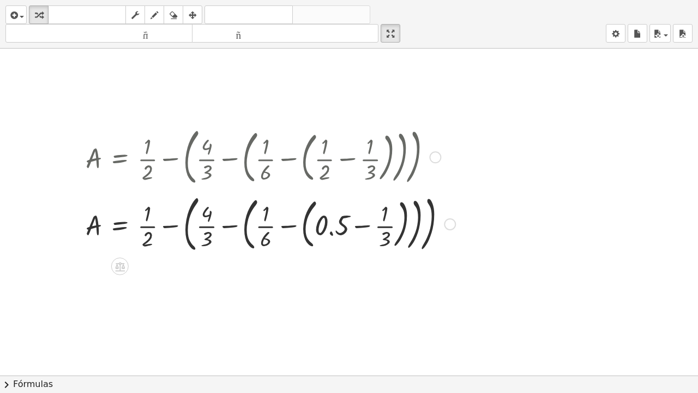
click at [384, 243] on div at bounding box center [270, 223] width 381 height 67
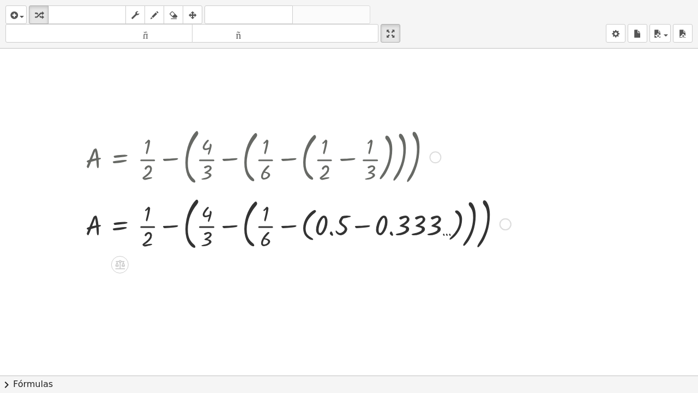
click at [389, 232] on div at bounding box center [298, 222] width 436 height 63
click at [389, 232] on div at bounding box center [263, 222] width 366 height 63
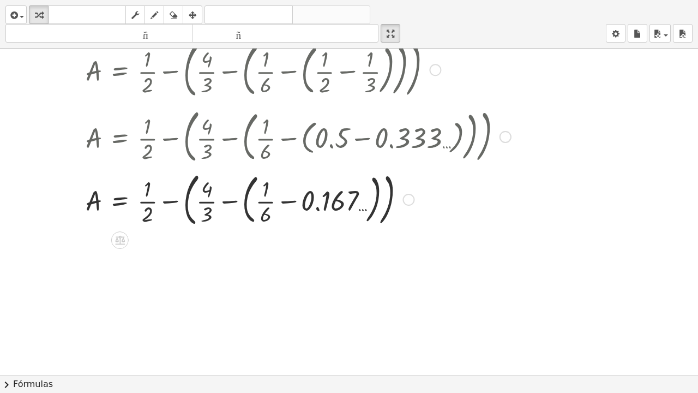
scroll to position [164, 0]
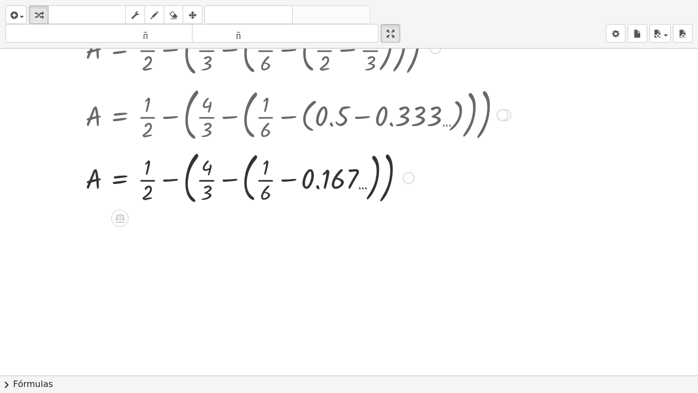
click at [322, 189] on div at bounding box center [298, 177] width 436 height 63
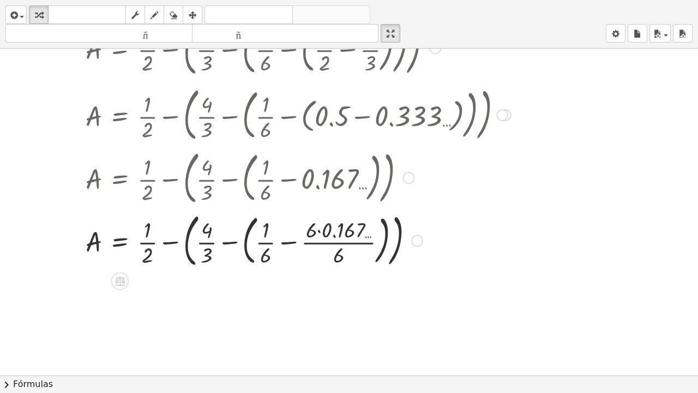
click at [339, 262] on div at bounding box center [298, 239] width 436 height 63
click at [334, 237] on div at bounding box center [298, 239] width 436 height 63
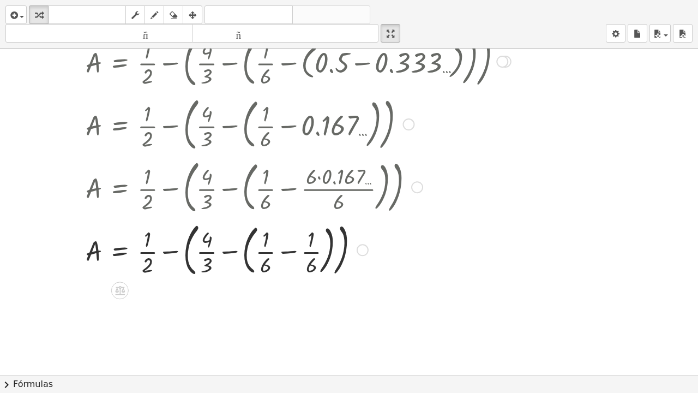
scroll to position [218, 0]
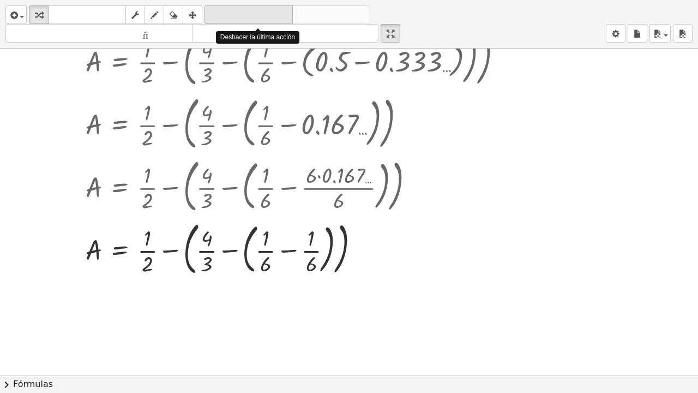
click at [243, 16] on font "deshacer" at bounding box center [248, 15] width 83 height 10
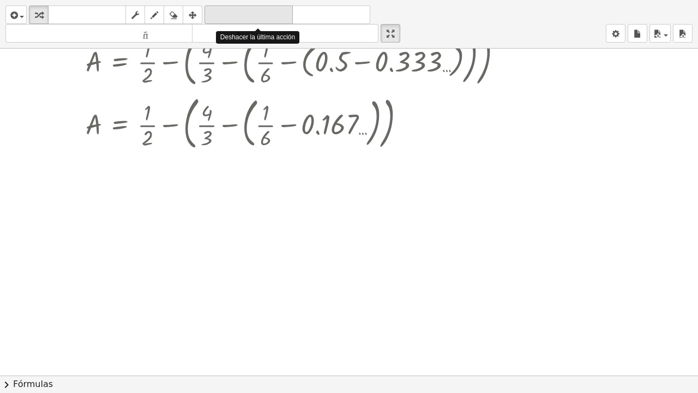
click at [243, 16] on font "deshacer" at bounding box center [248, 15] width 83 height 10
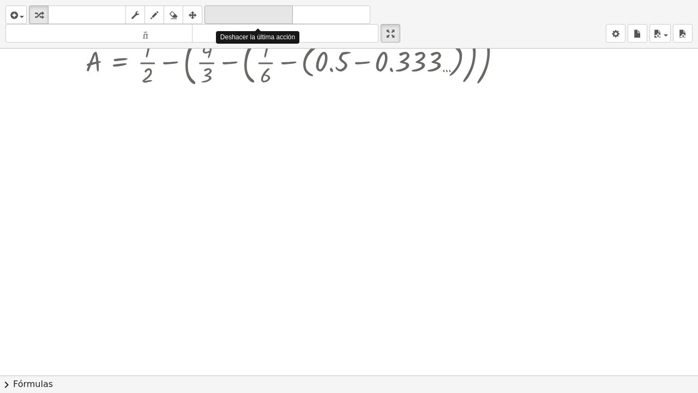
click at [243, 16] on font "deshacer" at bounding box center [248, 15] width 83 height 10
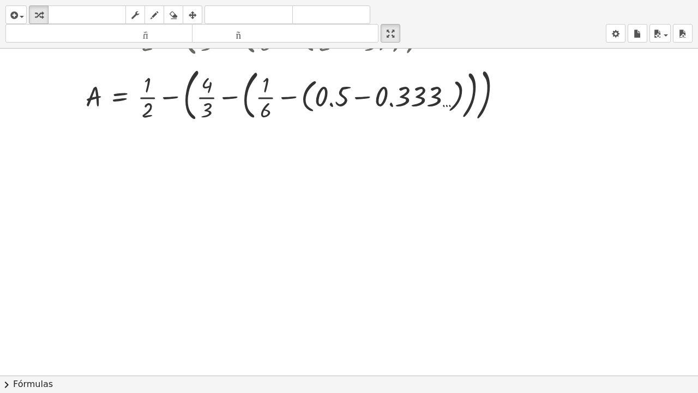
scroll to position [109, 0]
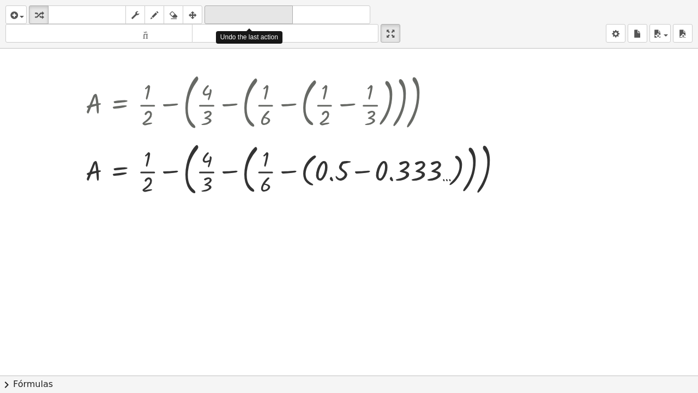
click at [233, 17] on font "deshacer" at bounding box center [248, 15] width 83 height 10
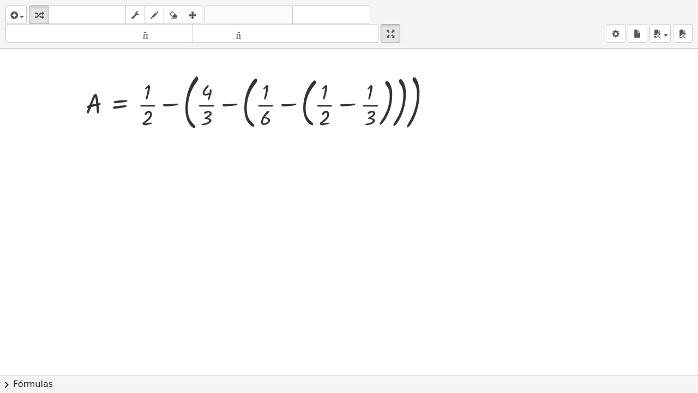
scroll to position [55, 0]
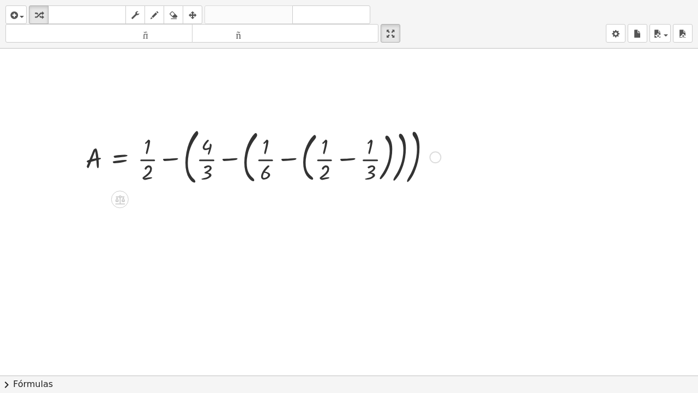
click at [345, 163] on div at bounding box center [263, 156] width 366 height 67
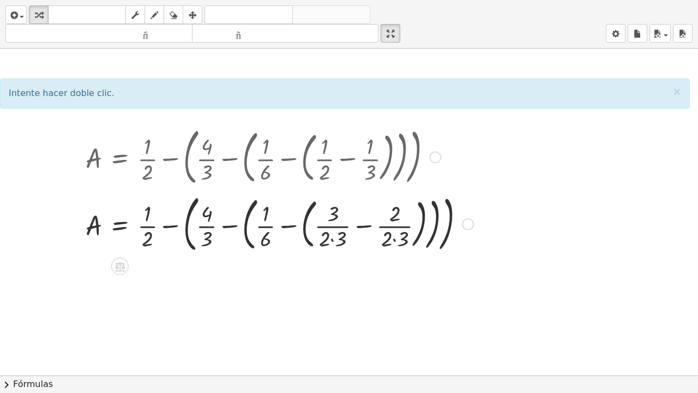
scroll to position [109, 0]
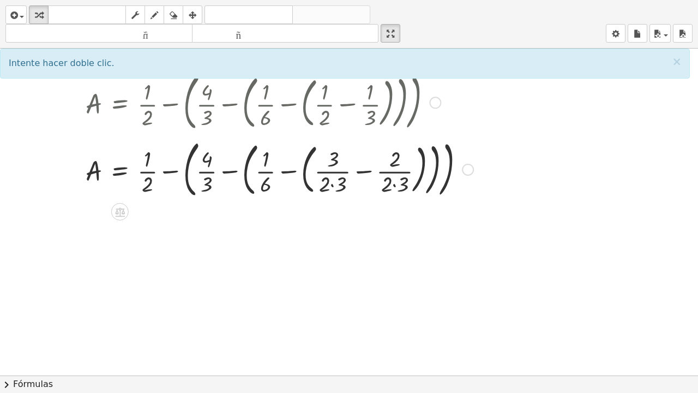
click at [363, 177] on div at bounding box center [279, 168] width 399 height 67
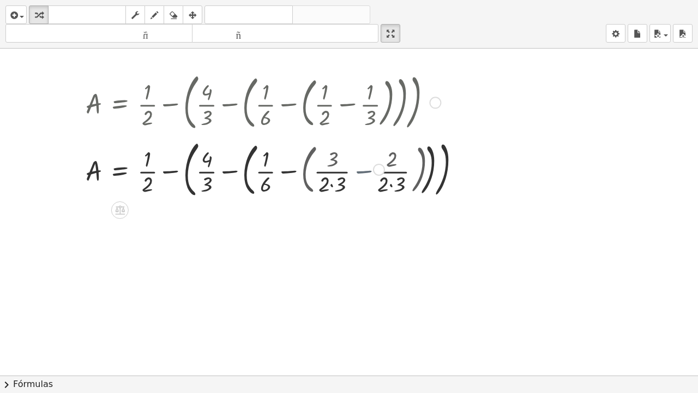
click at [363, 177] on div at bounding box center [263, 168] width 366 height 63
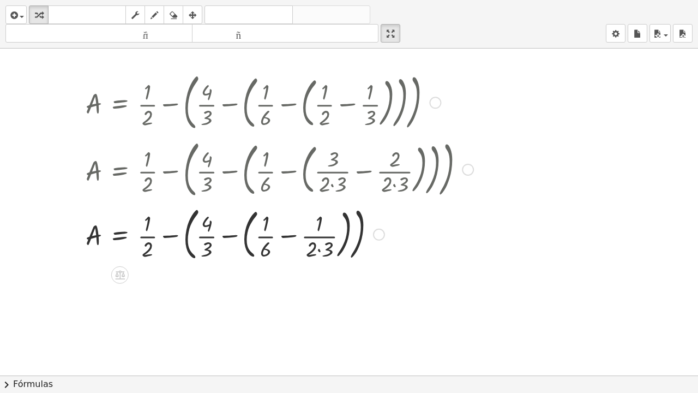
scroll to position [164, 0]
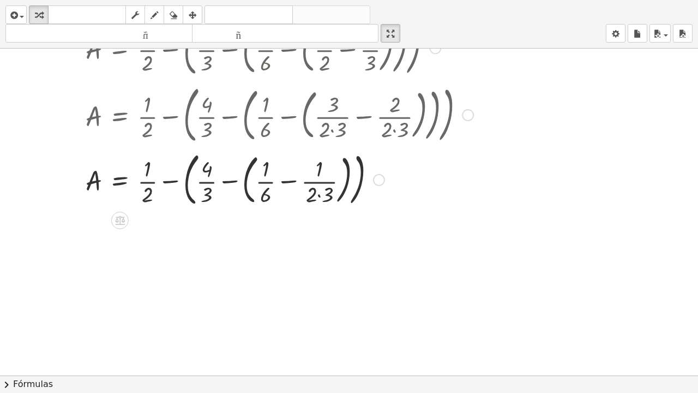
click at [289, 185] on div at bounding box center [279, 178] width 399 height 63
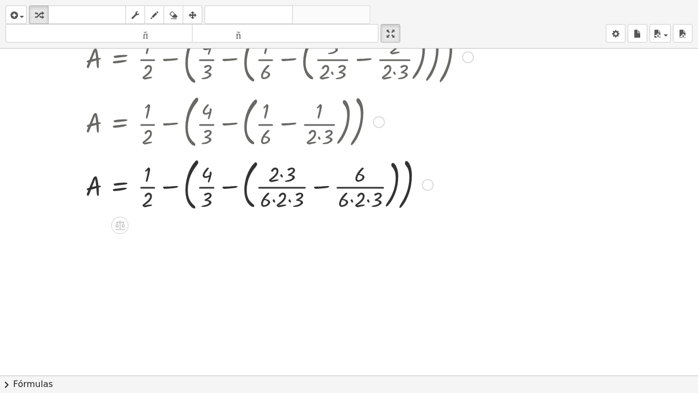
scroll to position [273, 0]
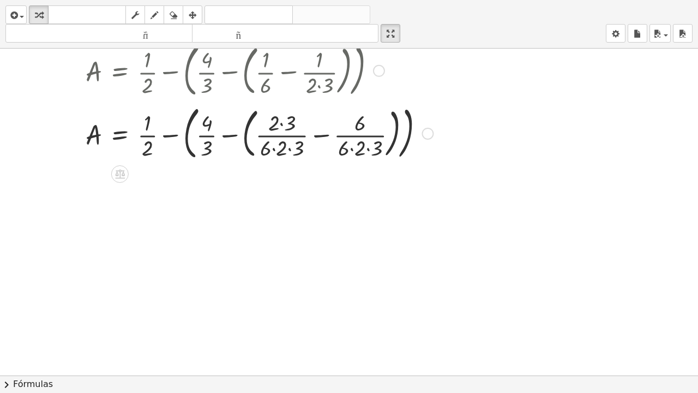
click at [321, 141] on div at bounding box center [279, 132] width 399 height 63
click at [321, 141] on div at bounding box center [279, 132] width 399 height 59
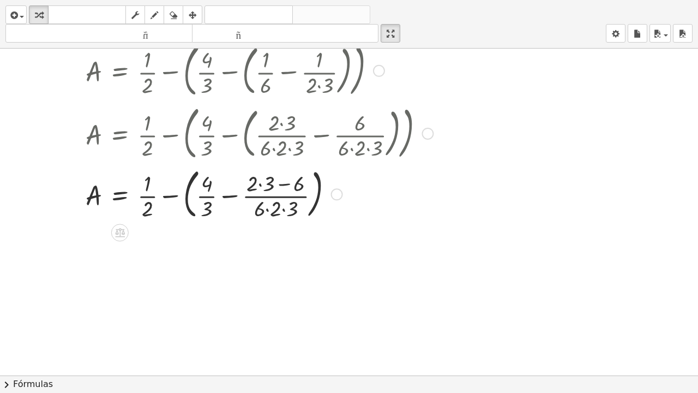
click at [297, 190] on div at bounding box center [279, 193] width 399 height 59
click at [263, 190] on div at bounding box center [279, 193] width 399 height 59
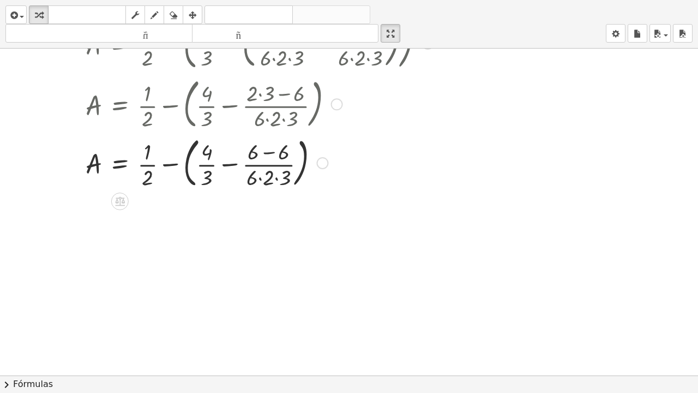
scroll to position [373, 0]
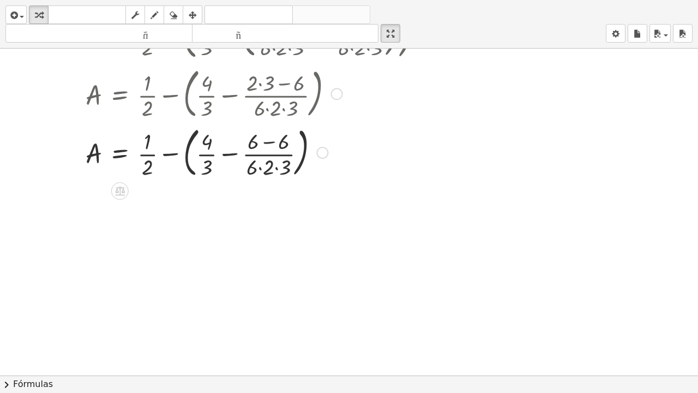
click at [268, 147] on div at bounding box center [279, 151] width 399 height 59
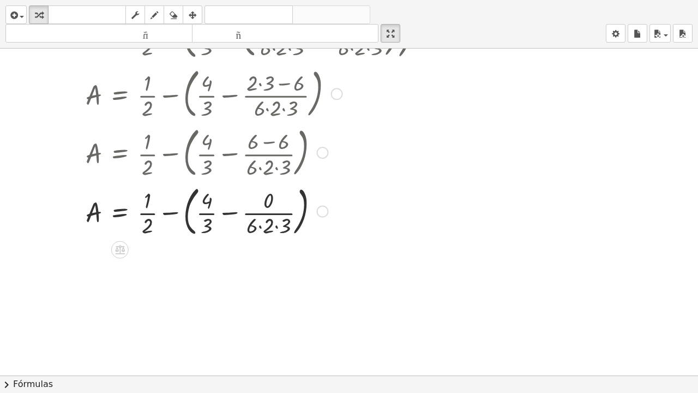
click at [228, 217] on div at bounding box center [279, 210] width 399 height 59
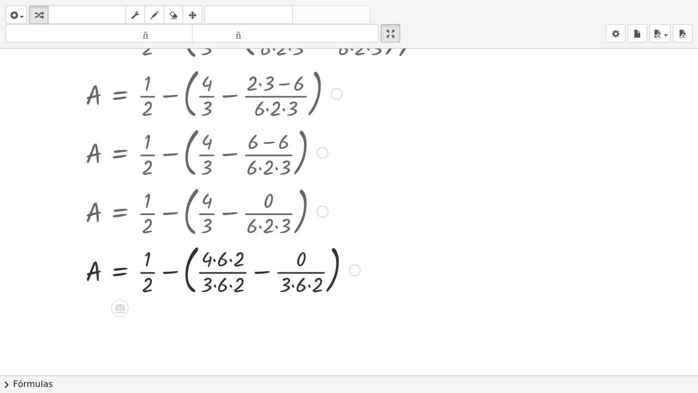
scroll to position [427, 0]
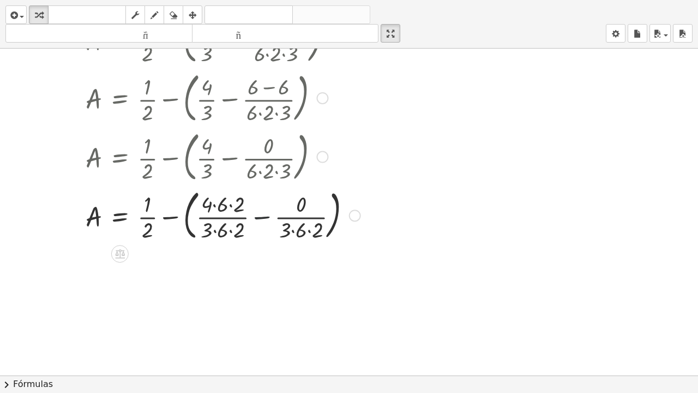
click at [264, 220] on div at bounding box center [279, 214] width 399 height 59
click at [264, 220] on div at bounding box center [279, 214] width 399 height 55
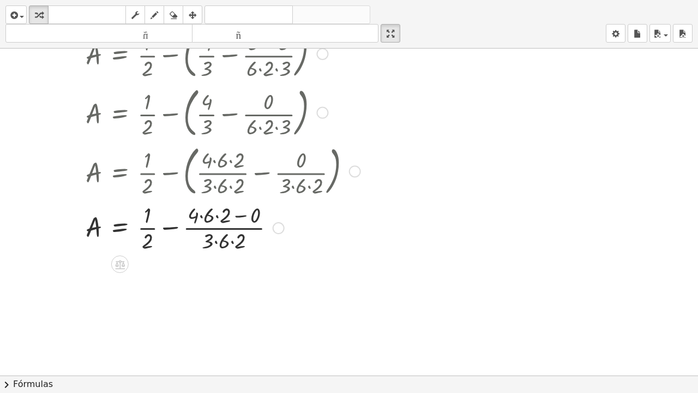
scroll to position [482, 0]
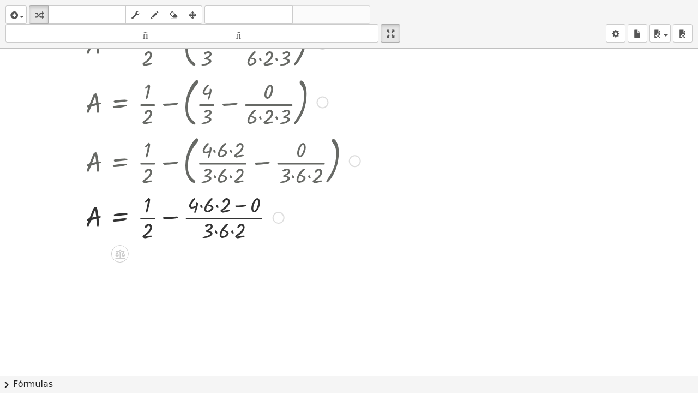
click at [239, 210] on div at bounding box center [279, 216] width 399 height 55
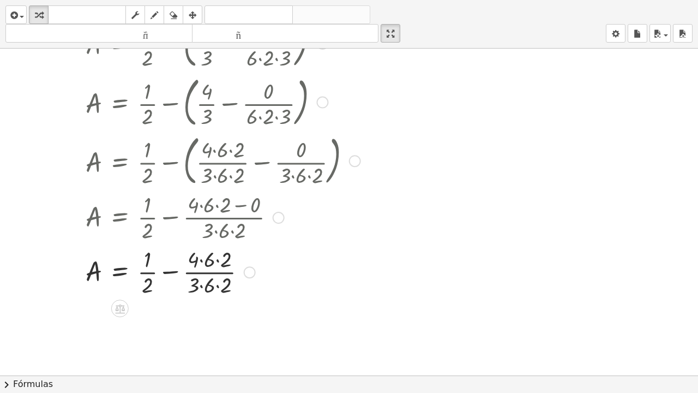
click at [206, 266] on div at bounding box center [279, 271] width 399 height 55
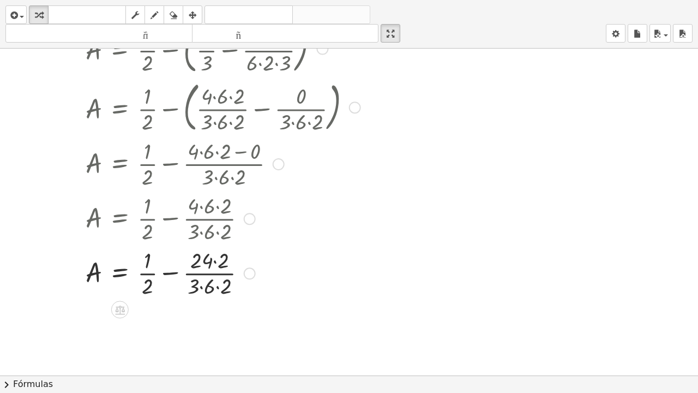
scroll to position [536, 0]
click at [207, 266] on div at bounding box center [279, 271] width 399 height 55
click at [208, 290] on div at bounding box center [279, 271] width 399 height 55
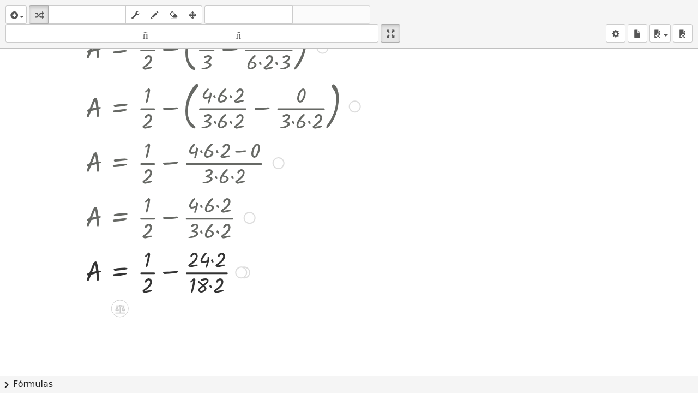
click at [209, 265] on div at bounding box center [279, 271] width 399 height 55
click at [212, 266] on div at bounding box center [279, 271] width 399 height 55
click at [208, 290] on div at bounding box center [279, 271] width 399 height 55
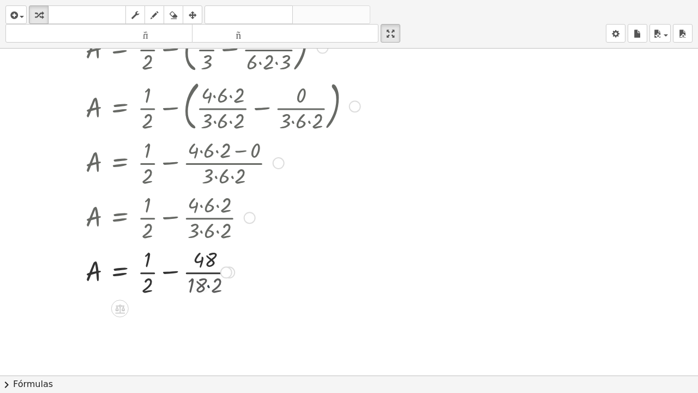
click at [208, 290] on div at bounding box center [279, 271] width 399 height 55
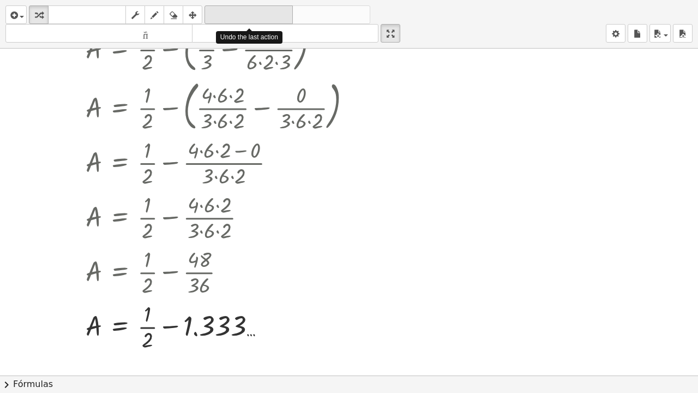
click at [249, 18] on font "deshacer" at bounding box center [248, 15] width 83 height 10
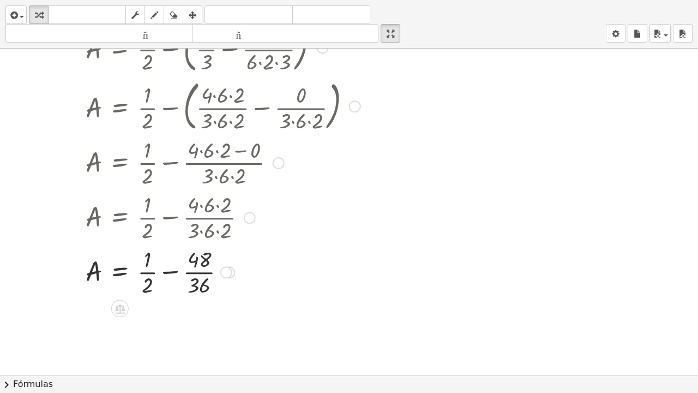
click at [198, 276] on div at bounding box center [259, 271] width 359 height 55
click at [198, 276] on div at bounding box center [279, 271] width 399 height 55
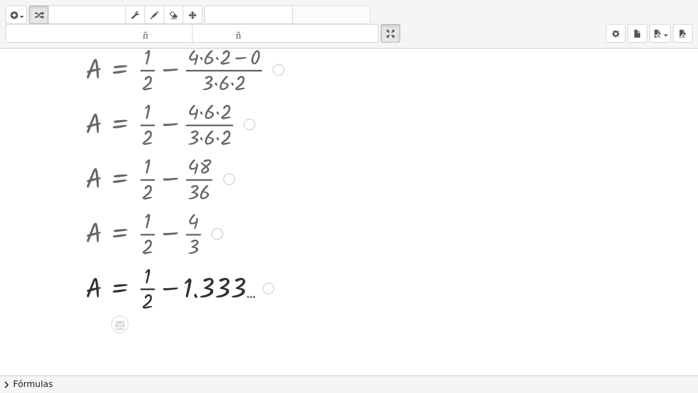
scroll to position [637, 0]
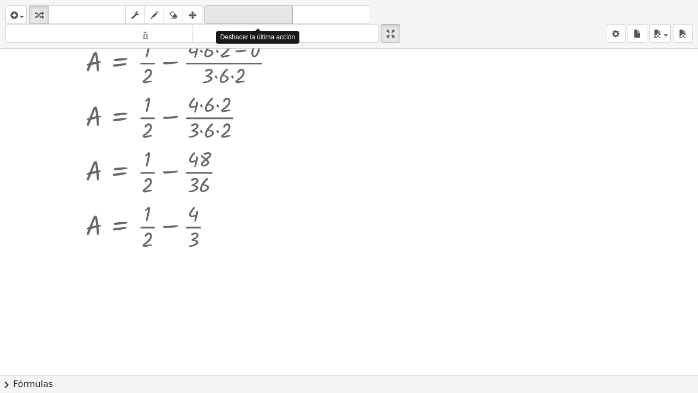
click at [247, 17] on font "deshacer" at bounding box center [248, 15] width 83 height 10
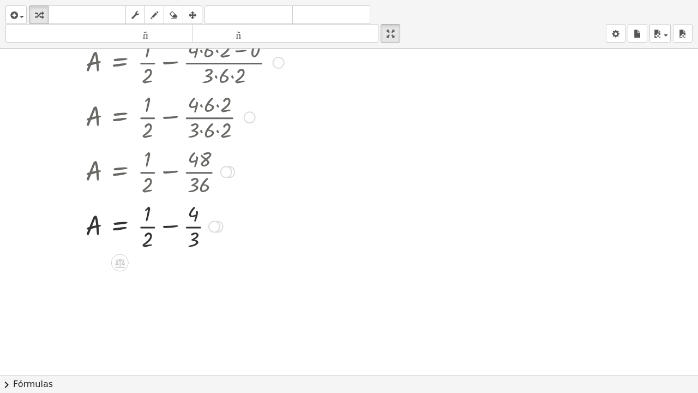
click at [168, 231] on div at bounding box center [279, 225] width 399 height 55
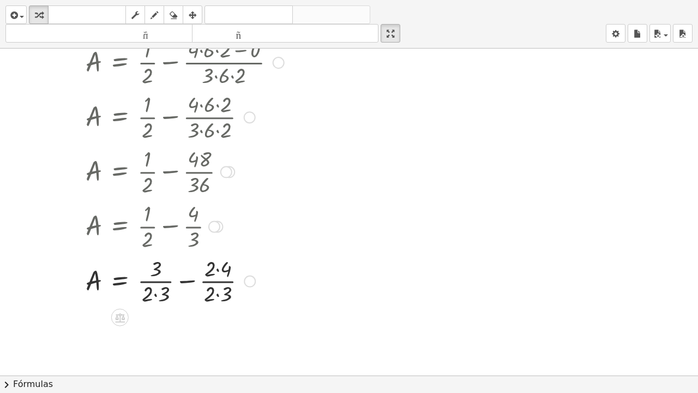
click at [183, 284] on div at bounding box center [279, 280] width 399 height 55
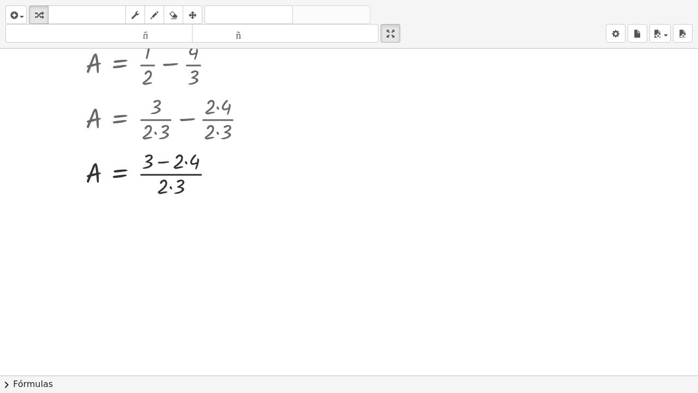
scroll to position [800, 0]
click at [162, 162] on div at bounding box center [279, 171] width 399 height 55
click at [162, 166] on div at bounding box center [279, 171] width 399 height 55
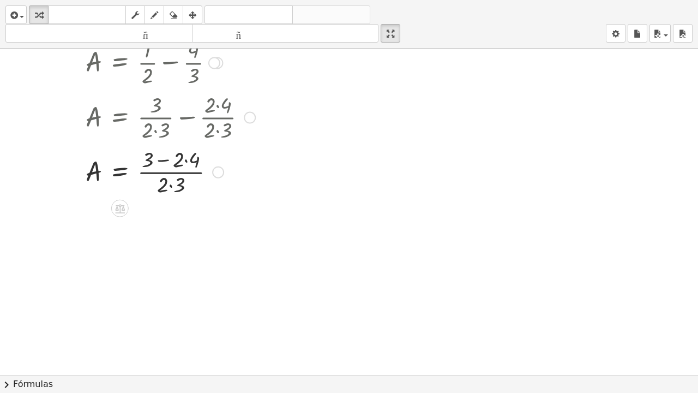
click at [185, 166] on div at bounding box center [279, 171] width 399 height 55
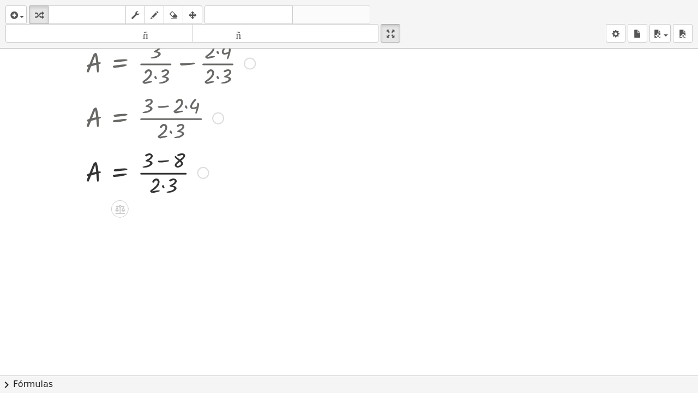
scroll to position [855, 0]
click at [164, 165] on div at bounding box center [279, 171] width 399 height 55
click at [155, 244] on div at bounding box center [279, 225] width 399 height 55
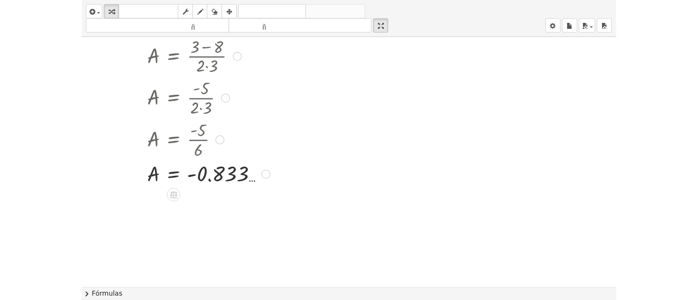
scroll to position [955, 0]
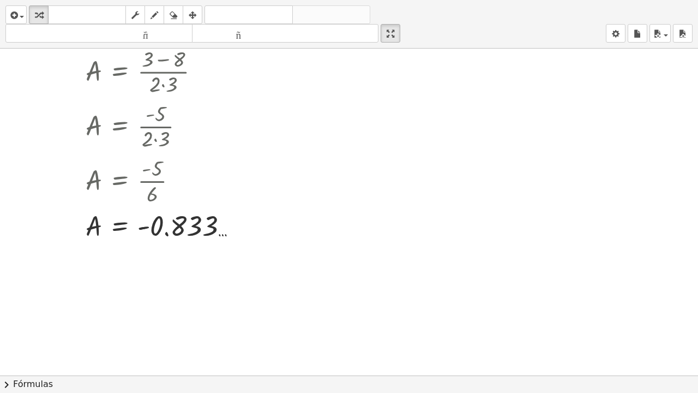
click at [394, 0] on html "Actividades matemáticas fáciles de comprender Empezar Banco de actividades Trab…" at bounding box center [349, 196] width 698 height 393
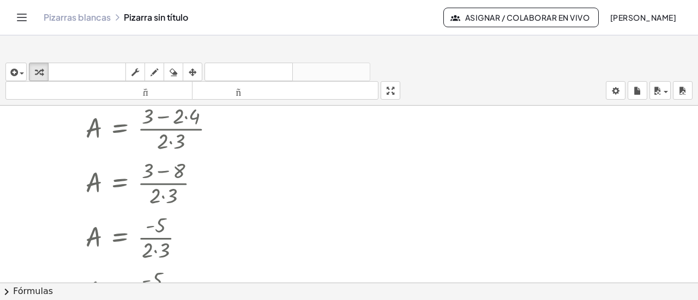
drag, startPoint x: 391, startPoint y: 95, endPoint x: 391, endPoint y: 161, distance: 66.0
click at [391, 161] on div "insertar Seleccione uno: Expresión matemática Función Texto Vídeo de YouTube Gr…" at bounding box center [349, 178] width 698 height 243
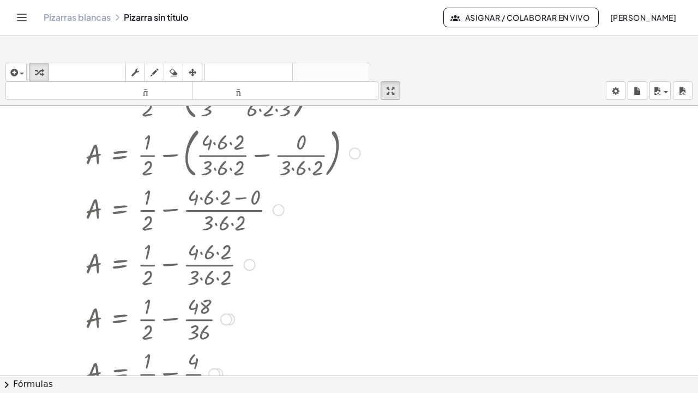
scroll to position [545, 0]
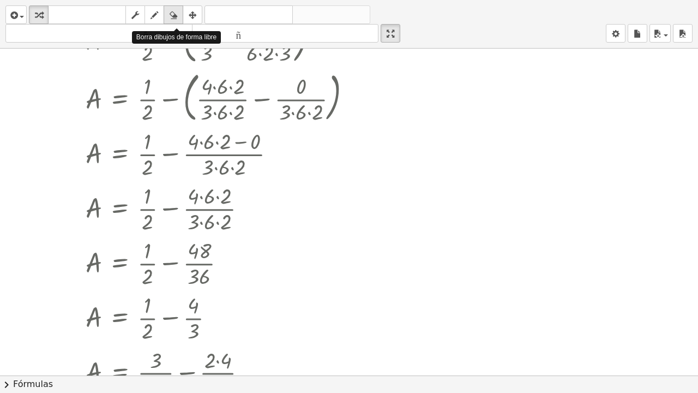
click at [171, 16] on icon "button" at bounding box center [174, 15] width 8 height 13
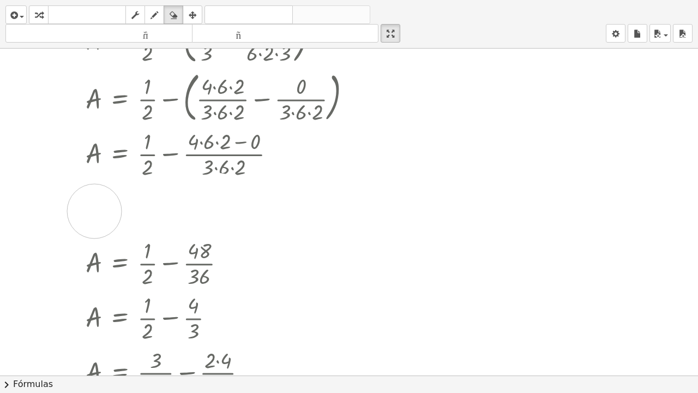
drag, startPoint x: 218, startPoint y: 205, endPoint x: 94, endPoint y: 216, distance: 123.7
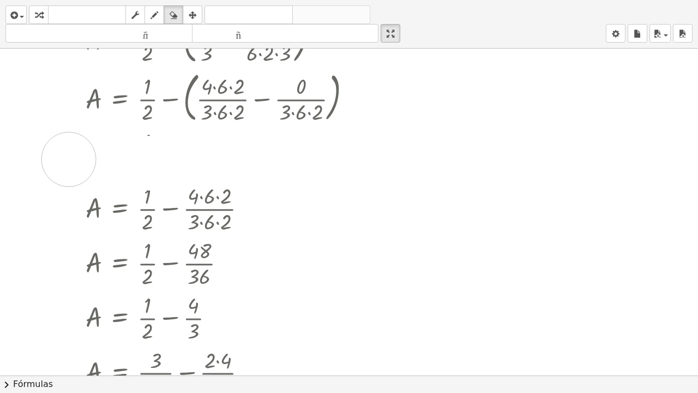
drag, startPoint x: 264, startPoint y: 157, endPoint x: 69, endPoint y: 164, distance: 195.3
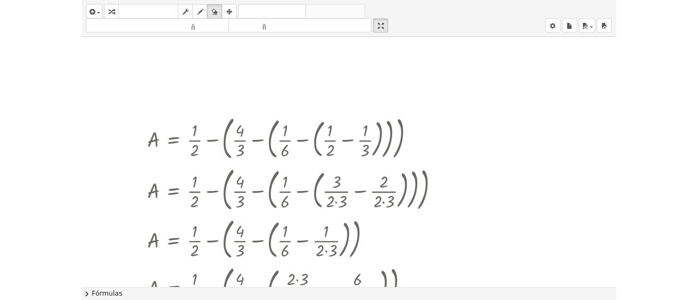
scroll to position [0, 0]
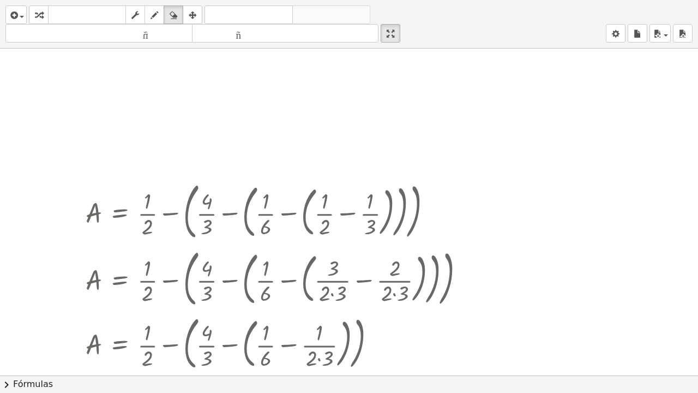
drag, startPoint x: 394, startPoint y: 38, endPoint x: 394, endPoint y: -28, distance: 66.0
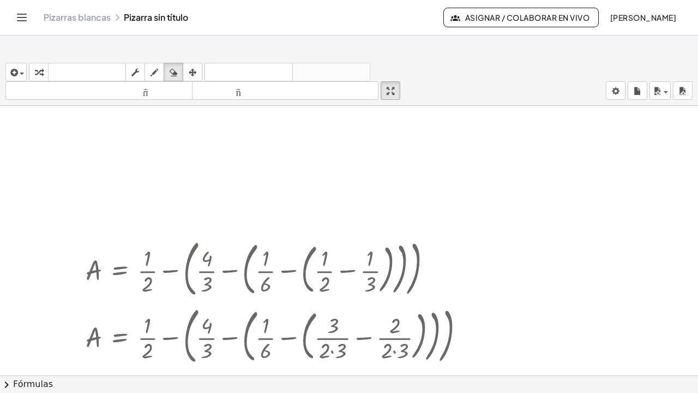
click at [394, 0] on html "Actividades matemáticas fáciles de comprender Empezar Banco de actividades Trab…" at bounding box center [349, 196] width 698 height 393
